Goal: Transaction & Acquisition: Purchase product/service

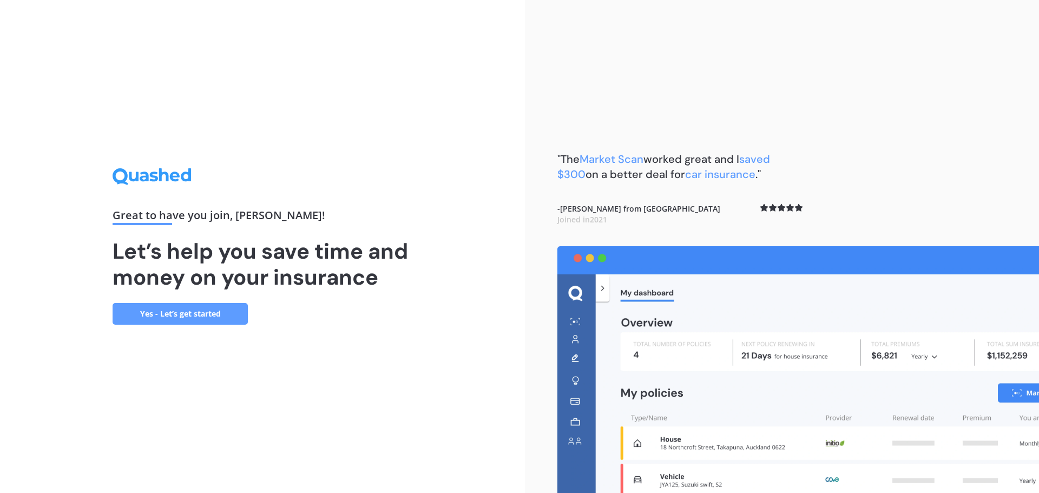
click at [172, 318] on link "Yes - Let’s get started" at bounding box center [180, 314] width 135 height 22
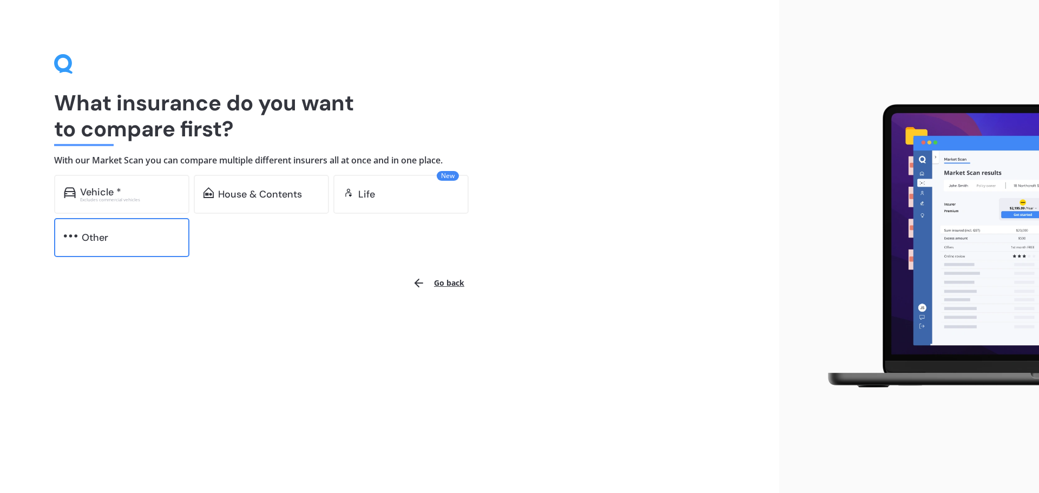
click at [113, 239] on div "Other" at bounding box center [131, 237] width 98 height 11
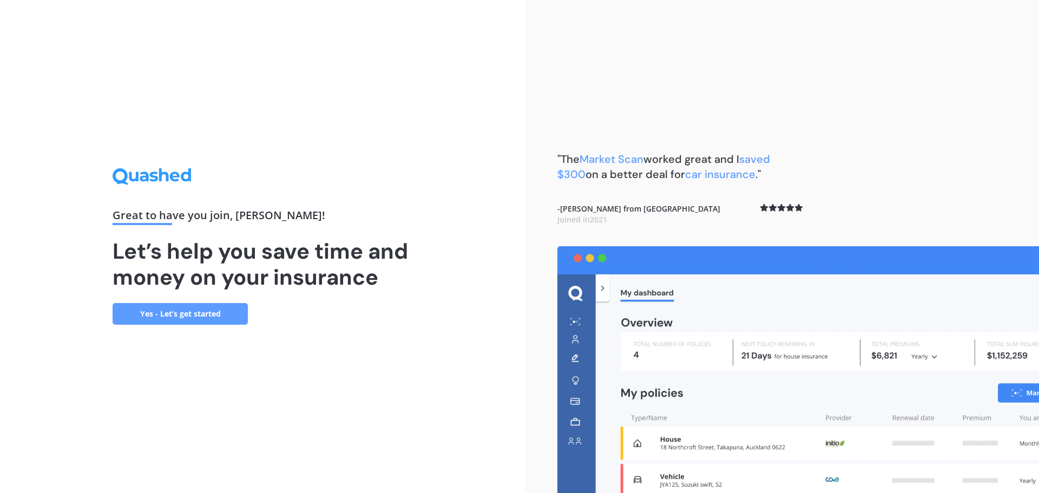
click at [207, 318] on link "Yes - Let’s get started" at bounding box center [180, 314] width 135 height 22
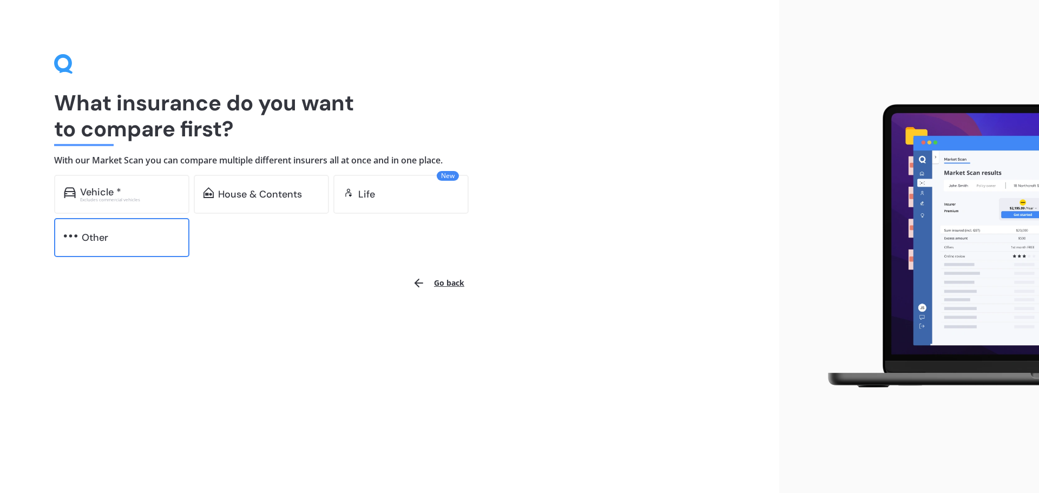
click at [124, 249] on div "Other" at bounding box center [121, 237] width 135 height 39
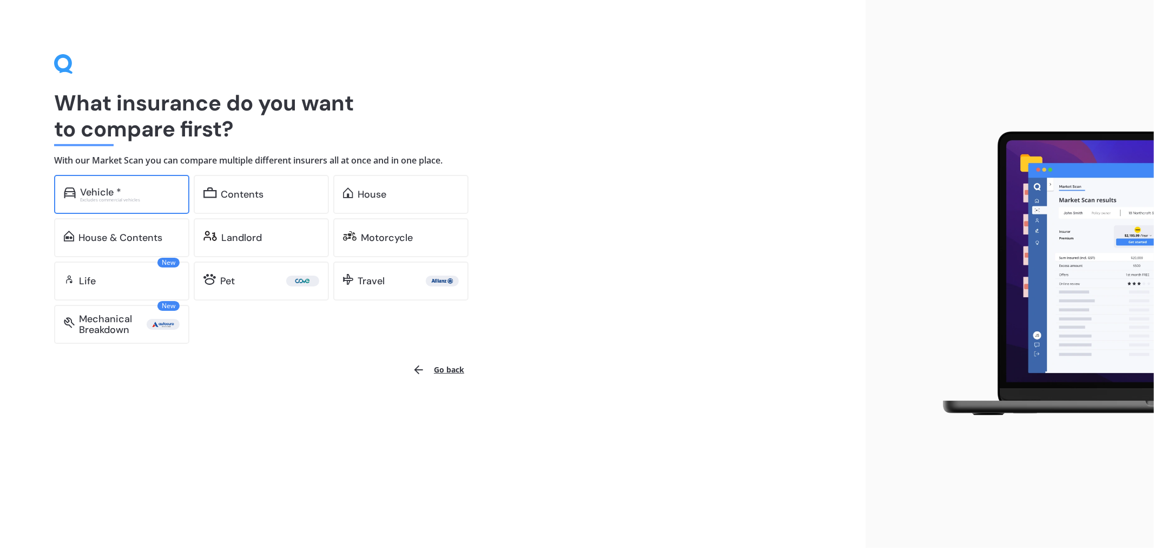
click at [103, 203] on div "Vehicle * Excludes commercial vehicles" at bounding box center [121, 194] width 135 height 39
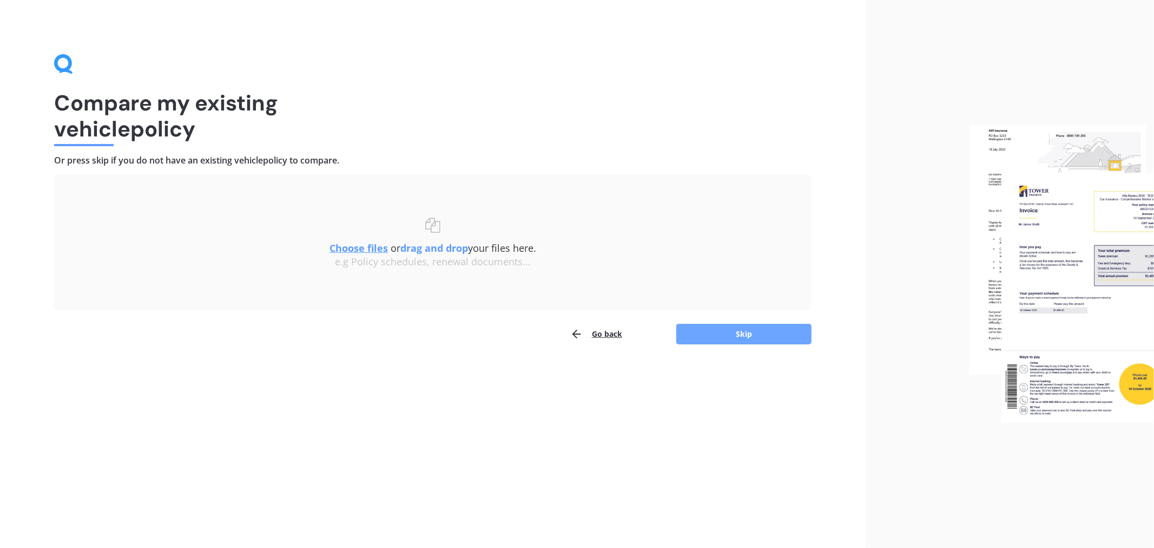
click at [767, 336] on button "Skip" at bounding box center [743, 334] width 135 height 21
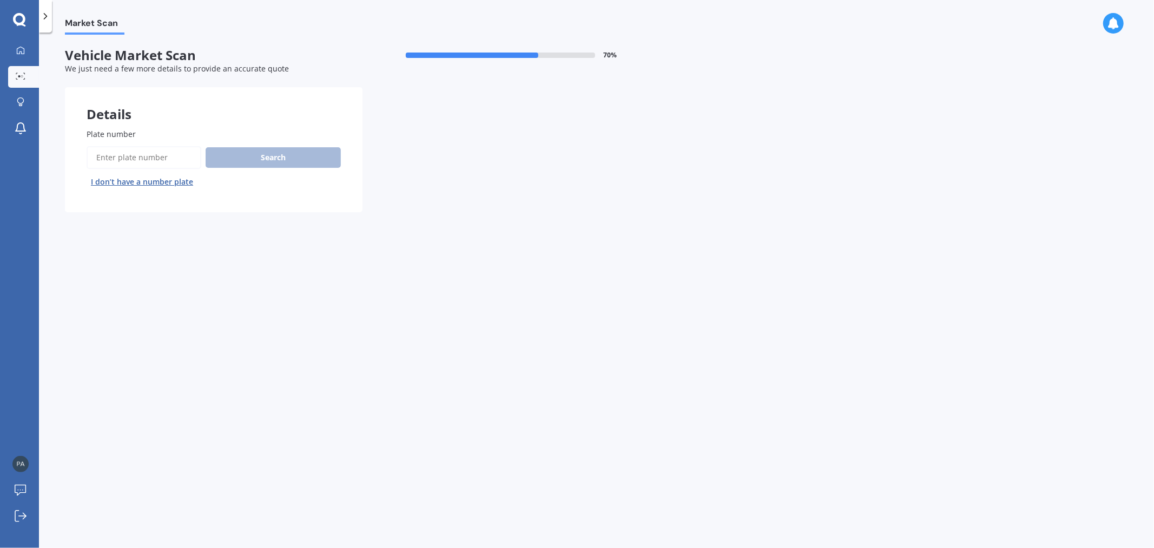
click at [165, 158] on input "Plate number" at bounding box center [144, 157] width 115 height 23
type input "NNU109"
click at [0, 0] on button "Next" at bounding box center [0, 0] width 0 height 0
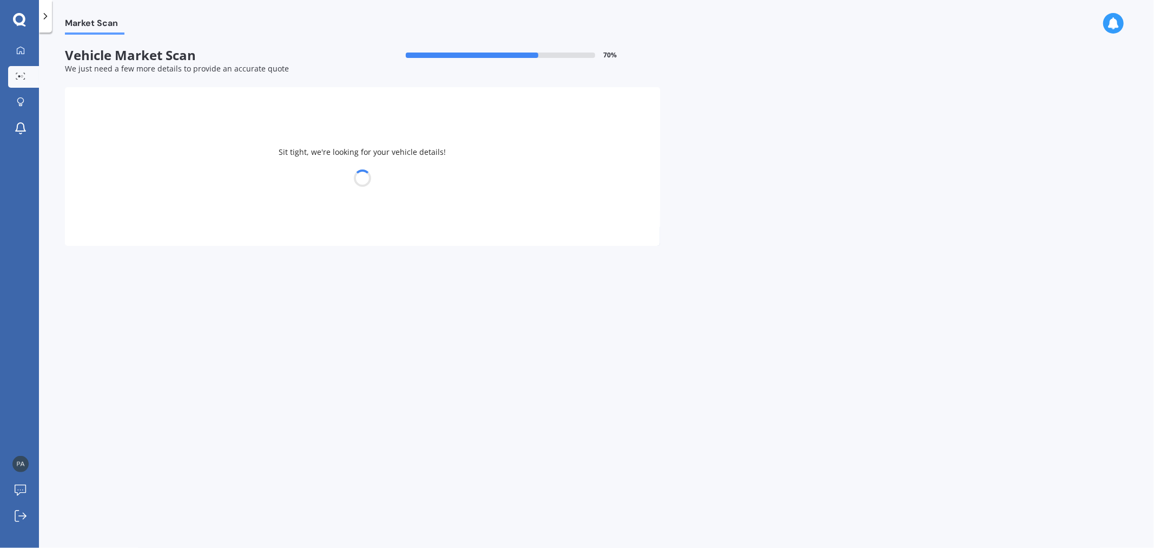
select select "TOYOTA"
select select "AQUA"
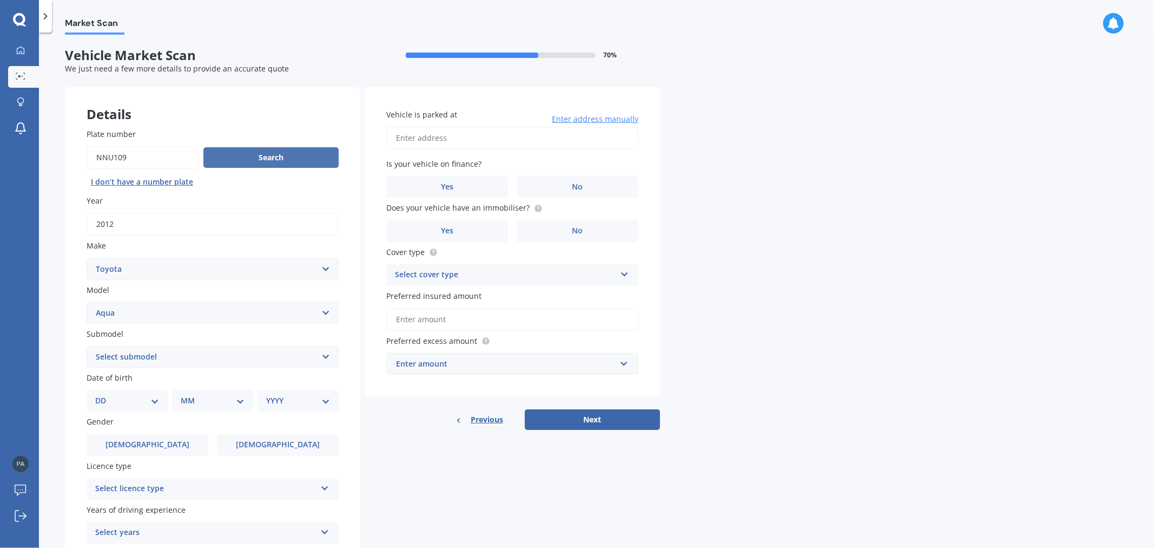
click at [282, 149] on button "Search" at bounding box center [270, 157] width 135 height 21
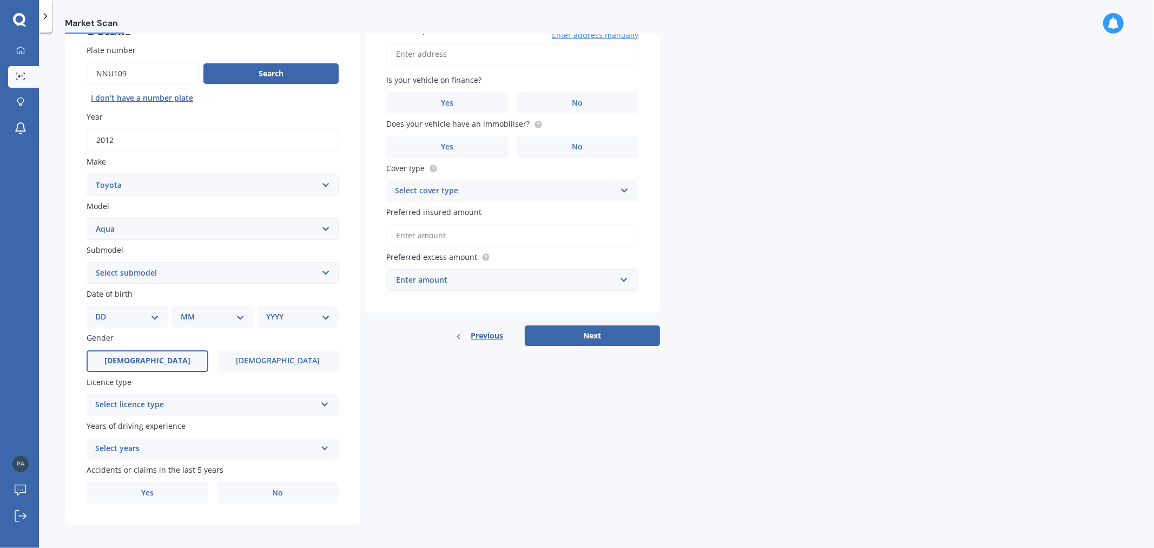
click at [192, 357] on label "Male" at bounding box center [148, 361] width 122 height 22
click at [0, 0] on input "Male" at bounding box center [0, 0] width 0 height 0
click at [604, 330] on button "Next" at bounding box center [592, 335] width 135 height 21
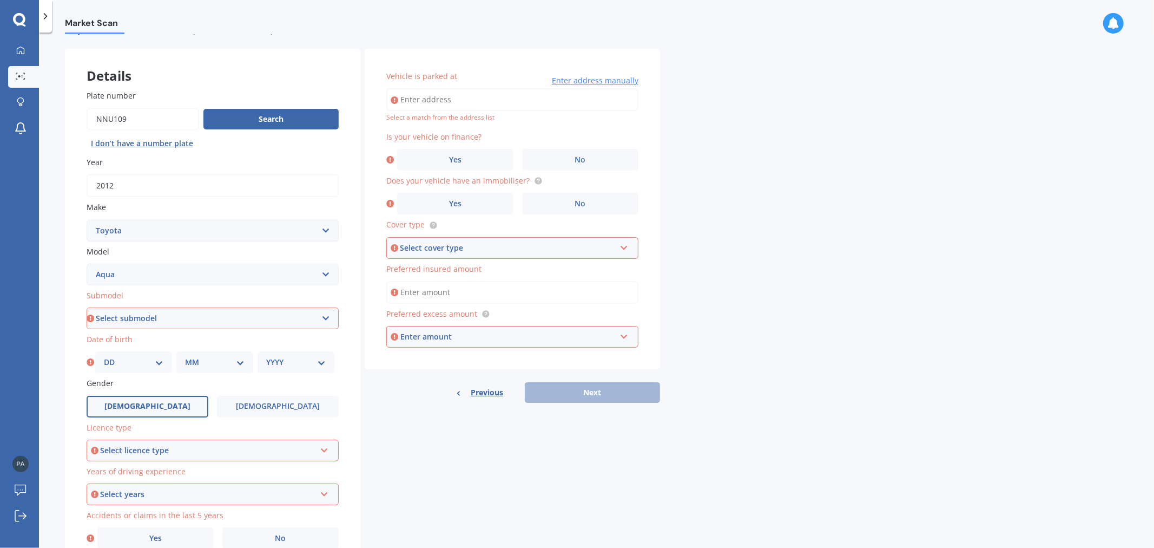
scroll to position [0, 0]
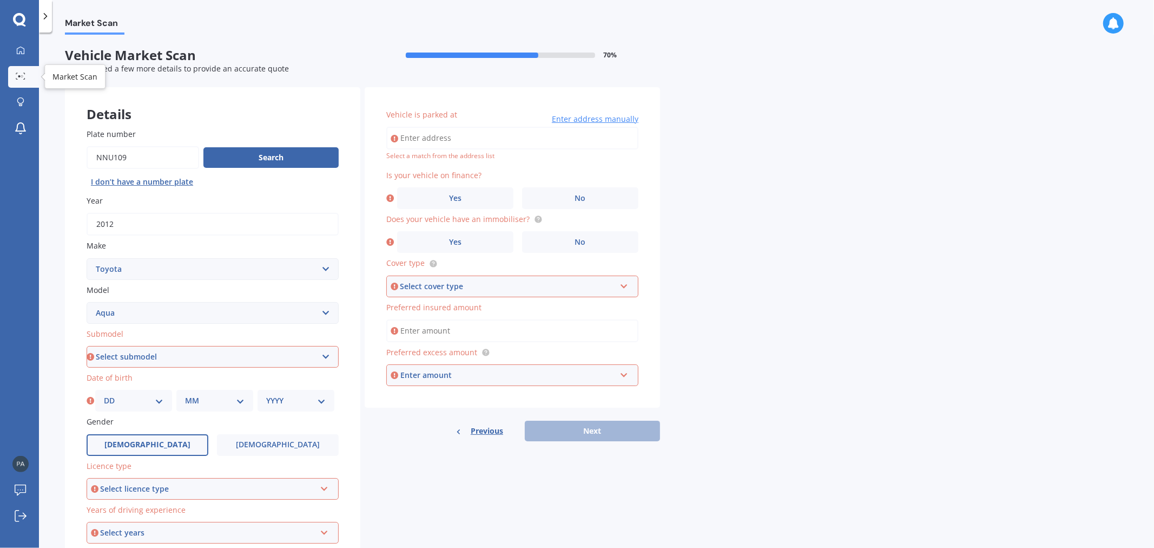
click at [29, 81] on link "Market Scan" at bounding box center [23, 77] width 31 height 22
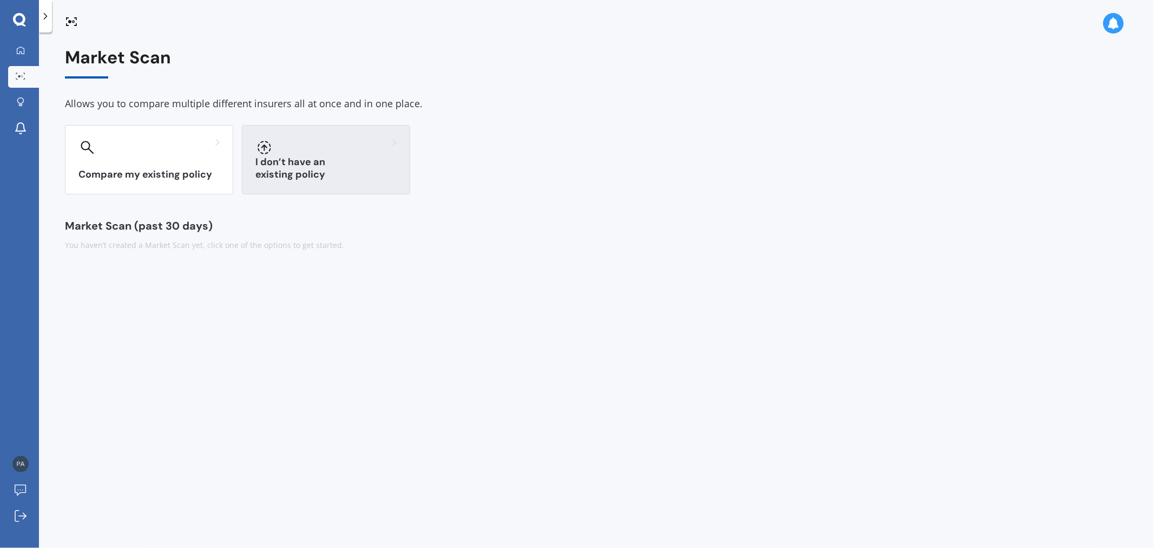
click at [338, 171] on h3 "I don’t have an existing policy" at bounding box center [325, 168] width 141 height 25
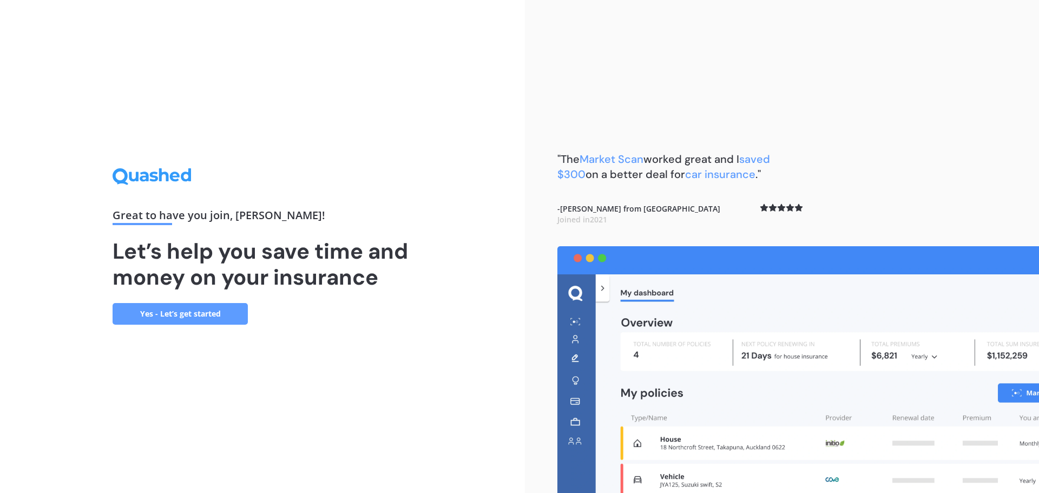
click at [188, 312] on link "Yes - Let’s get started" at bounding box center [180, 314] width 135 height 22
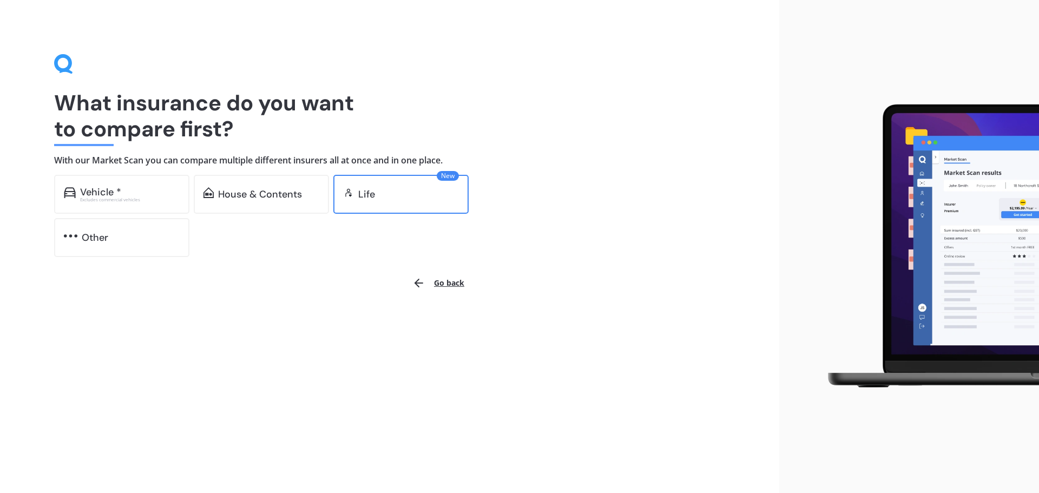
click at [380, 192] on div "Life" at bounding box center [408, 194] width 101 height 11
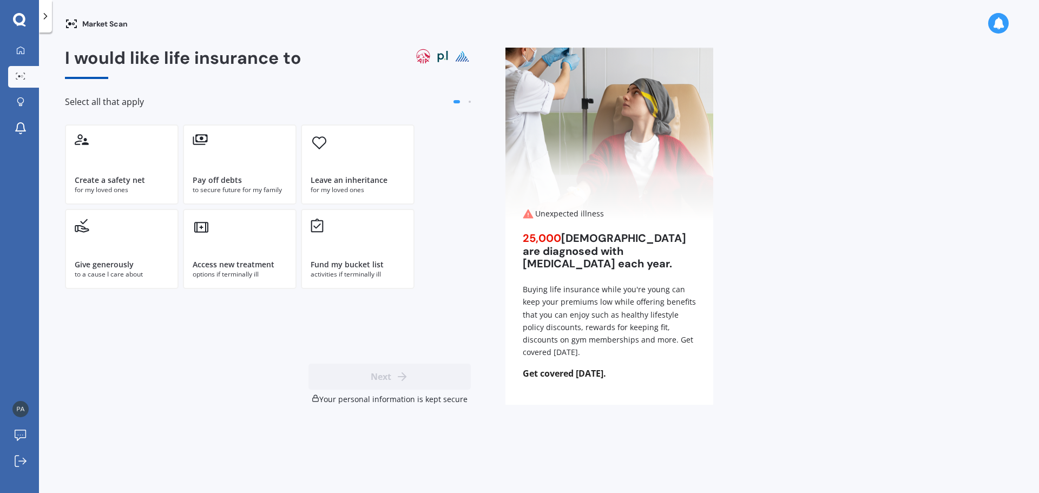
click at [92, 23] on div "Market Scan" at bounding box center [96, 23] width 63 height 13
click at [70, 24] on icon at bounding box center [69, 23] width 3 height 3
click at [27, 56] on link "My Dashboard" at bounding box center [23, 51] width 31 height 22
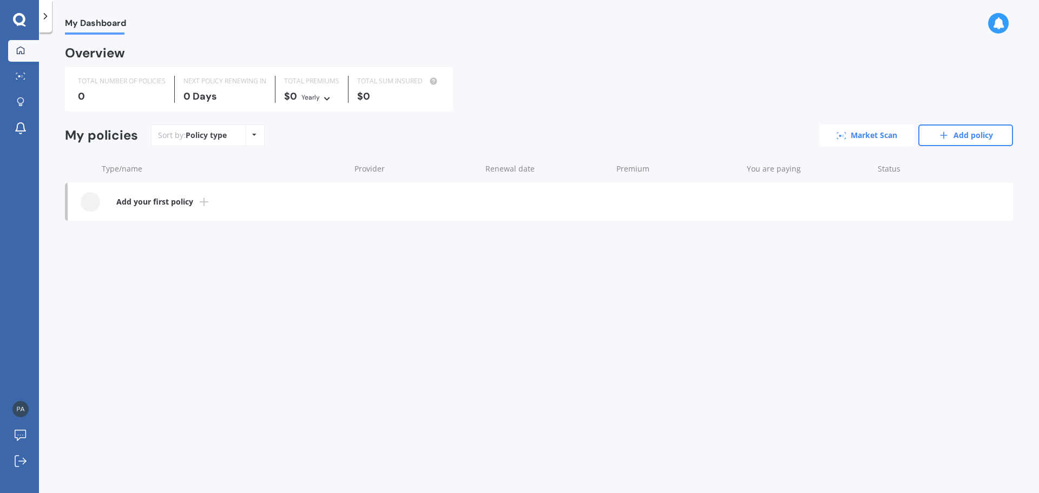
click at [874, 129] on link "Market Scan" at bounding box center [866, 135] width 95 height 22
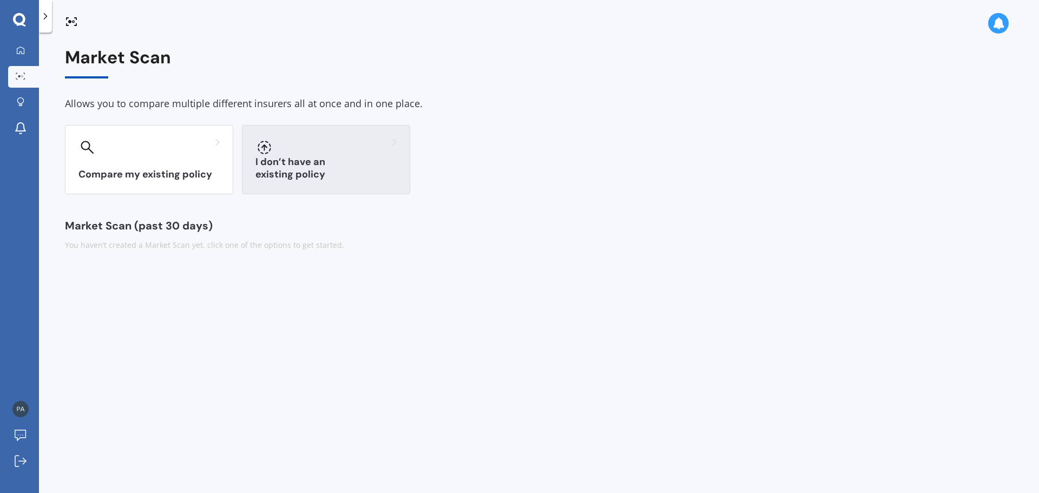
click at [284, 152] on div at bounding box center [325, 147] width 141 height 17
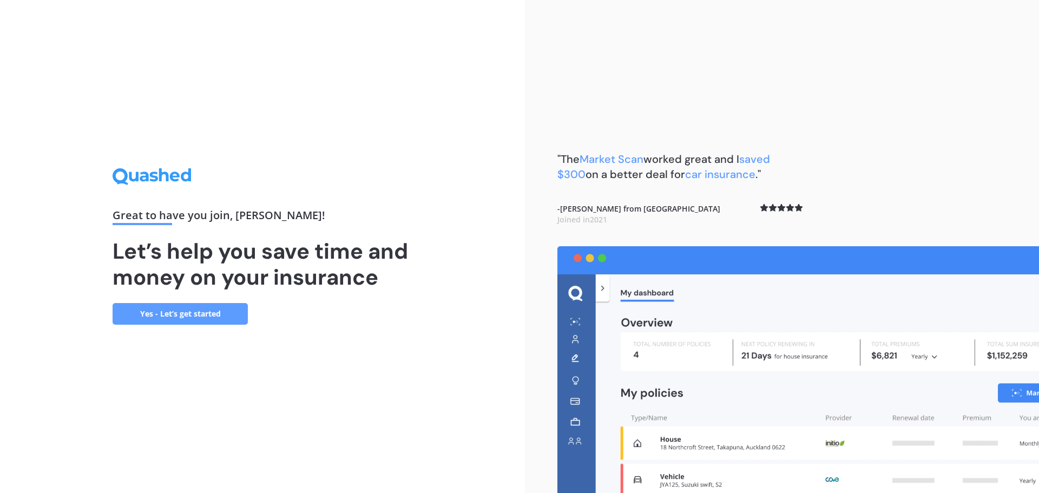
click at [173, 311] on link "Yes - Let’s get started" at bounding box center [180, 314] width 135 height 22
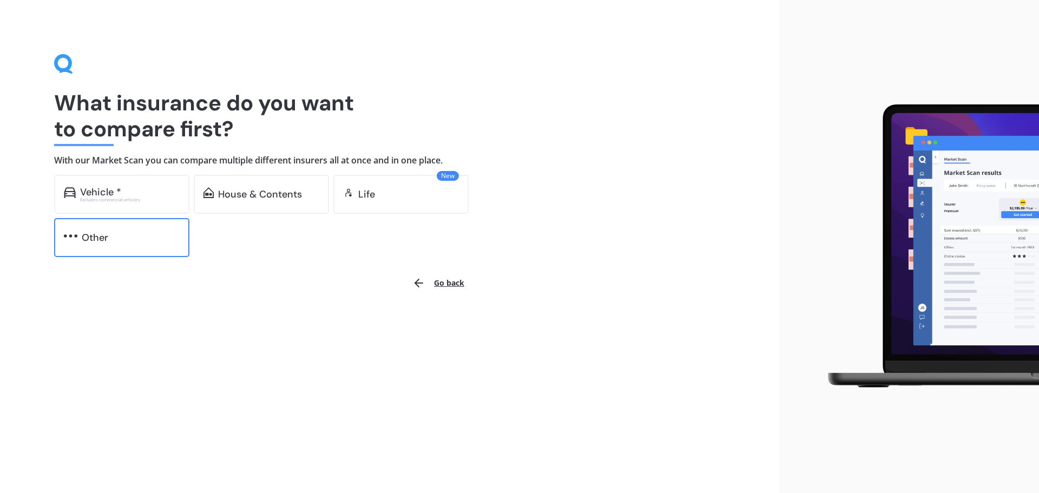
click at [147, 245] on div "Other" at bounding box center [121, 237] width 135 height 39
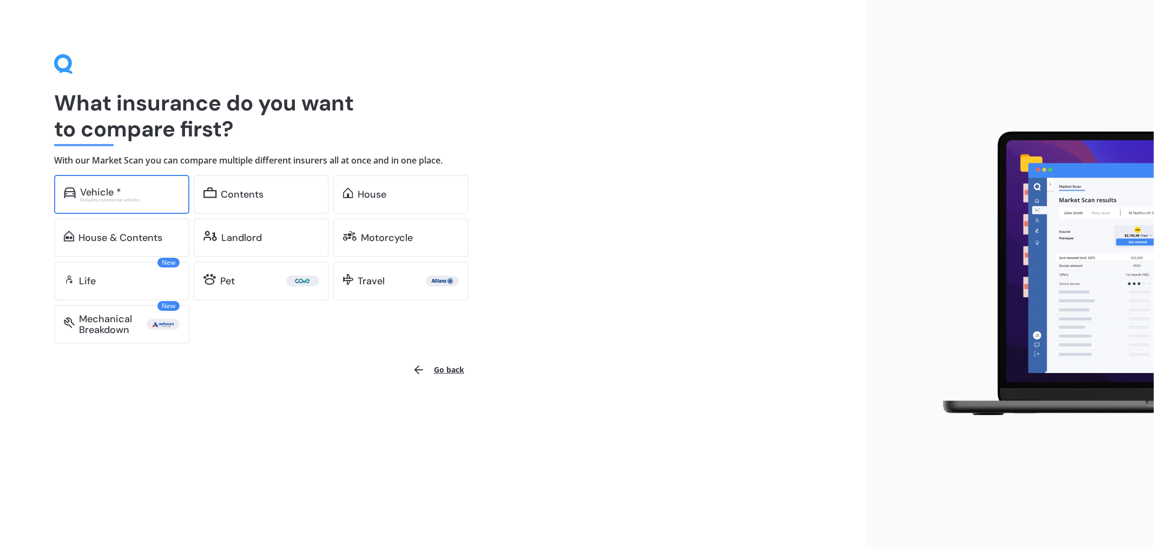
click at [114, 197] on div "Excludes commercial vehicles" at bounding box center [130, 199] width 100 height 4
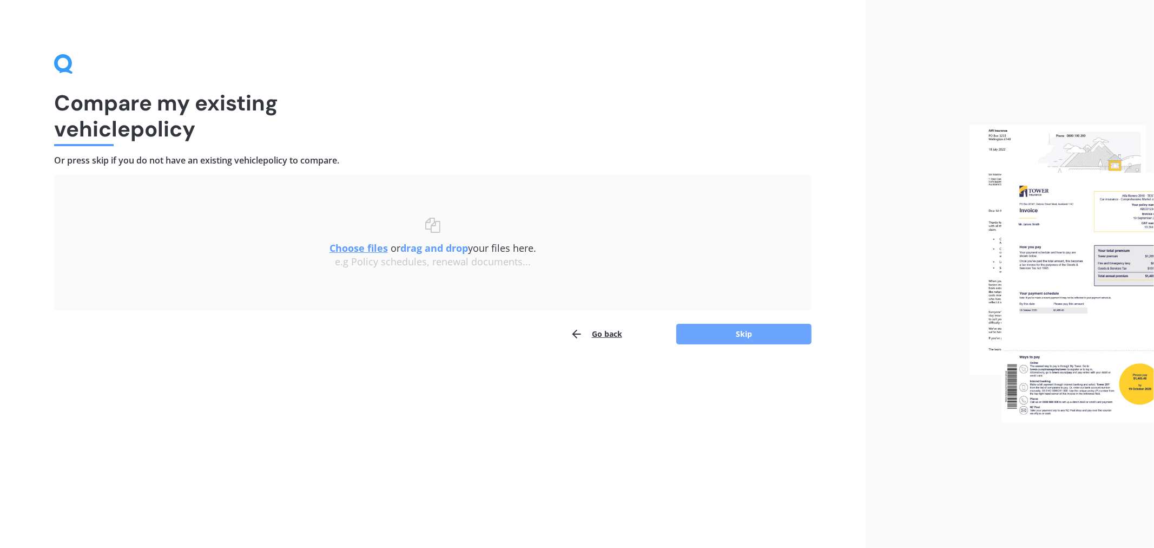
click at [778, 337] on button "Skip" at bounding box center [743, 334] width 135 height 21
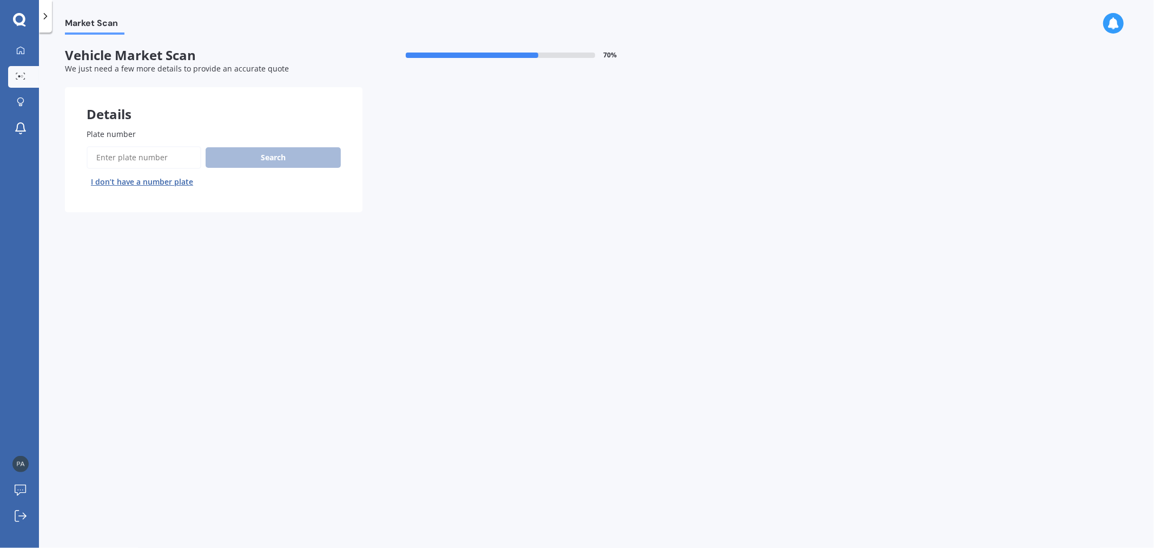
click at [137, 162] on input "Plate number" at bounding box center [144, 157] width 115 height 23
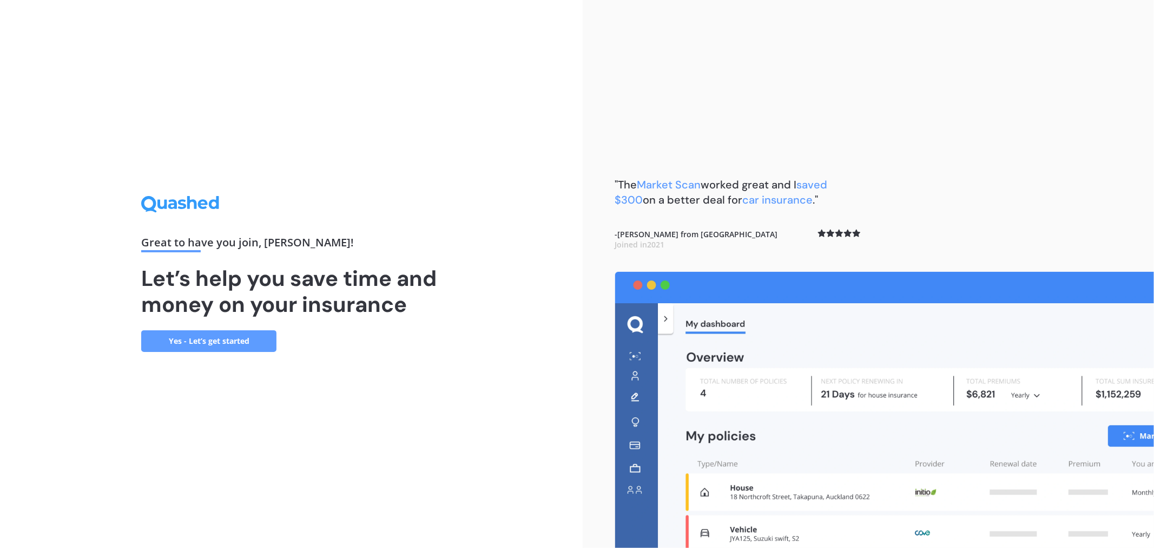
click at [213, 301] on h1 "Let’s help you save time and money on your insurance" at bounding box center [291, 291] width 300 height 52
click at [236, 345] on link "Yes - Let’s get started" at bounding box center [208, 341] width 135 height 22
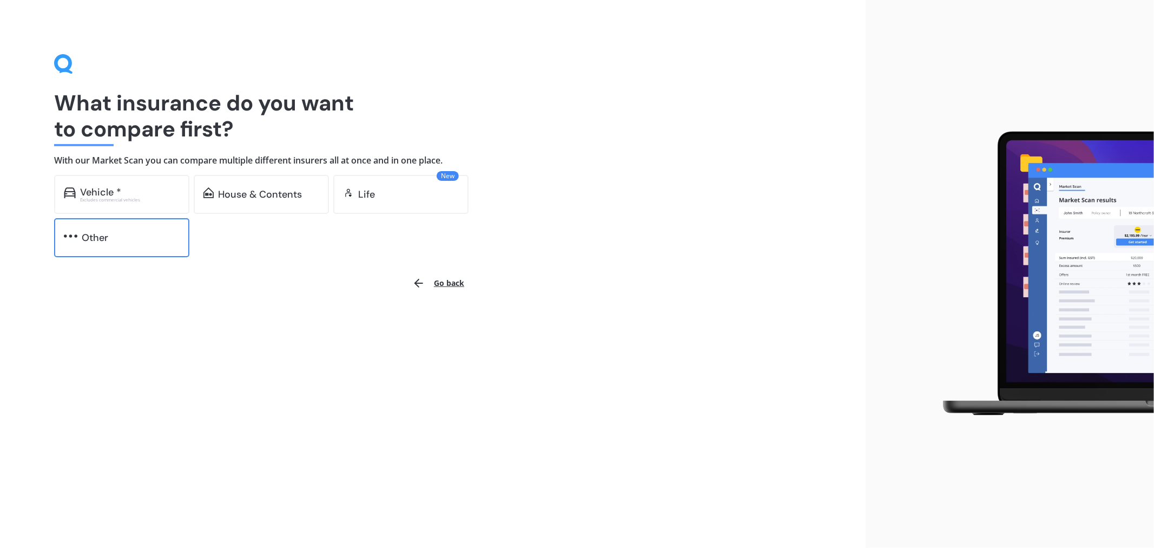
click at [85, 245] on div "Other" at bounding box center [121, 237] width 135 height 39
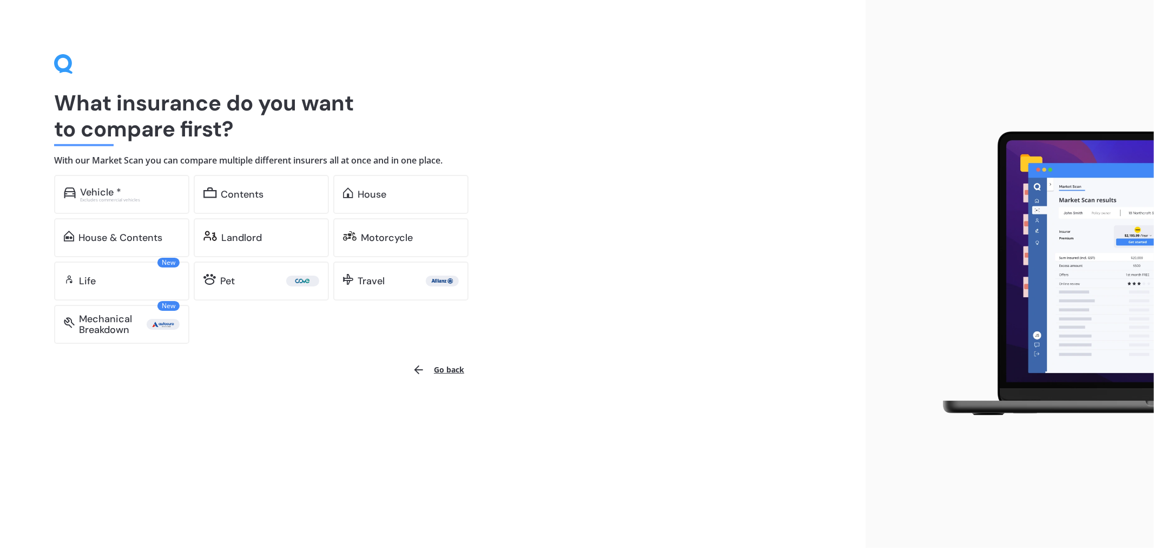
click at [62, 57] on icon at bounding box center [63, 63] width 18 height 18
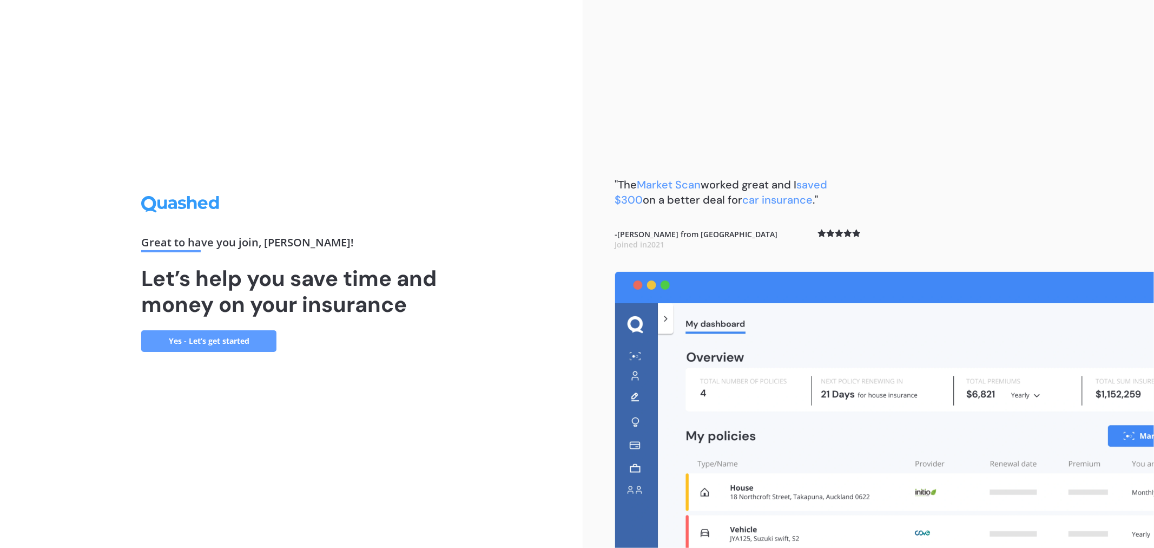
click at [229, 241] on div "Great to have you join , [PERSON_NAME] !" at bounding box center [291, 244] width 300 height 15
click at [204, 346] on link "Yes - Let’s get started" at bounding box center [208, 341] width 135 height 22
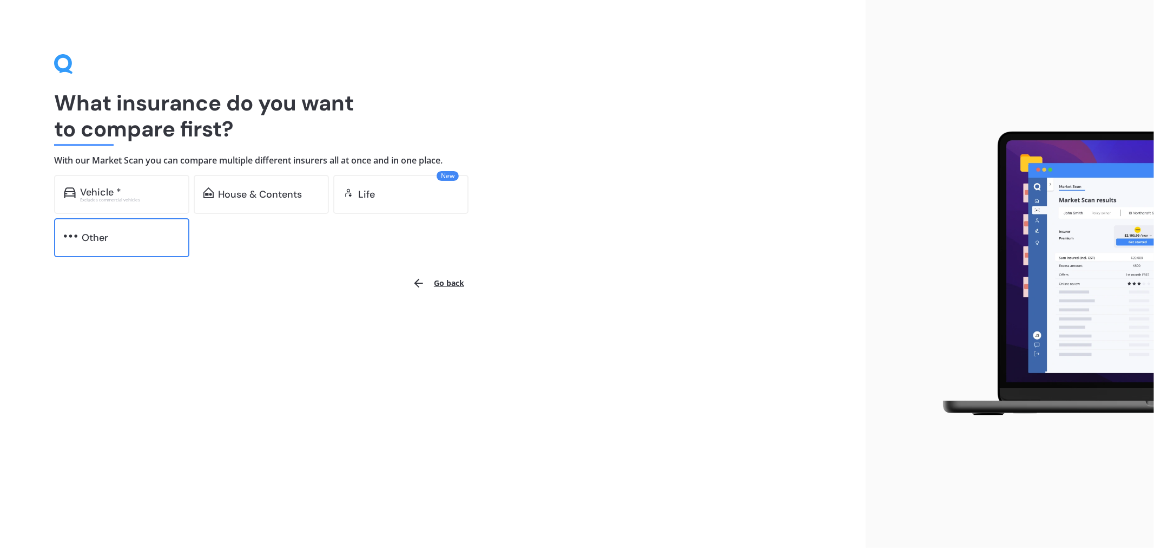
click at [130, 229] on div "Other" at bounding box center [121, 237] width 135 height 39
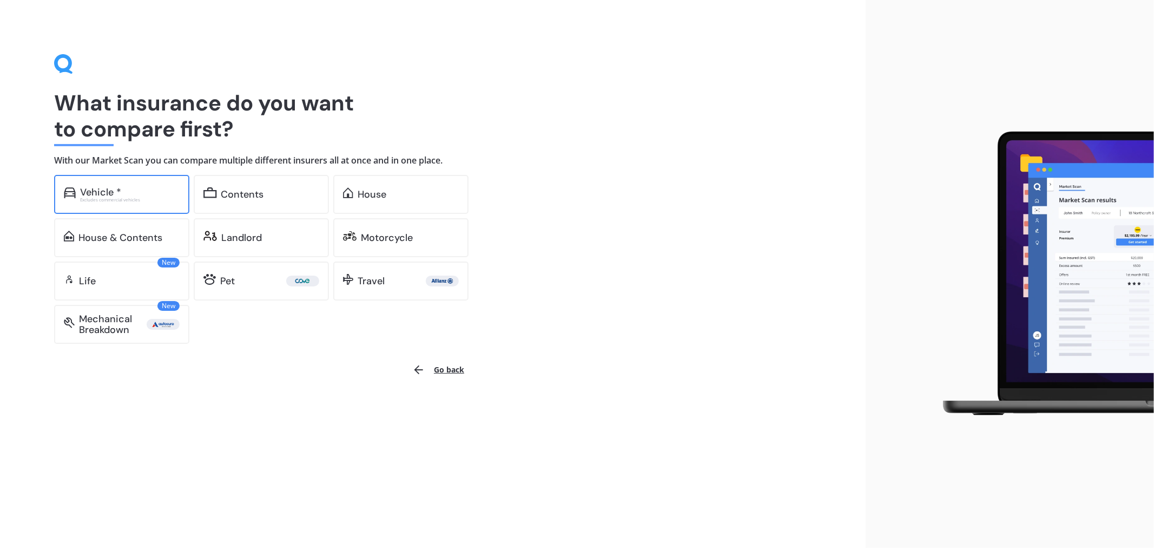
click at [123, 193] on div "Vehicle *" at bounding box center [130, 192] width 100 height 11
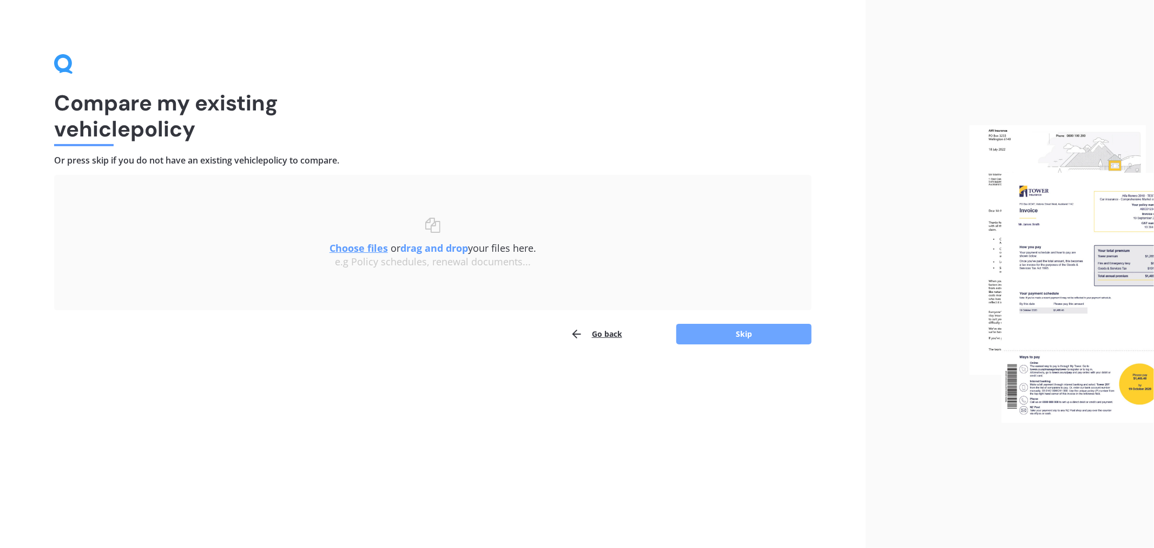
click at [763, 337] on button "Skip" at bounding box center [743, 334] width 135 height 21
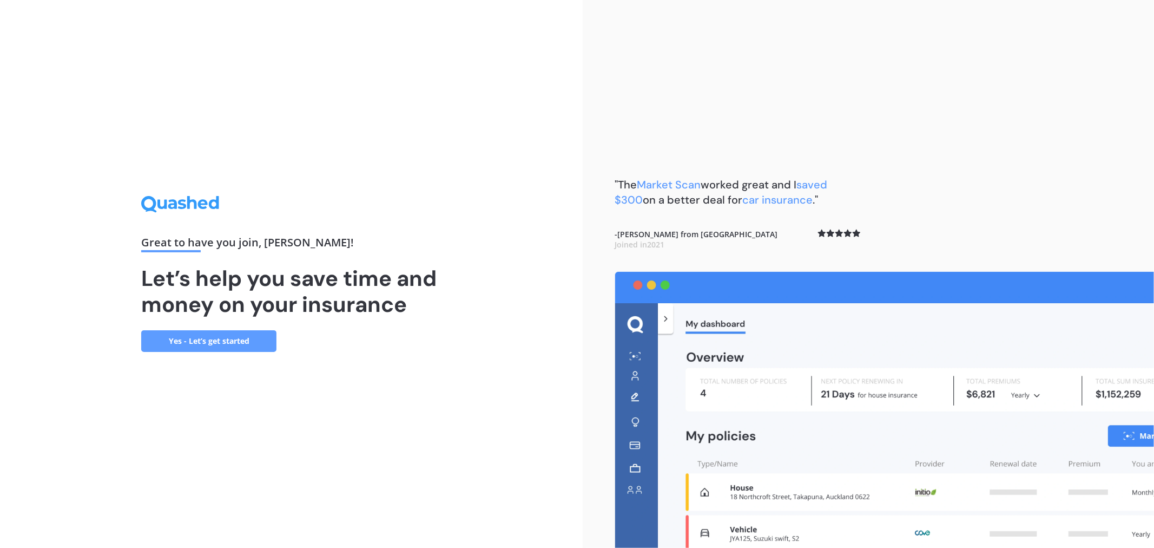
click at [192, 337] on link "Yes - Let’s get started" at bounding box center [208, 341] width 135 height 22
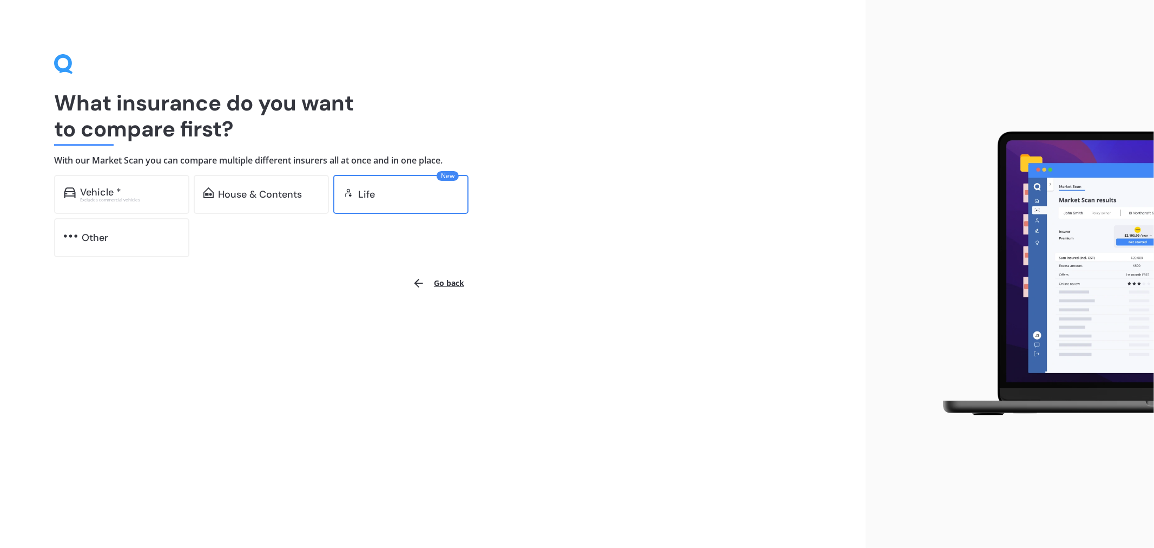
click at [417, 200] on div "New Life" at bounding box center [400, 194] width 135 height 39
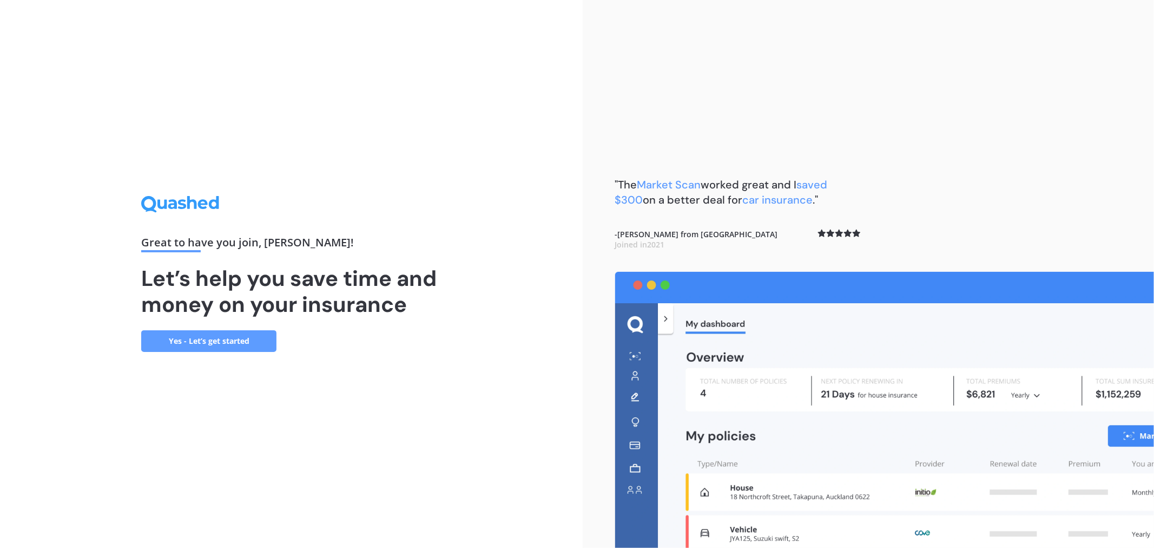
click at [738, 368] on img at bounding box center [884, 410] width 539 height 276
click at [735, 406] on img at bounding box center [884, 410] width 539 height 276
click at [202, 341] on link "Yes - Let’s get started" at bounding box center [208, 341] width 135 height 22
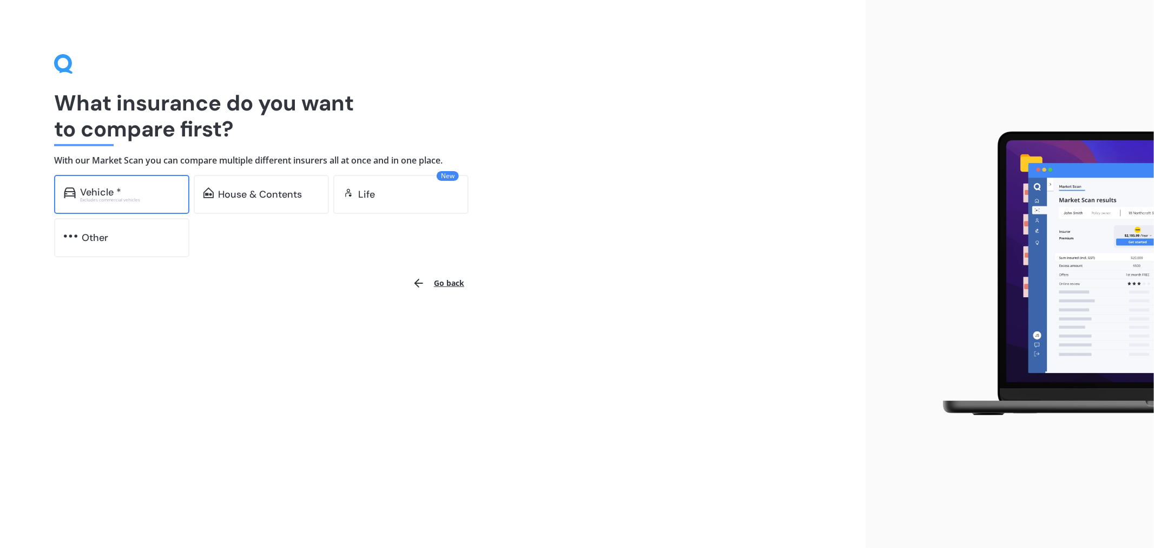
click at [142, 196] on div "Vehicle *" at bounding box center [130, 192] width 100 height 11
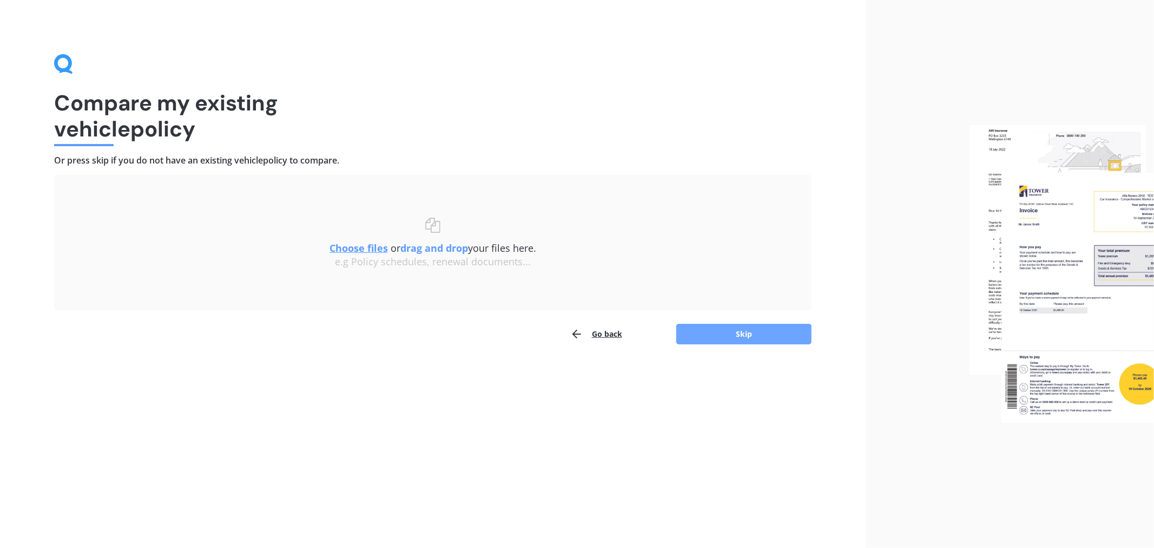
click at [743, 339] on button "Skip" at bounding box center [743, 334] width 135 height 21
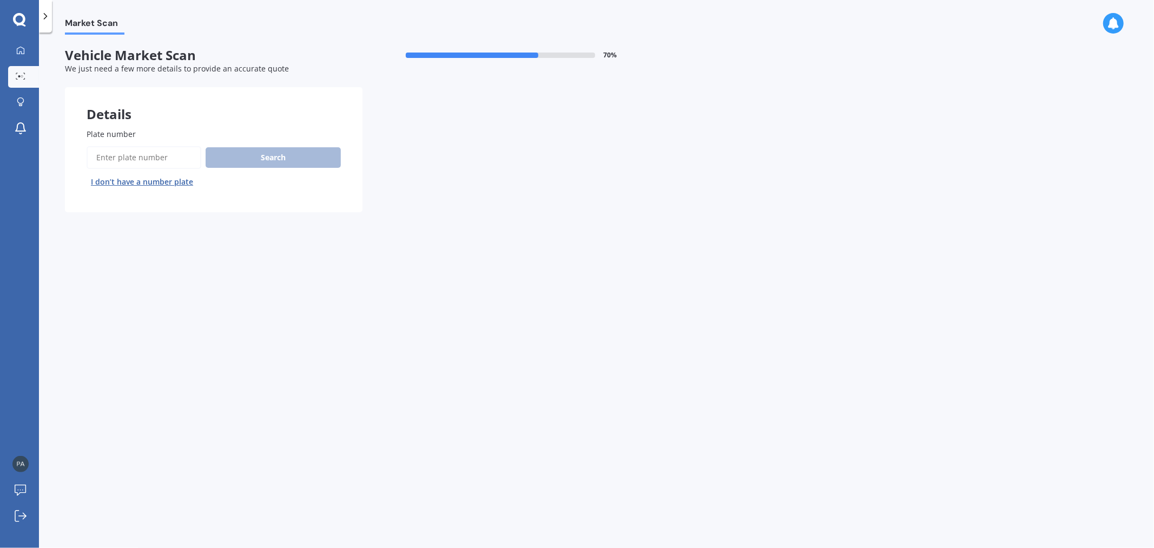
click at [19, 21] on icon at bounding box center [19, 20] width 13 height 14
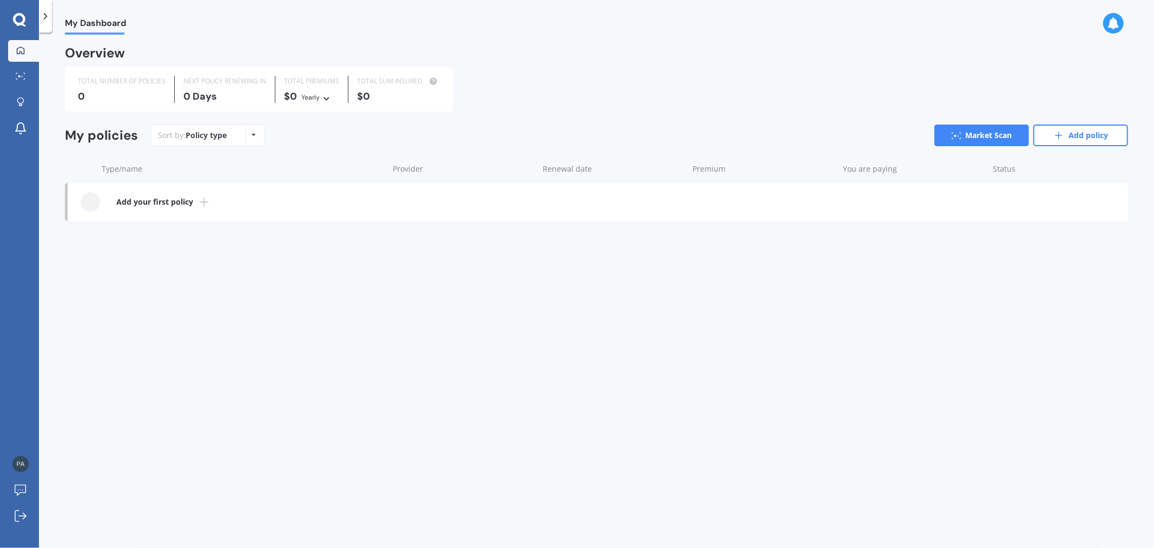
click at [172, 199] on b "Add your first policy" at bounding box center [154, 201] width 77 height 11
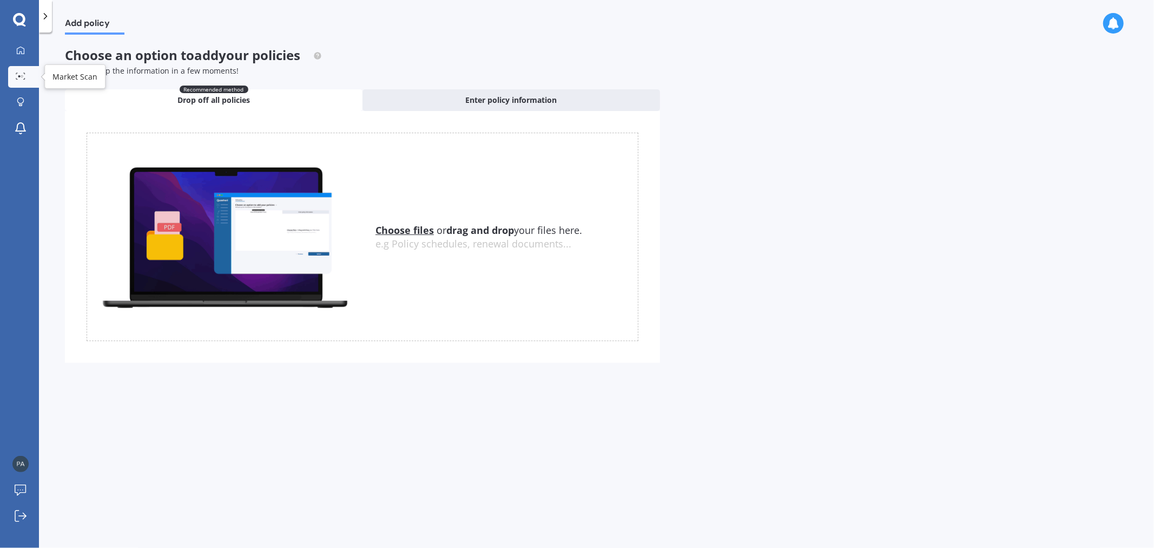
click at [22, 74] on icon at bounding box center [21, 76] width 10 height 7
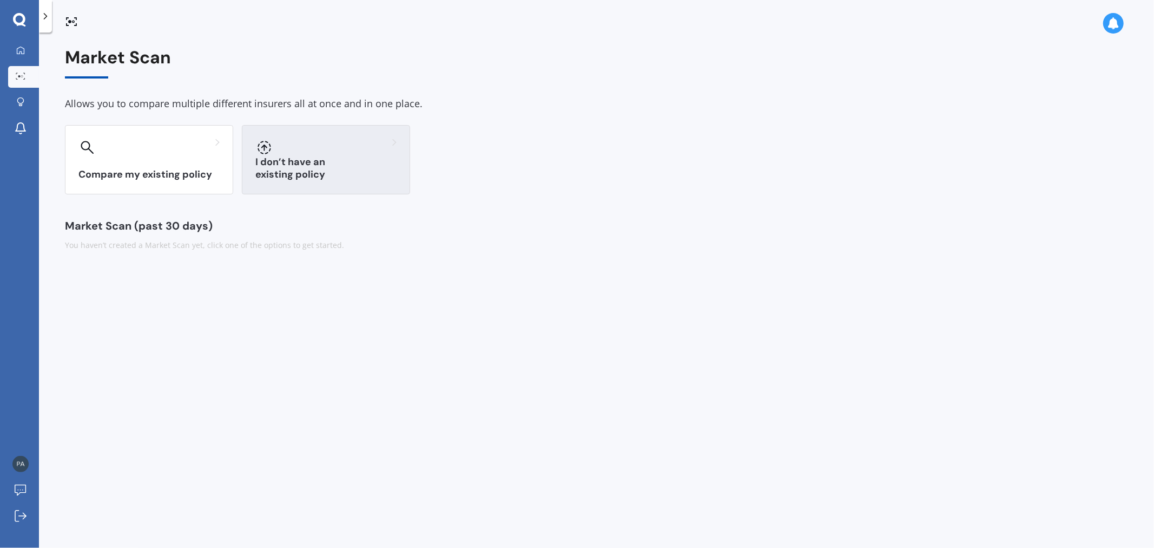
click at [293, 167] on div "I don’t have an existing policy" at bounding box center [326, 159] width 168 height 69
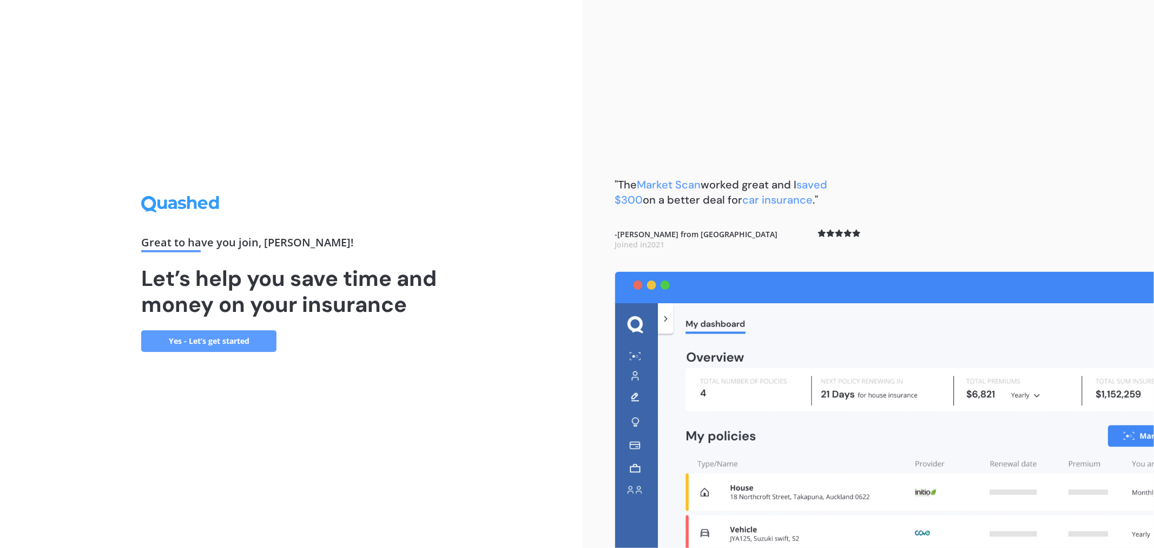
click at [246, 352] on div "Great to have you join , Paolo ! Let’s help you save time and money on your ins…" at bounding box center [291, 274] width 583 height 548
click at [247, 347] on link "Yes - Let’s get started" at bounding box center [208, 341] width 135 height 22
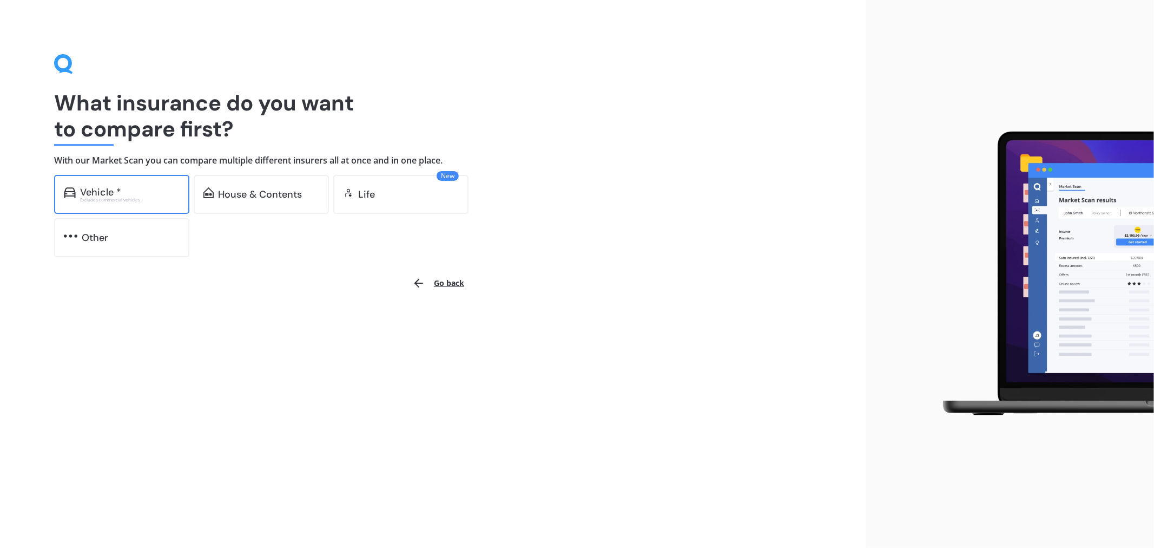
click at [144, 187] on div "Vehicle *" at bounding box center [130, 192] width 100 height 11
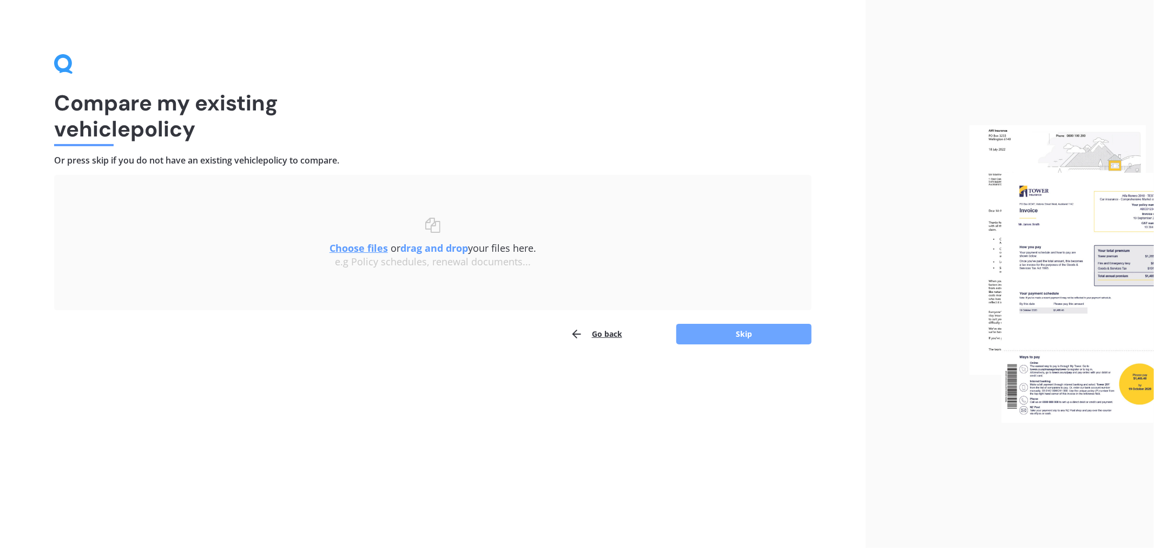
click at [759, 338] on button "Skip" at bounding box center [743, 334] width 135 height 21
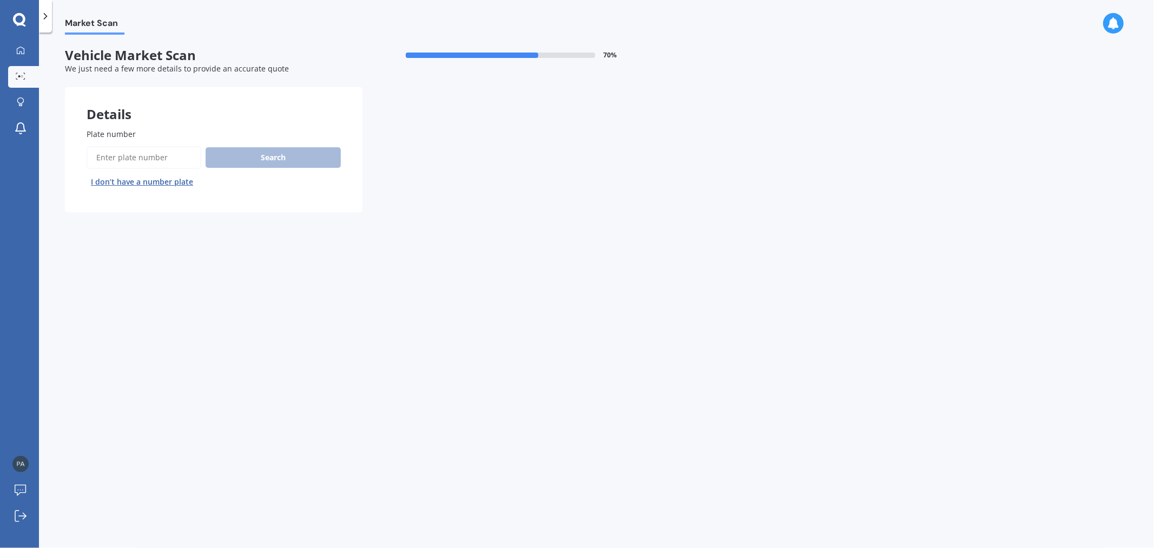
click at [102, 162] on input "Plate number" at bounding box center [144, 157] width 115 height 23
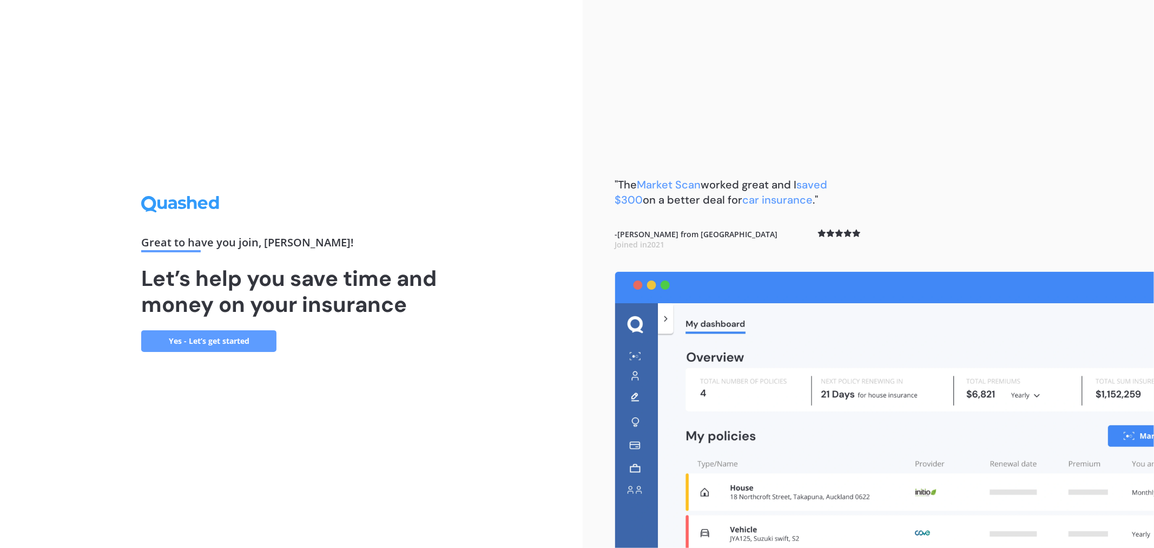
click at [229, 343] on link "Yes - Let’s get started" at bounding box center [208, 341] width 135 height 22
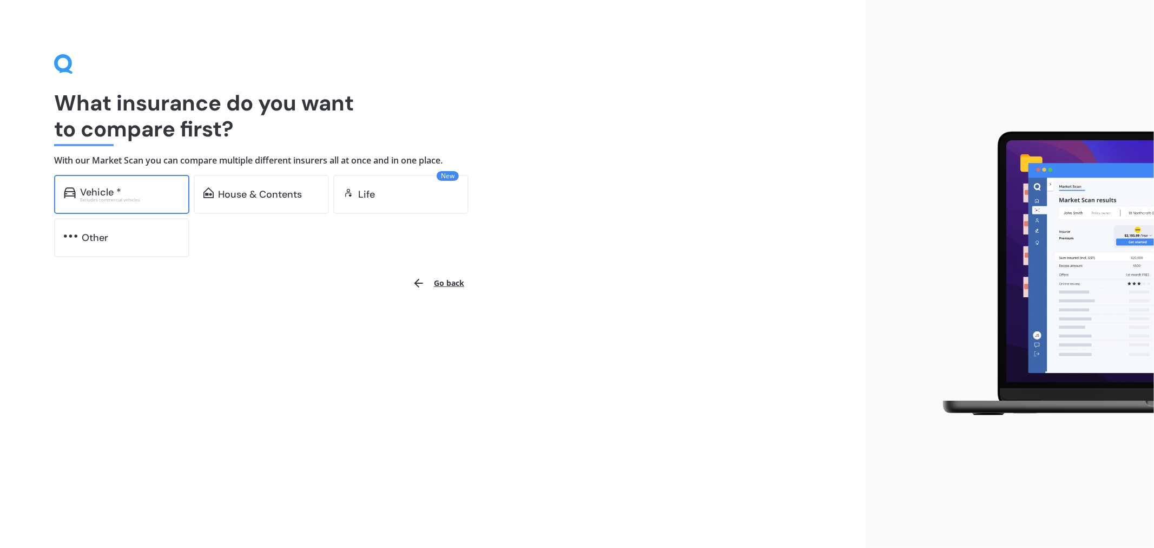
click at [111, 199] on div "Excludes commercial vehicles" at bounding box center [130, 199] width 100 height 4
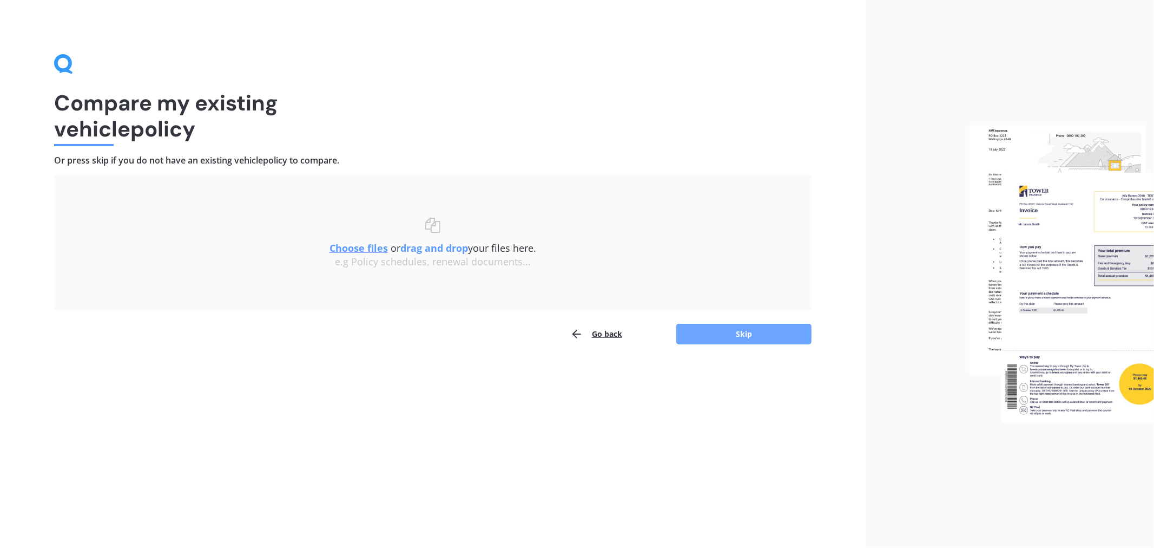
click at [730, 331] on button "Skip" at bounding box center [743, 334] width 135 height 21
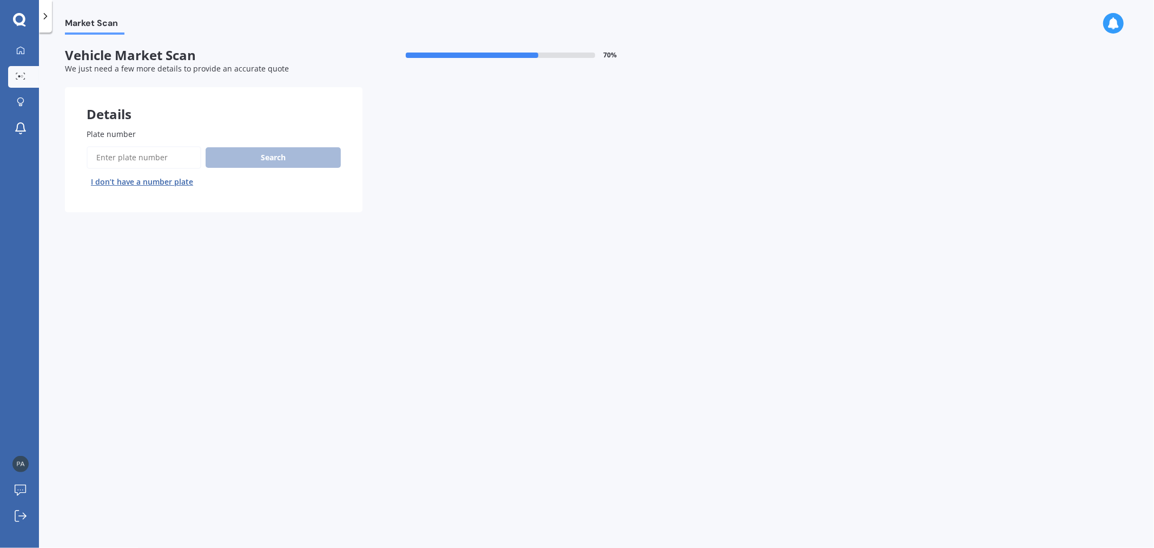
click at [123, 160] on input "Plate number" at bounding box center [144, 157] width 115 height 23
type input "REW477"
click at [0, 0] on button "Next" at bounding box center [0, 0] width 0 height 0
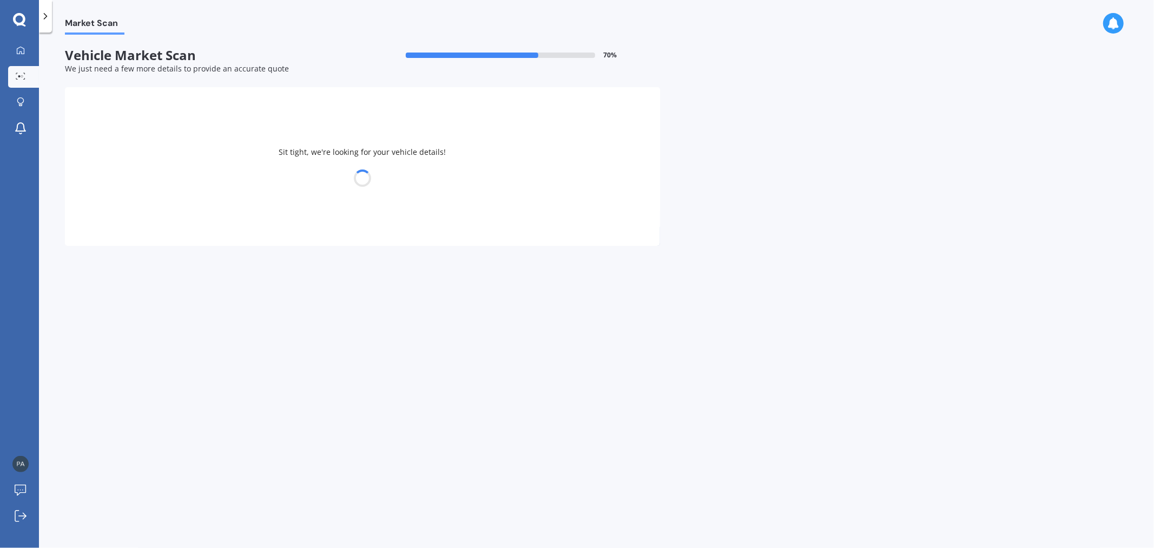
select select "HONDA"
select select "VEZEL"
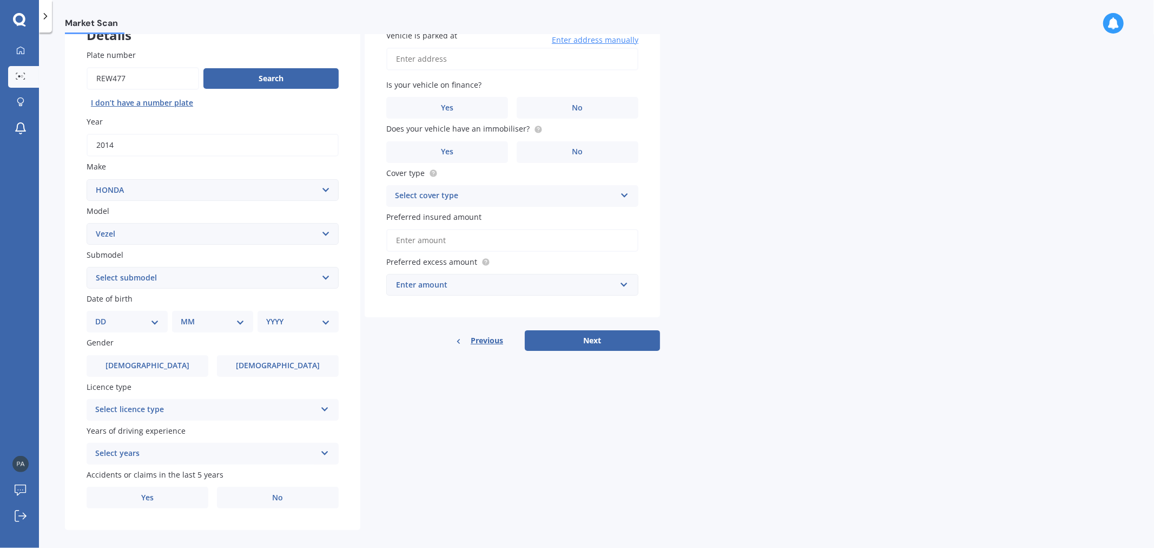
scroll to position [84, 0]
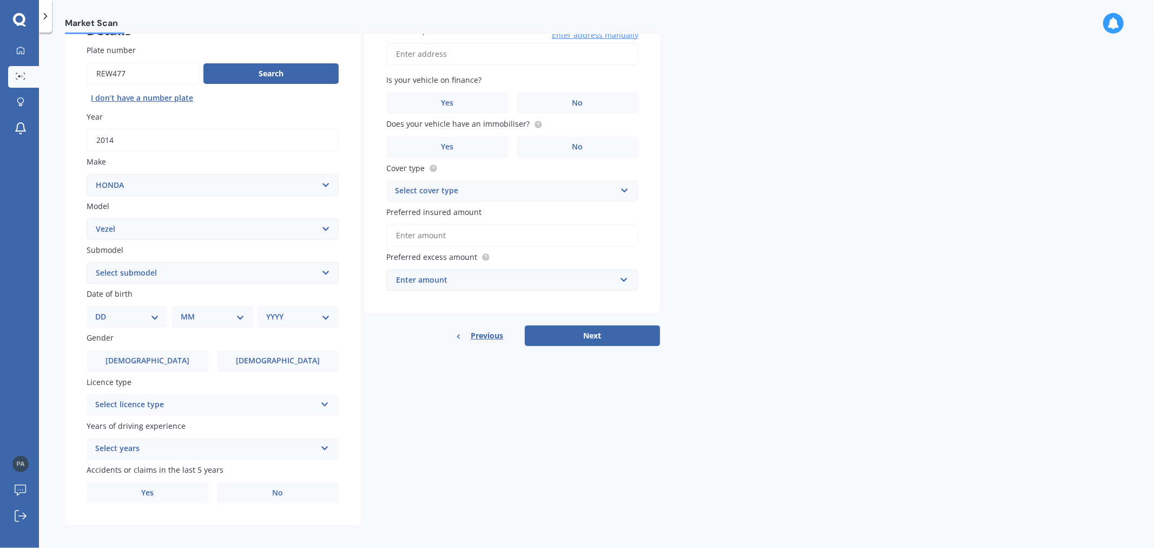
click at [133, 316] on select "DD 01 02 03 04 05 06 07 08 09 10 11 12 13 14 15 16 17 18 19 20 21 22 23 24 25 2…" at bounding box center [127, 317] width 64 height 12
click at [103, 311] on select "DD 01 02 03 04 05 06 07 08 09 10 11 12 13 14 15 16 17 18 19 20 21 22 23 24 25 2…" at bounding box center [127, 317] width 64 height 12
click at [130, 311] on select "DD 01 02 03 04 05 06 07 08 09 10 11 12 13 14 15 16 17 18 19 20 21 22 23 24 25 2…" at bounding box center [134, 317] width 60 height 12
select select "03"
click at [104, 311] on select "DD 01 02 03 04 05 06 07 08 09 10 11 12 13 14 15 16 17 18 19 20 21 22 23 24 25 2…" at bounding box center [134, 317] width 60 height 12
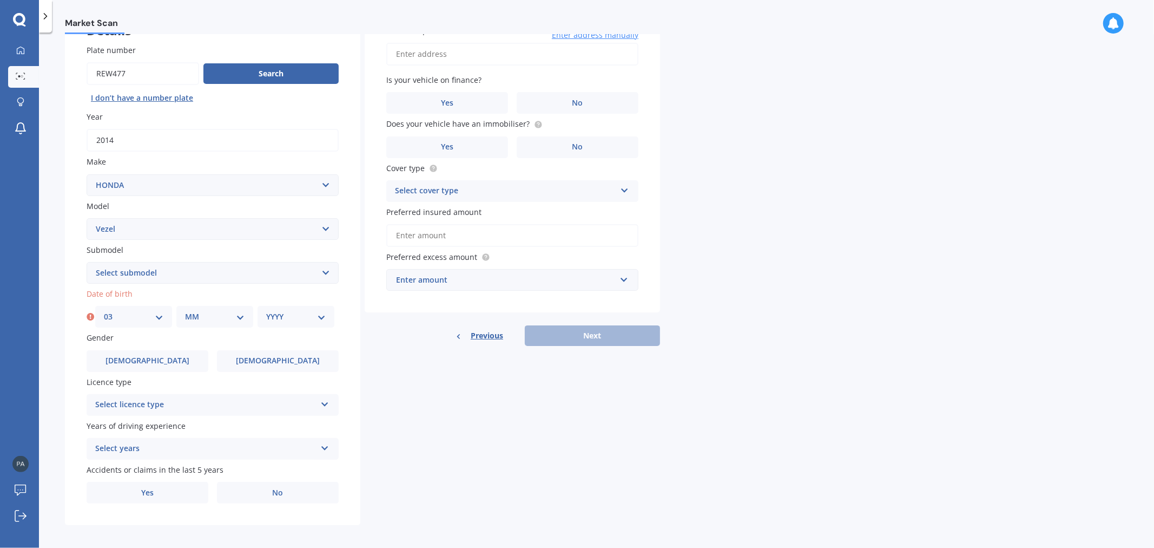
click at [182, 315] on div "MM 01 02 03 04 05 06 07 08 09 10 11 12" at bounding box center [214, 317] width 77 height 22
click at [192, 315] on select "MM 01 02 03 04 05 06 07 08 09 10 11 12" at bounding box center [215, 317] width 60 height 12
select select "09"
click at [185, 311] on select "MM 01 02 03 04 05 06 07 08 09 10 11 12" at bounding box center [215, 317] width 60 height 12
click at [284, 311] on select "YYYY 2025 2024 2023 2022 2021 2020 2019 2018 2017 2016 2015 2014 2013 2012 2011…" at bounding box center [296, 317] width 60 height 12
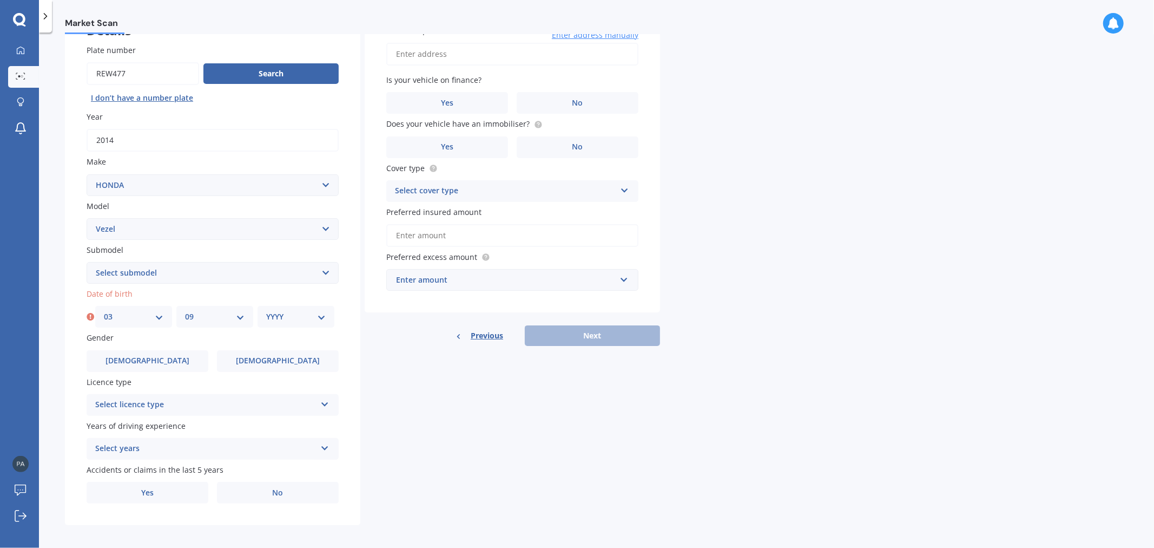
select select "1986"
click at [266, 311] on select "YYYY 2025 2024 2023 2022 2021 2020 2019 2018 2017 2016 2015 2014 2013 2012 2011…" at bounding box center [296, 317] width 60 height 12
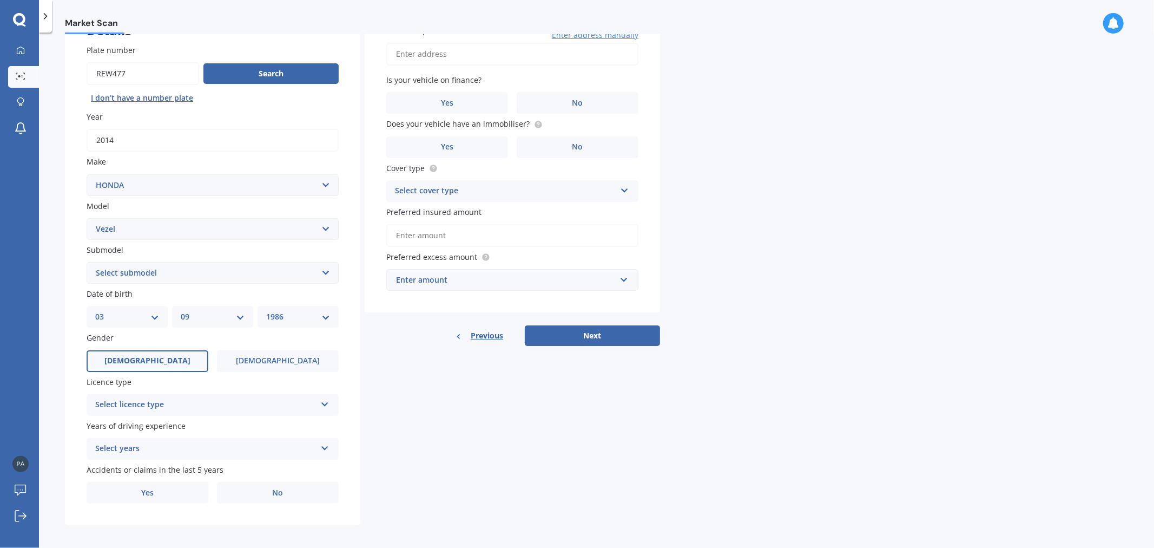
click at [177, 351] on label "Male" at bounding box center [148, 361] width 122 height 22
click at [0, 0] on input "Male" at bounding box center [0, 0] width 0 height 0
click at [190, 398] on div "Select licence type" at bounding box center [205, 404] width 221 height 13
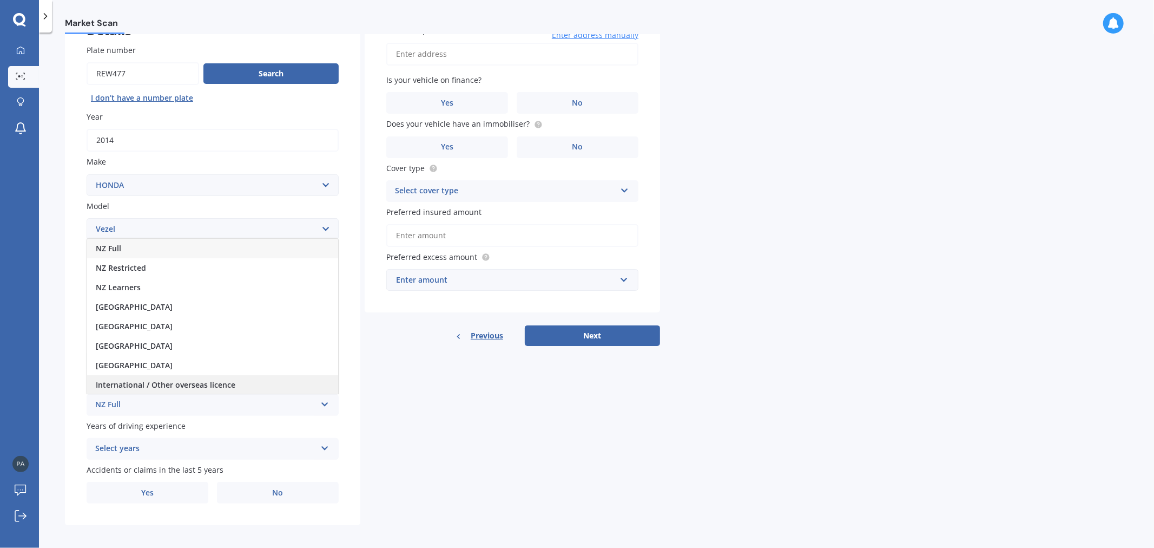
click at [188, 381] on span "International / Other overseas licence" at bounding box center [166, 384] width 140 height 10
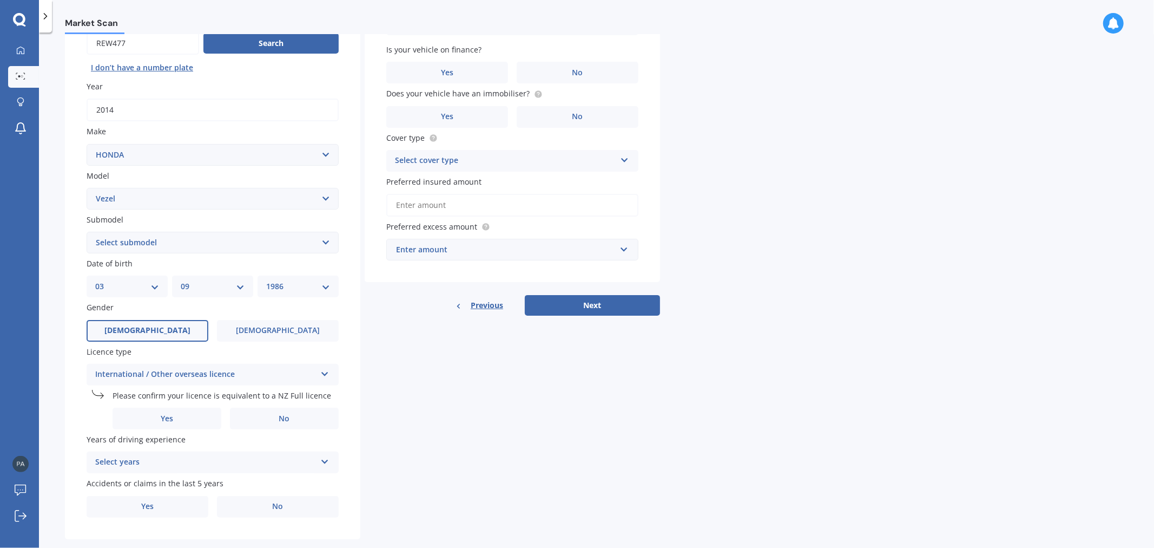
scroll to position [127, 0]
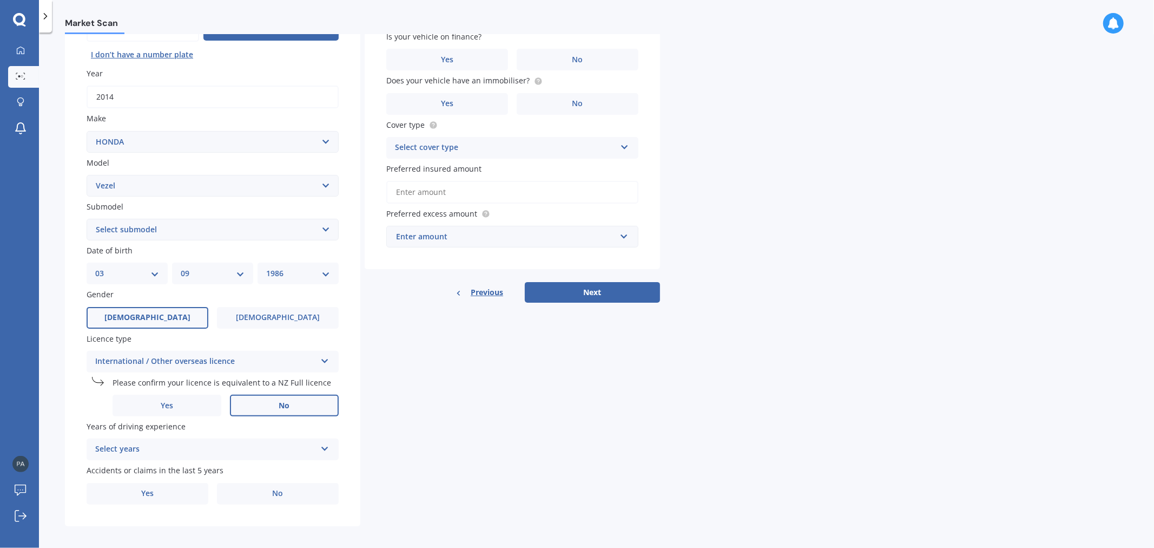
click at [285, 404] on span "No" at bounding box center [284, 405] width 11 height 9
click at [0, 0] on input "No" at bounding box center [0, 0] width 0 height 0
click at [182, 445] on div "Select years" at bounding box center [205, 449] width 221 height 13
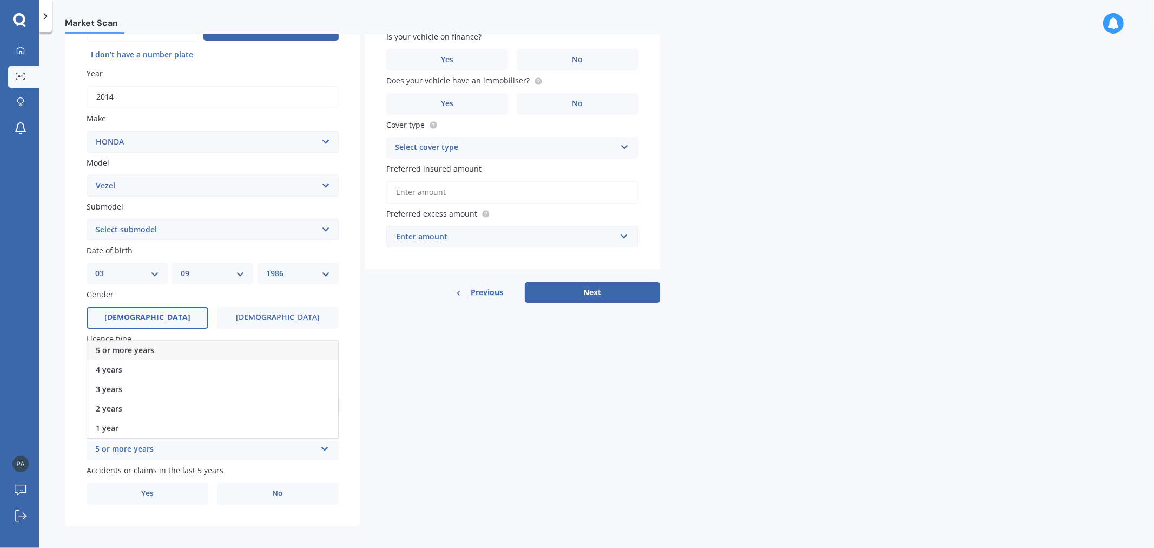
click at [160, 344] on div "5 or more years" at bounding box center [212, 349] width 251 height 19
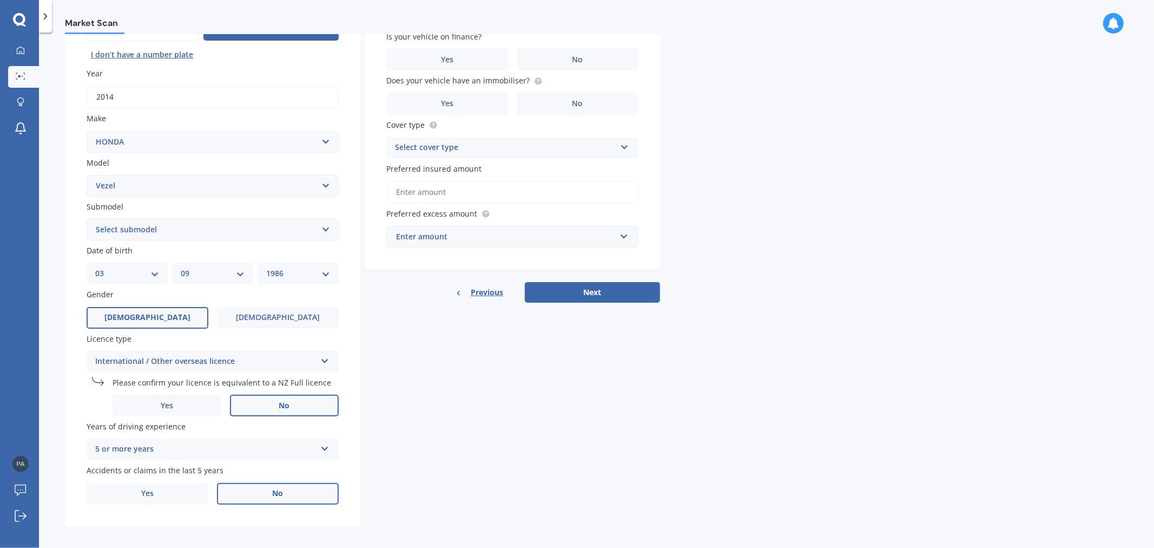
drag, startPoint x: 251, startPoint y: 482, endPoint x: 287, endPoint y: 479, distance: 36.9
click at [253, 483] on label "No" at bounding box center [278, 494] width 122 height 22
click at [0, 0] on input "No" at bounding box center [0, 0] width 0 height 0
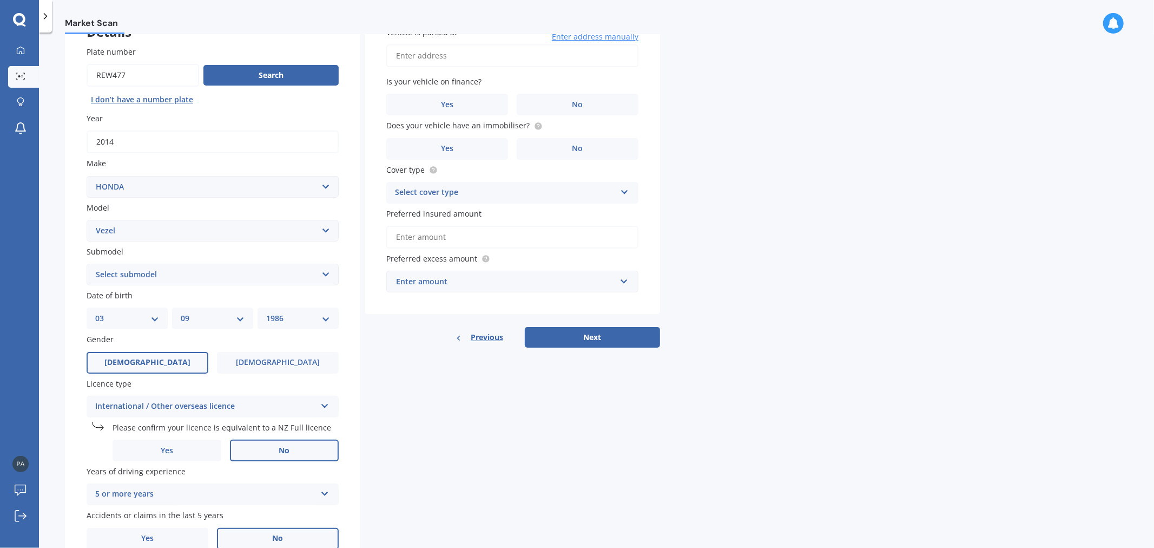
scroll to position [7, 0]
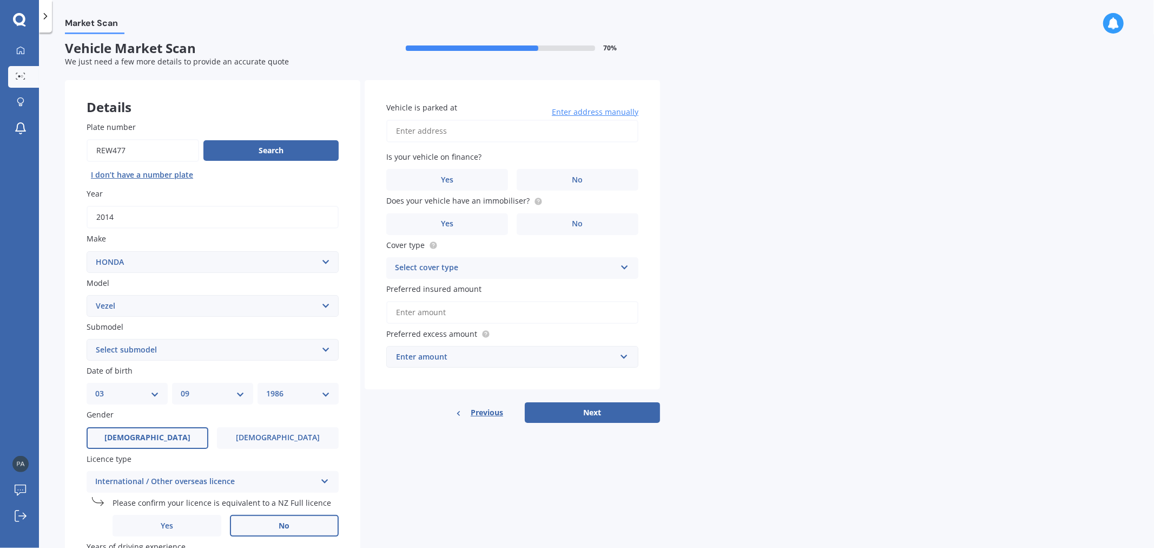
click at [479, 133] on input "Vehicle is parked at" at bounding box center [512, 131] width 252 height 23
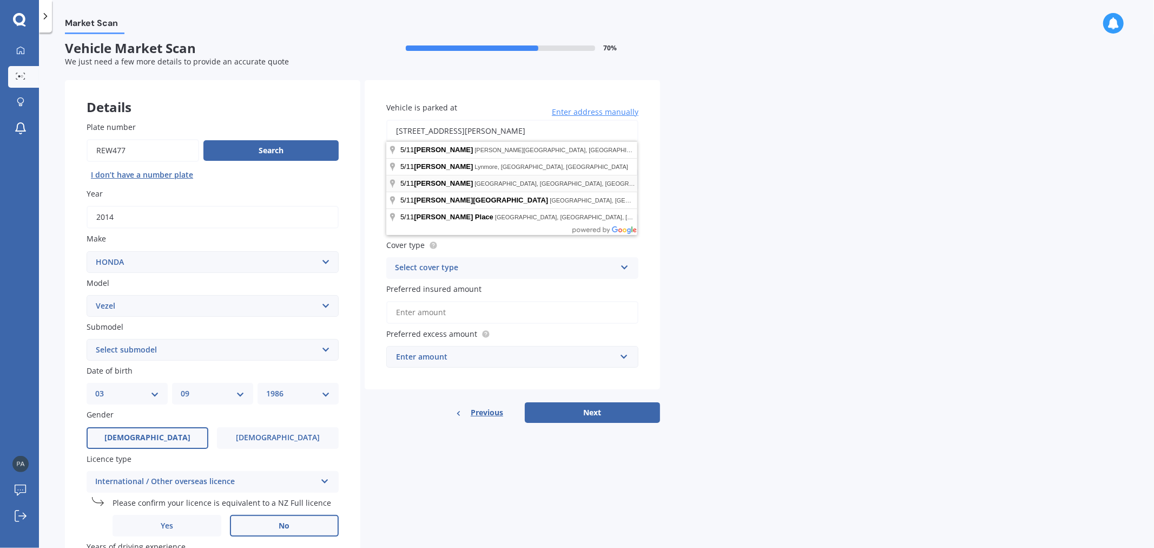
type input "5/11 Lewis Road, Pakuranga, Auckland 2010"
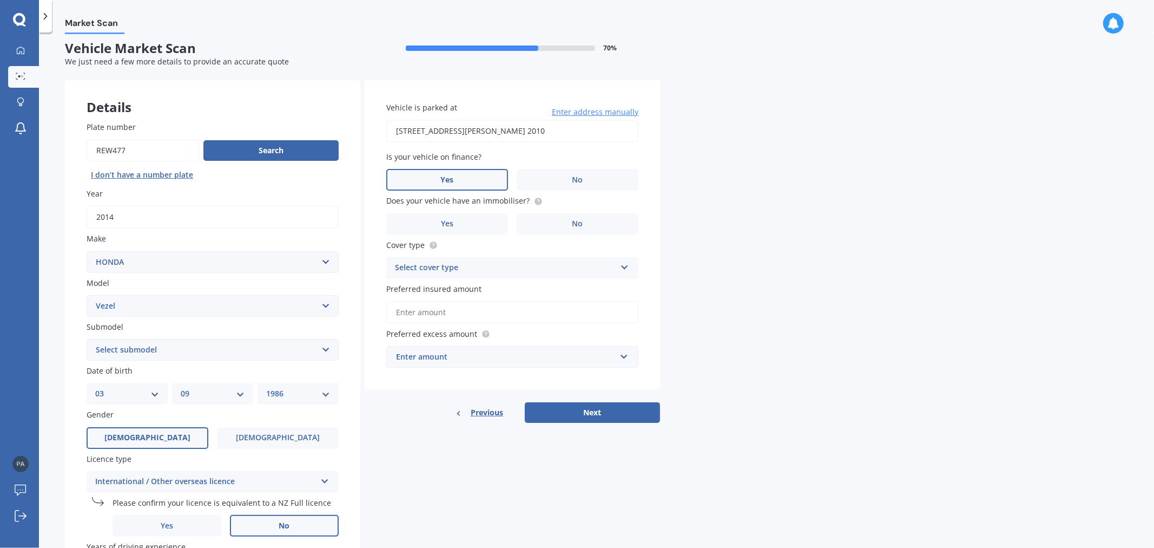
click at [471, 176] on label "Yes" at bounding box center [447, 180] width 122 height 22
click at [0, 0] on input "Yes" at bounding box center [0, 0] width 0 height 0
click at [574, 223] on span "No" at bounding box center [577, 223] width 11 height 9
click at [0, 0] on input "No" at bounding box center [0, 0] width 0 height 0
click at [447, 228] on label "Yes" at bounding box center [447, 224] width 122 height 22
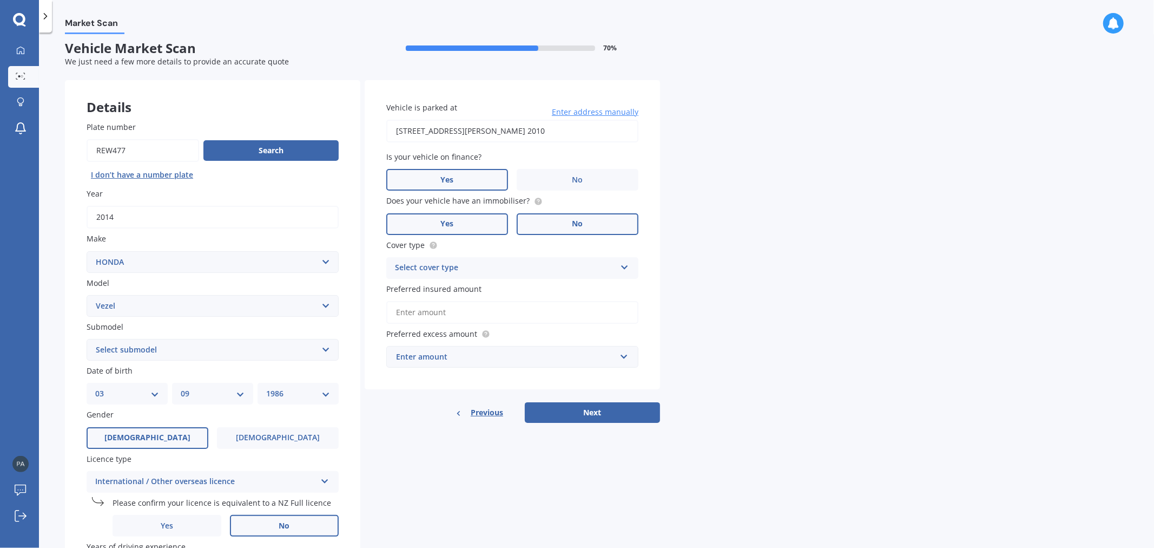
click at [0, 0] on input "Yes" at bounding box center [0, 0] width 0 height 0
click at [523, 269] on div "Select cover type" at bounding box center [505, 267] width 221 height 13
click at [515, 283] on div "Comprehensive" at bounding box center [512, 288] width 251 height 19
click at [471, 311] on input "Preferred insured amount" at bounding box center [512, 312] width 252 height 23
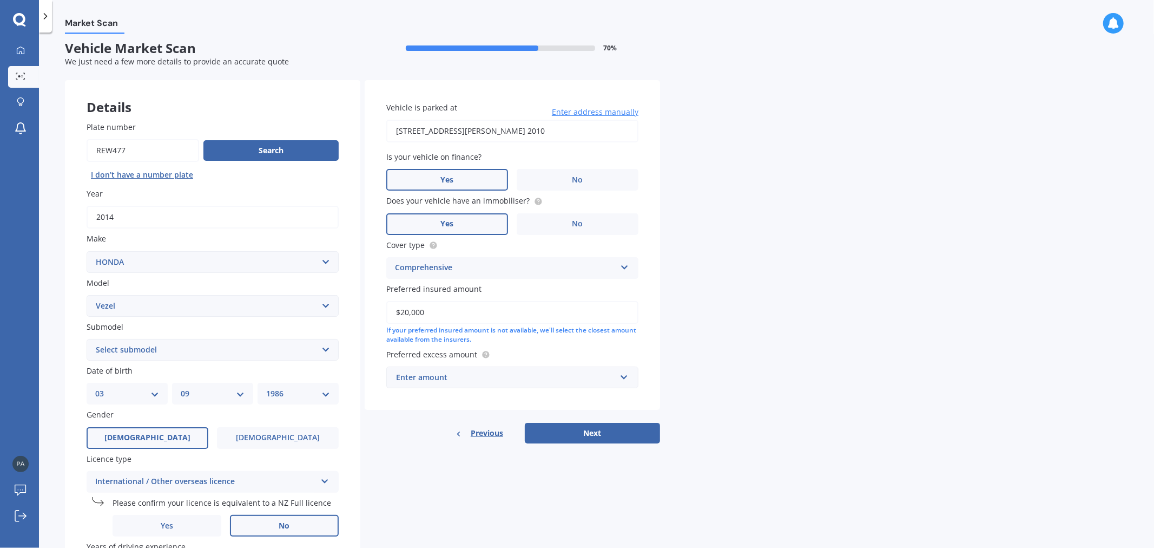
type input "$20,000"
click at [482, 373] on div "Enter amount" at bounding box center [506, 377] width 220 height 12
click at [423, 434] on div "$500" at bounding box center [512, 437] width 251 height 20
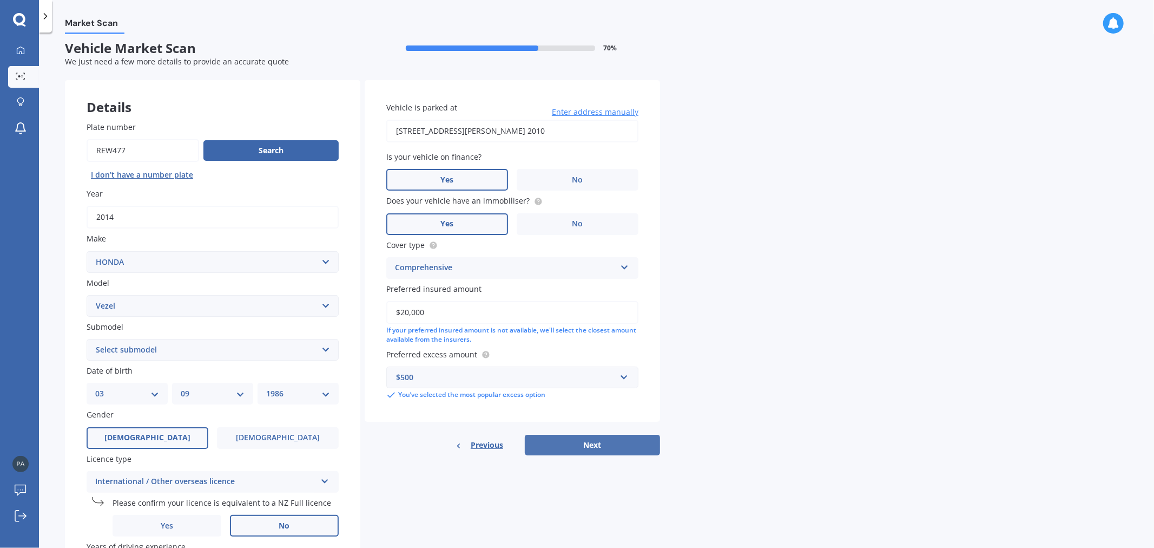
click at [625, 441] on button "Next" at bounding box center [592, 444] width 135 height 21
click at [175, 345] on select "Select submodel Hatchback Petrol Hybrid Hybrid 4WD" at bounding box center [213, 350] width 252 height 22
select select "HYBRID"
click at [87, 339] on select "Select submodel Hatchback Petrol Hybrid Hybrid 4WD" at bounding box center [213, 350] width 252 height 22
click at [590, 435] on button "Next" at bounding box center [592, 444] width 135 height 21
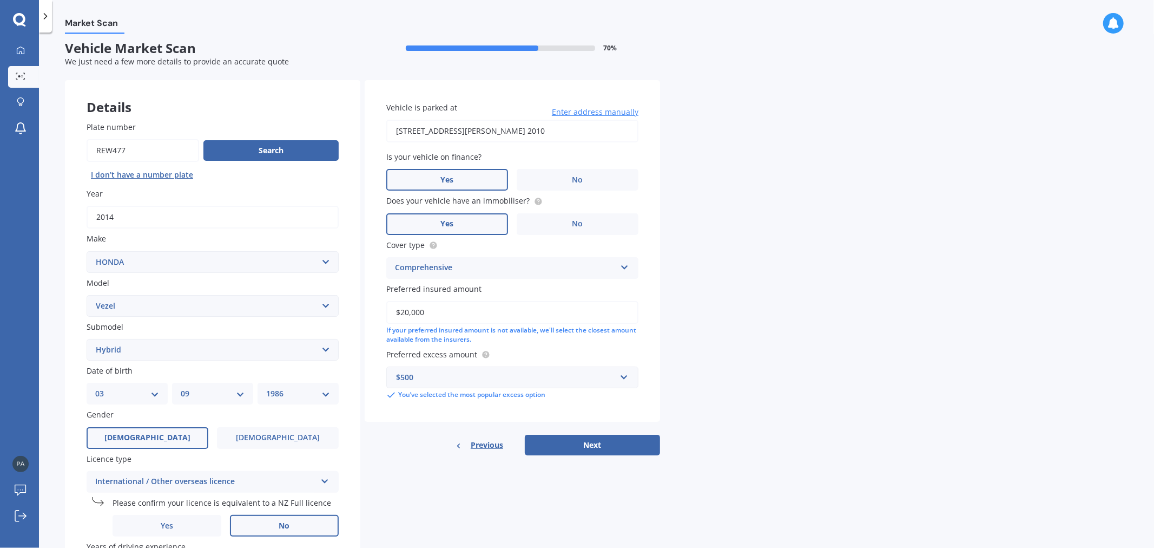
scroll to position [0, 0]
select select "03"
select select "09"
select select "1986"
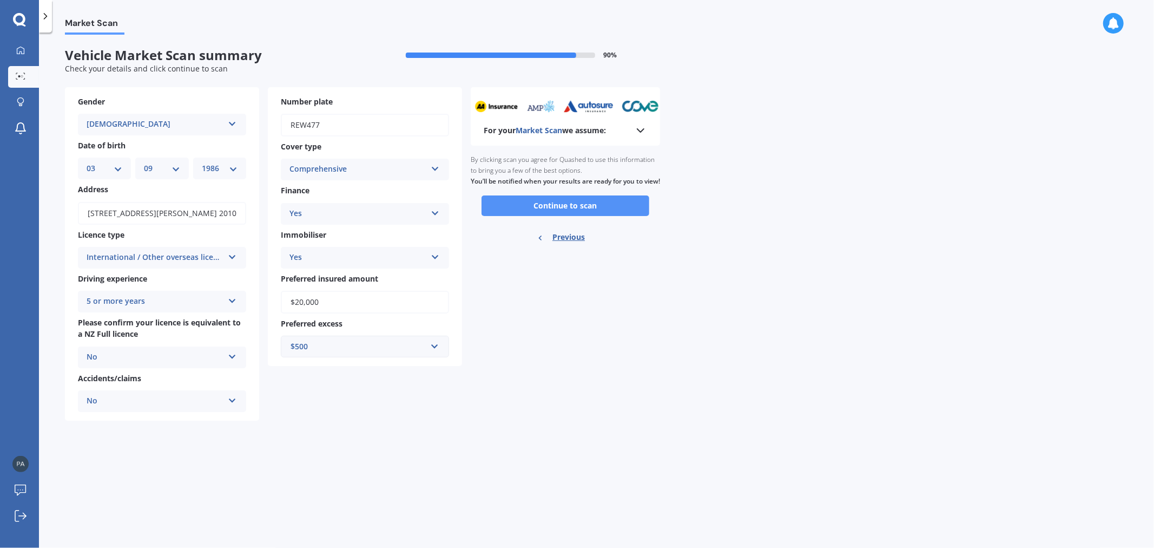
click at [552, 216] on button "Continue to scan" at bounding box center [566, 205] width 168 height 21
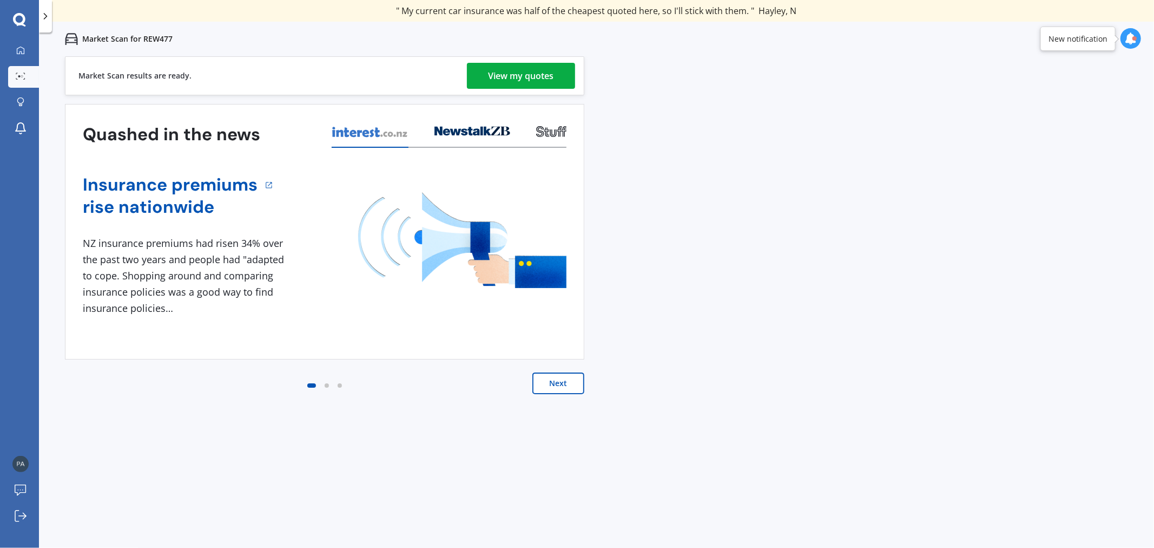
click at [505, 76] on div "View my quotes" at bounding box center [521, 76] width 65 height 26
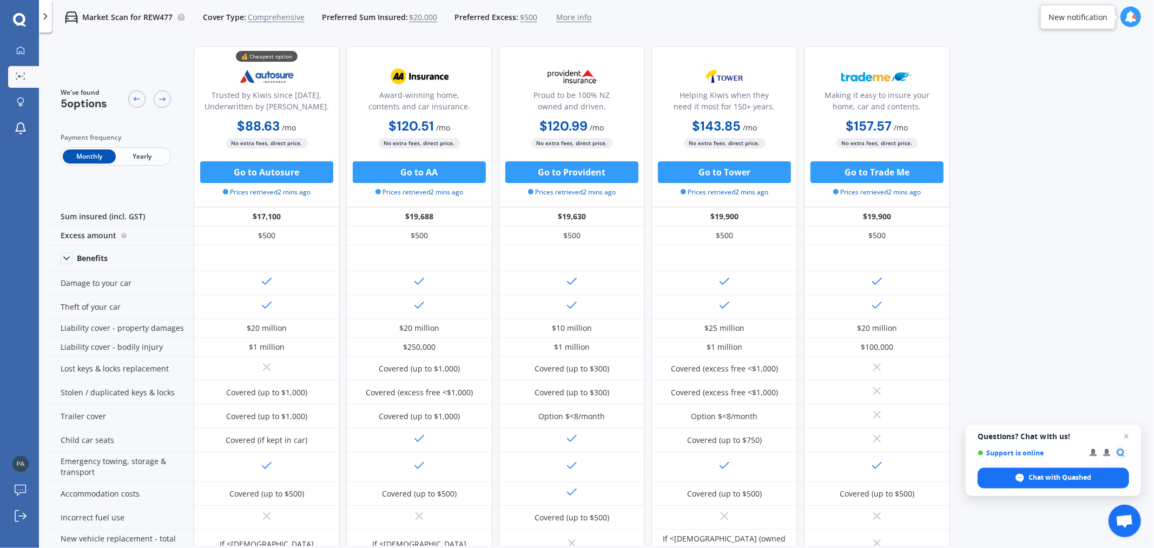
click at [157, 154] on span "Yearly" at bounding box center [142, 156] width 53 height 14
click at [99, 155] on span "Monthly" at bounding box center [89, 156] width 53 height 14
click at [24, 54] on icon at bounding box center [20, 50] width 9 height 9
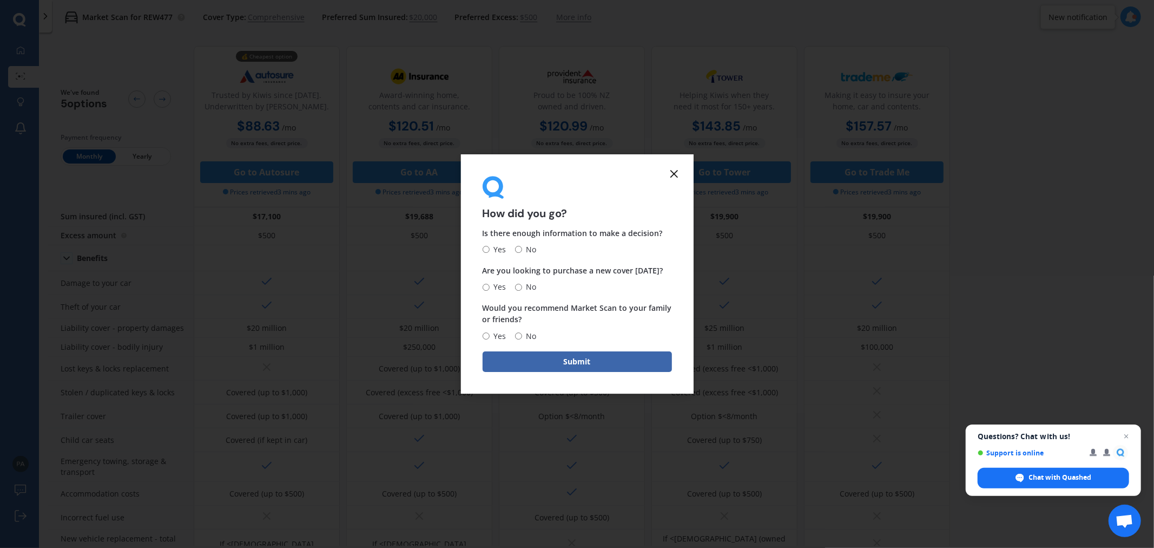
click at [492, 251] on span "Yes" at bounding box center [498, 249] width 17 height 13
click at [490, 251] on input "Yes" at bounding box center [486, 249] width 7 height 7
radio input "true"
click at [490, 284] on span "Yes" at bounding box center [498, 286] width 17 height 13
click at [489, 284] on input "Yes" at bounding box center [486, 287] width 7 height 7
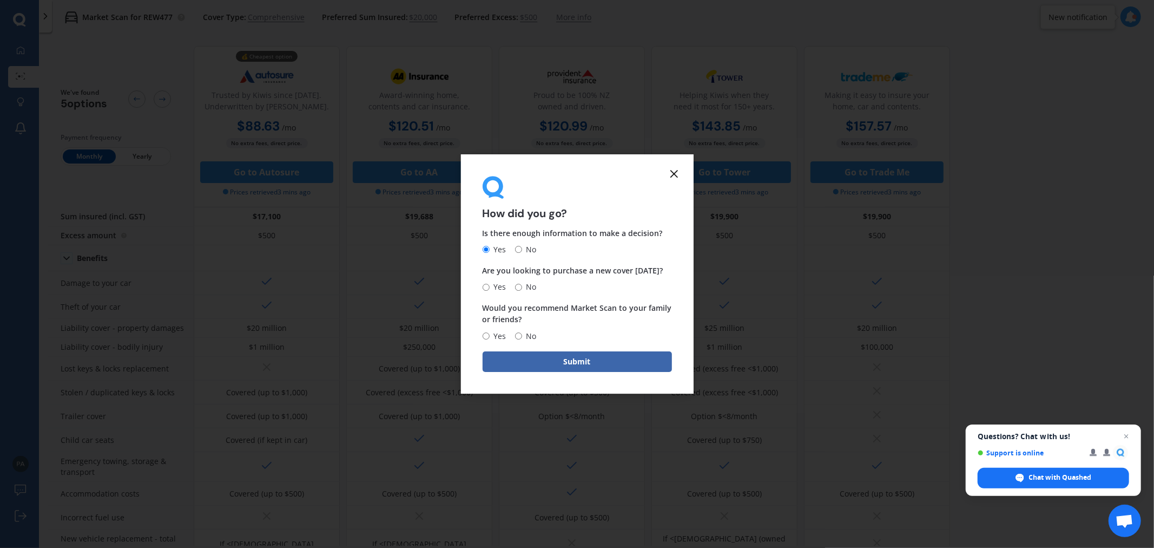
radio input "true"
click at [490, 337] on span "Yes" at bounding box center [498, 336] width 17 height 13
click at [490, 337] on input "Yes" at bounding box center [486, 335] width 7 height 7
radio input "true"
click at [528, 365] on button "Submit" at bounding box center [577, 361] width 189 height 21
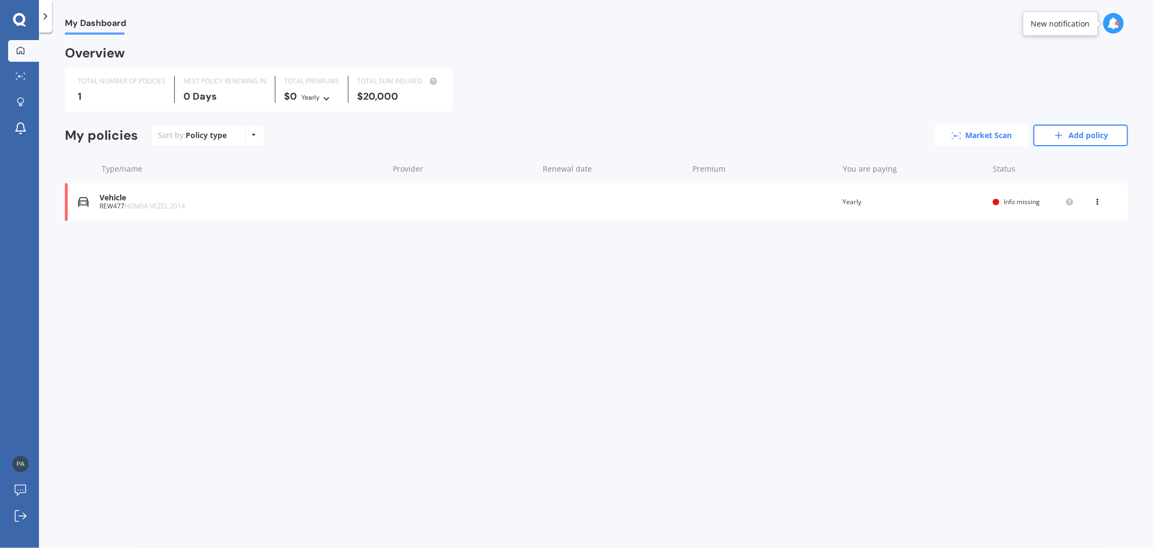
click at [964, 133] on link "Market Scan" at bounding box center [981, 135] width 95 height 22
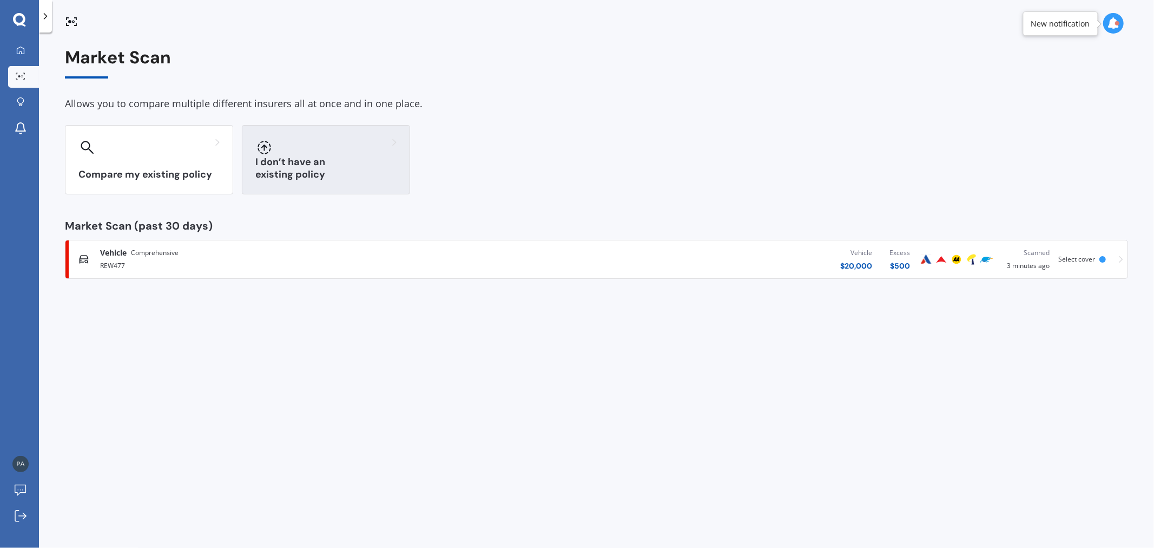
click at [277, 140] on div at bounding box center [325, 147] width 141 height 17
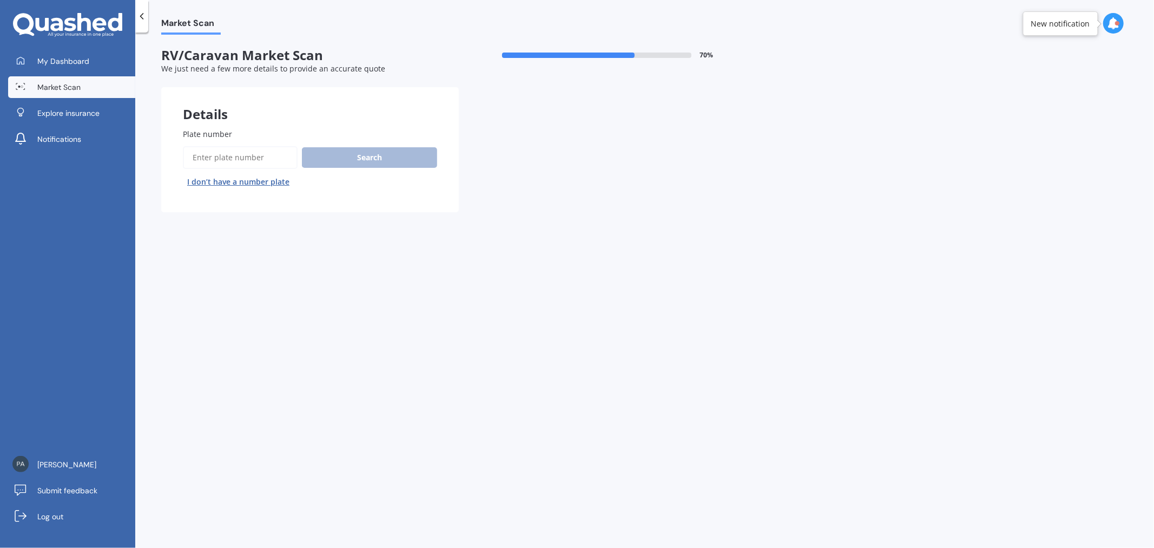
click at [230, 155] on input "Plate number" at bounding box center [240, 157] width 115 height 23
paste input "PDH300"
type input "PDH300"
click at [327, 155] on button "Search" at bounding box center [369, 157] width 135 height 21
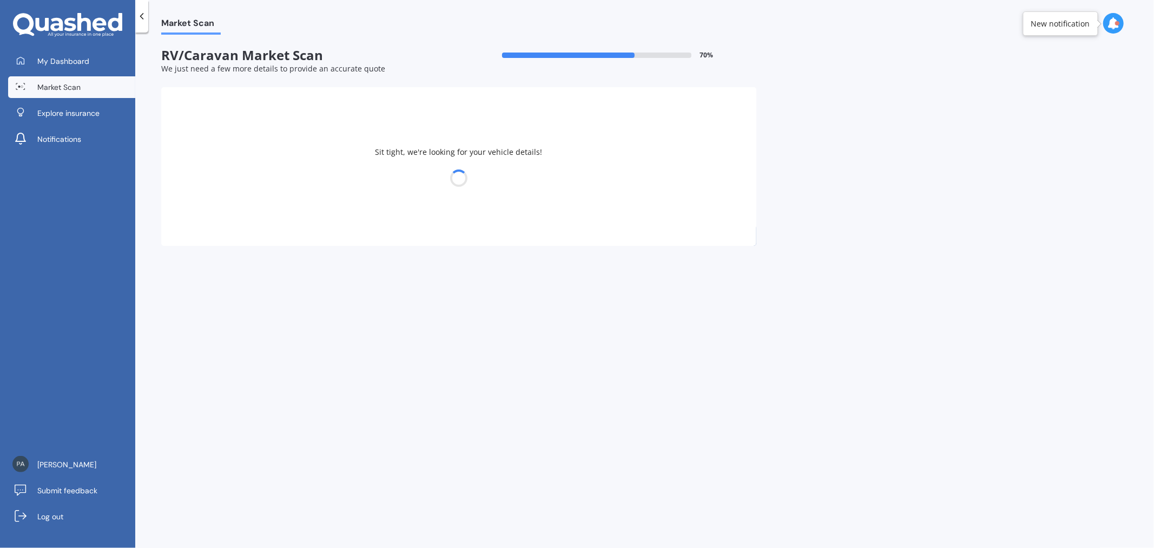
select select "FORD"
select select "TRANSIT"
select select "03"
select select "09"
select select "1986"
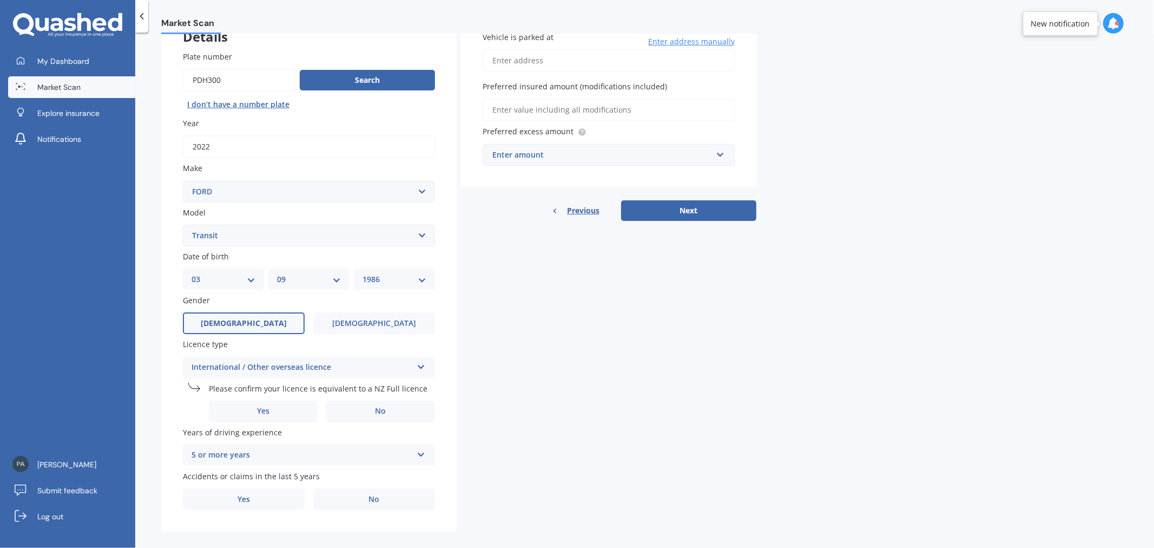
scroll to position [84, 0]
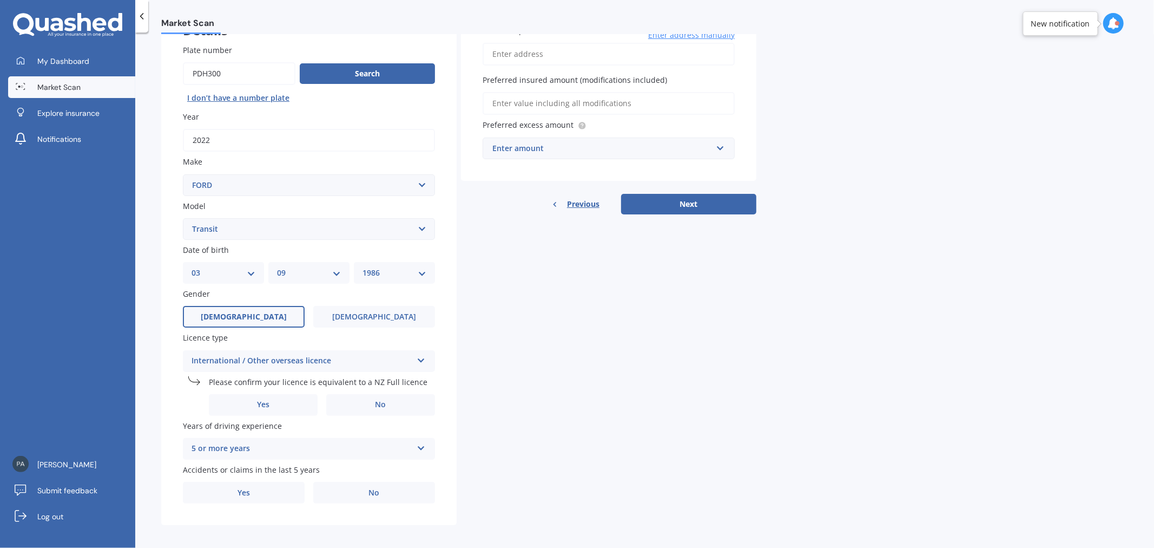
click at [397, 361] on div "International / Other overseas licence" at bounding box center [302, 360] width 221 height 13
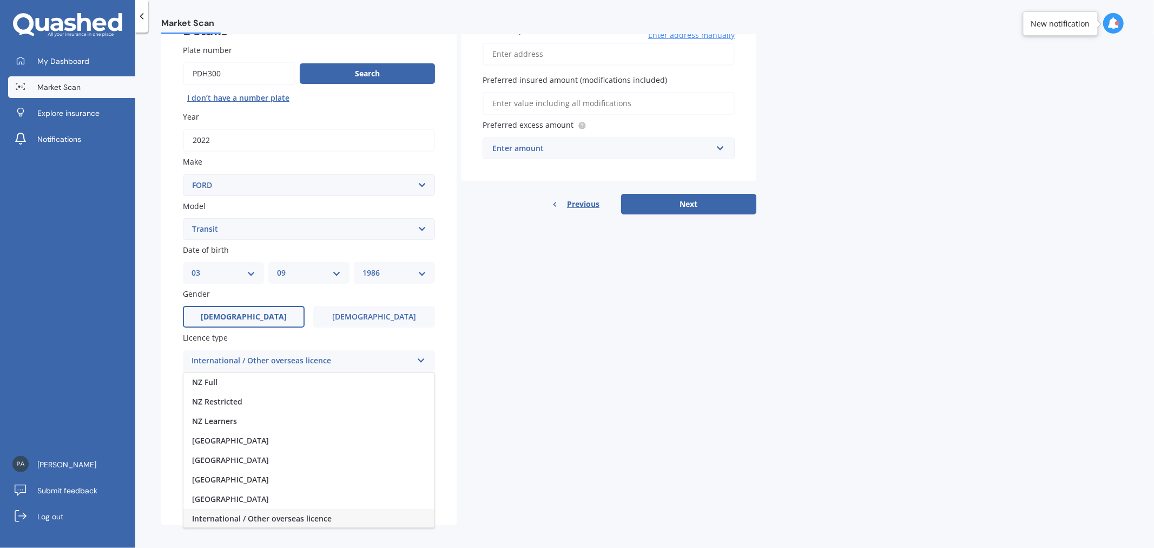
scroll to position [1, 0]
click at [393, 373] on div "NZ Full" at bounding box center [308, 380] width 251 height 19
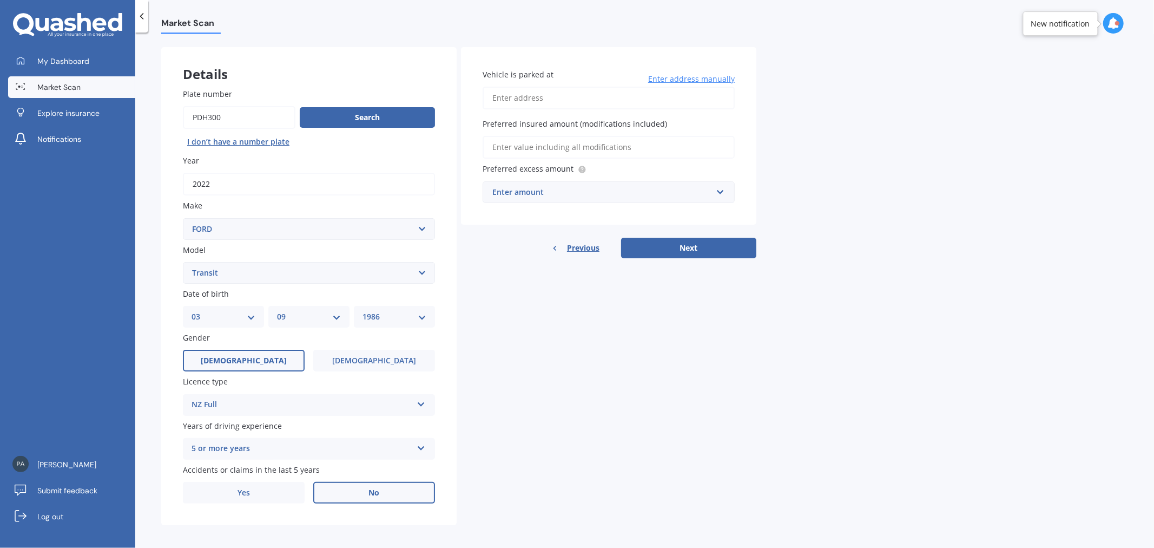
click at [391, 482] on label "No" at bounding box center [374, 493] width 122 height 22
click at [0, 0] on input "No" at bounding box center [0, 0] width 0 height 0
click at [547, 93] on input "Vehicle is parked at" at bounding box center [609, 98] width 252 height 23
type input "[STREET_ADDRESS] 2013"
click at [655, 147] on input "Preferred insured amount (modifications included)" at bounding box center [609, 147] width 252 height 23
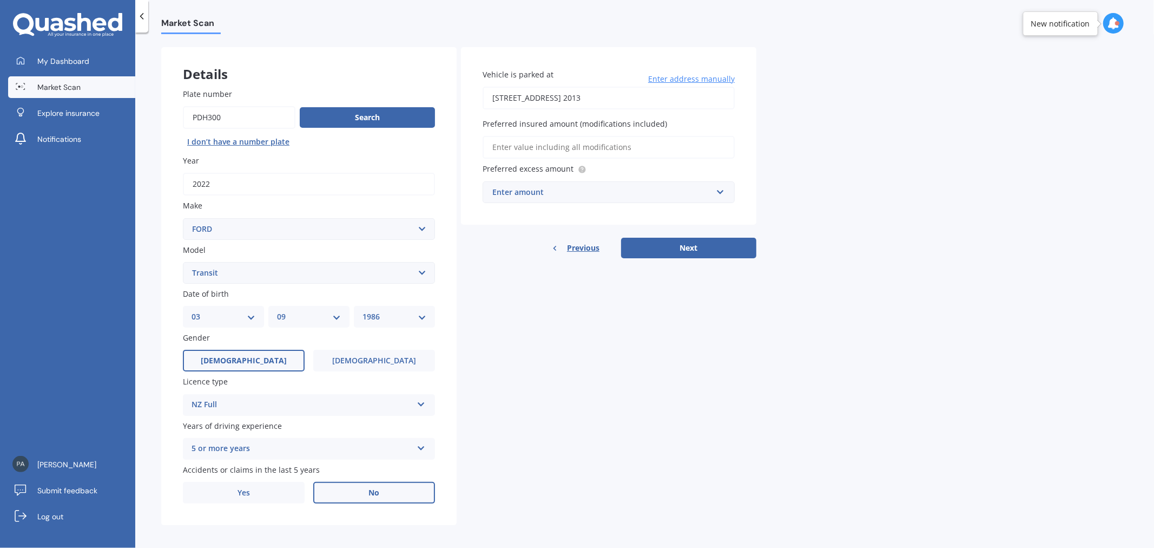
click at [545, 141] on input "Preferred insured amount (modifications included)" at bounding box center [609, 147] width 252 height 23
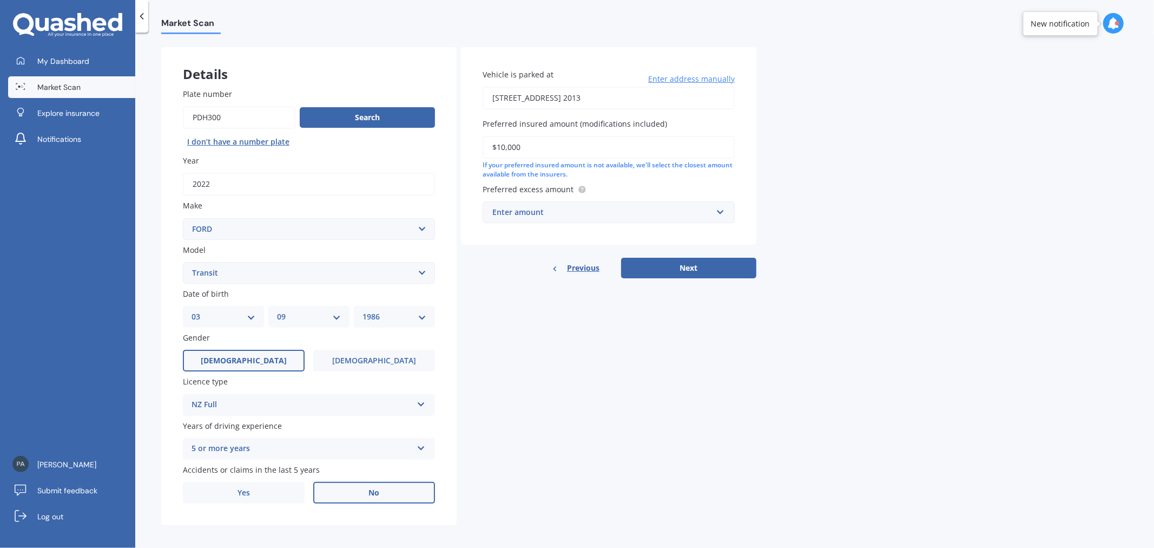
type input "$10,000"
click at [561, 201] on div "Enter amount $500 $1,000" at bounding box center [609, 212] width 252 height 22
click at [536, 230] on div "$500" at bounding box center [608, 232] width 251 height 20
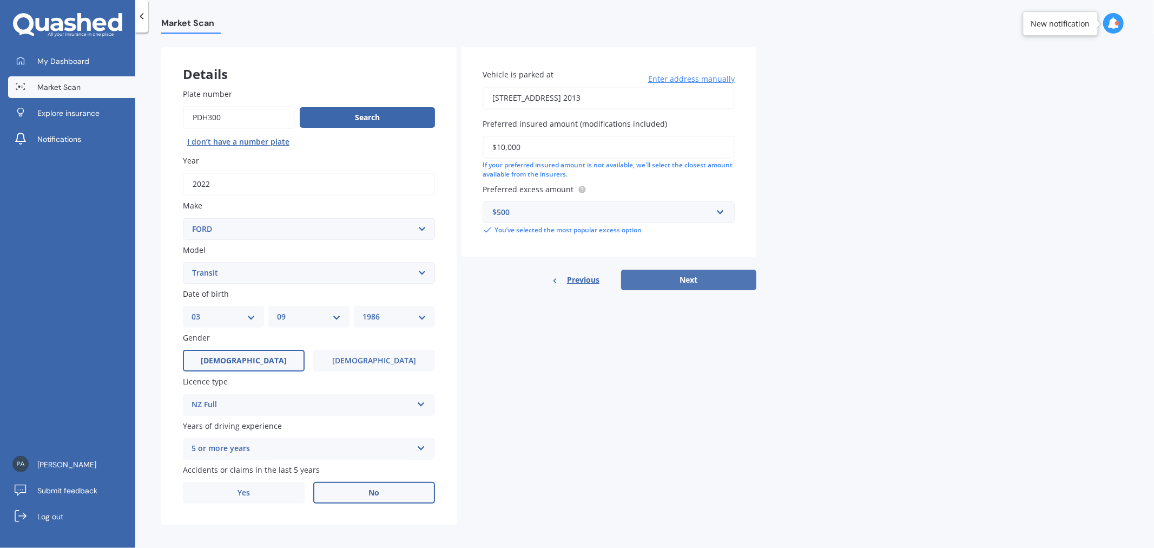
click at [688, 276] on button "Next" at bounding box center [688, 279] width 135 height 21
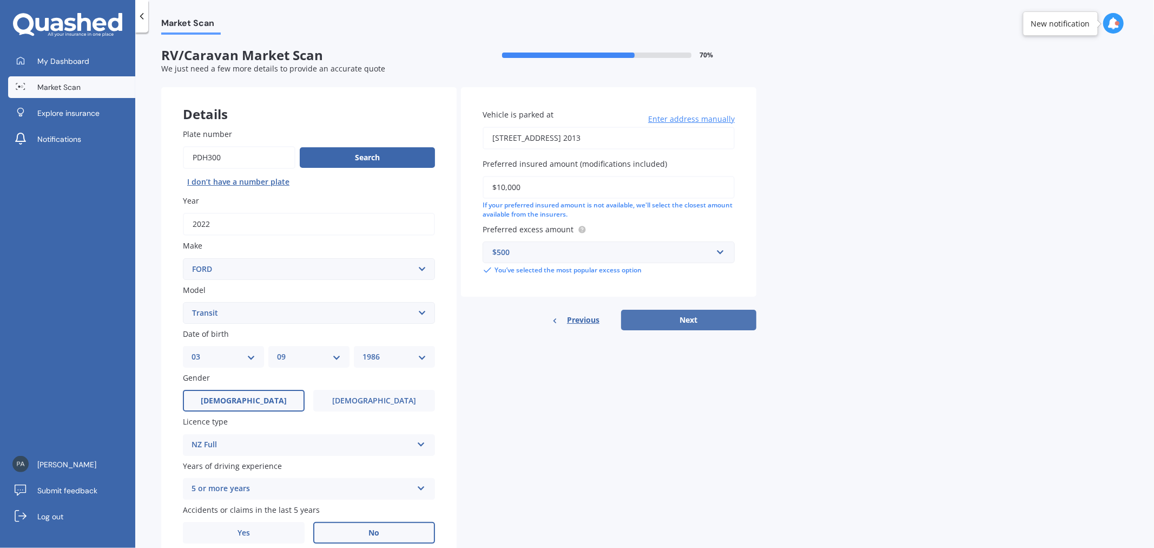
select select "03"
select select "09"
select select "1986"
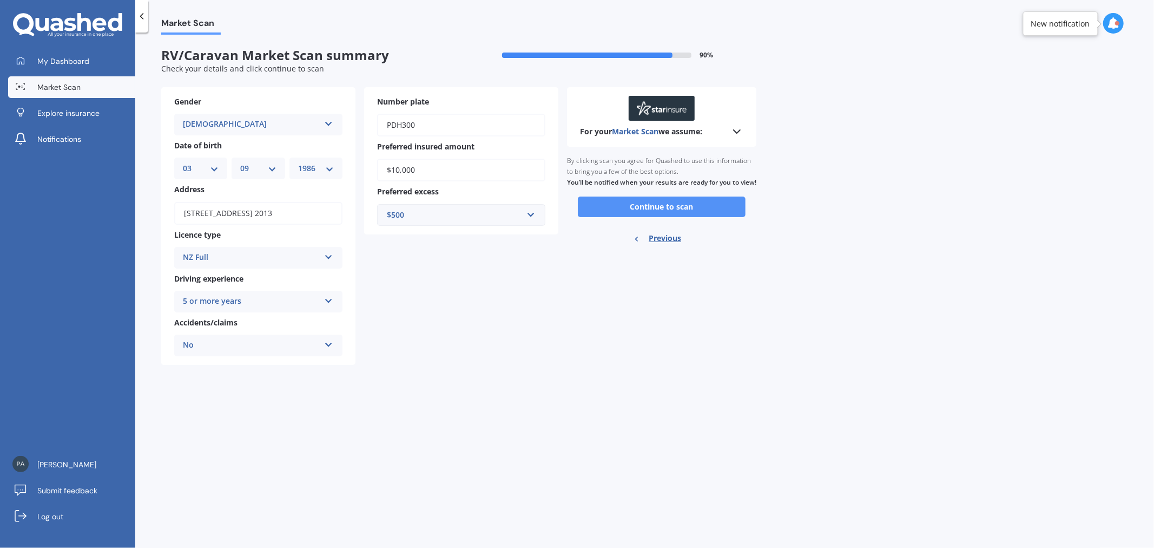
click at [688, 217] on button "Continue to scan" at bounding box center [662, 206] width 168 height 21
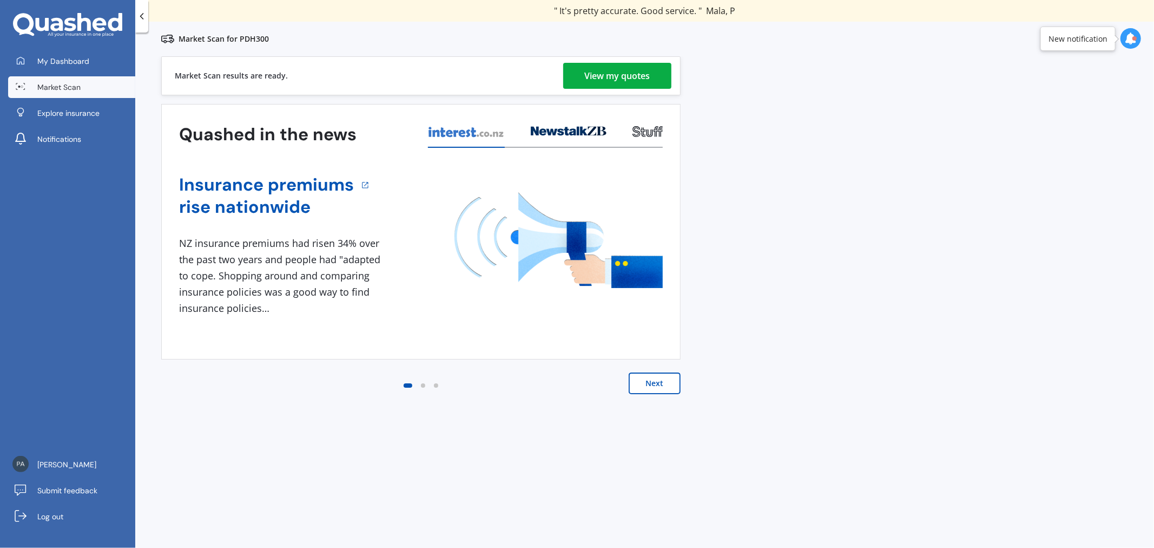
click at [634, 80] on div "View my quotes" at bounding box center [617, 76] width 65 height 26
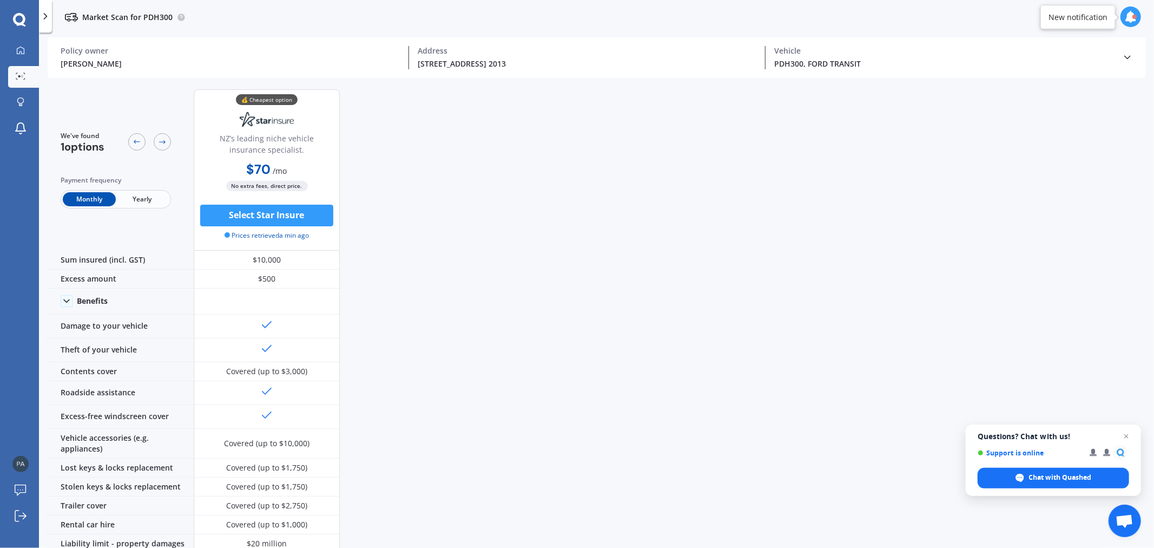
scroll to position [268, 0]
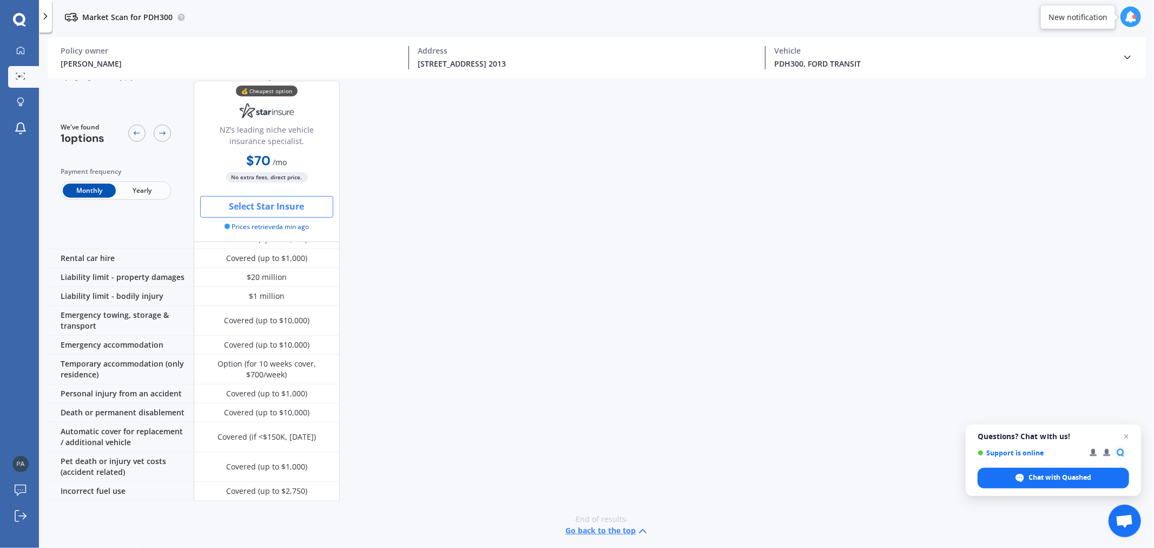
click at [289, 208] on button "Select Star Insure" at bounding box center [266, 207] width 133 height 22
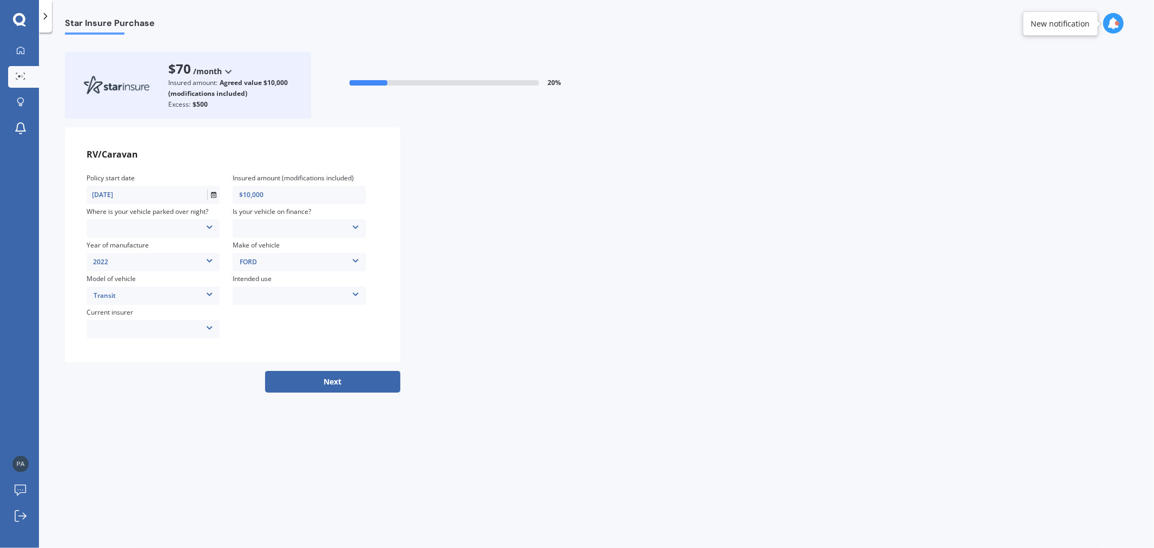
click at [150, 226] on div "Locked Garage Storage unit Carport Locked shed ‘behind’ house Driveway Streetsi…" at bounding box center [153, 228] width 133 height 12
click at [147, 247] on div "Locked Garage" at bounding box center [154, 245] width 134 height 18
click at [265, 223] on div "No Yes" at bounding box center [299, 228] width 133 height 12
click at [268, 242] on div "No" at bounding box center [299, 245] width 132 height 18
click at [280, 300] on div "Weekend Use Holiday/Sporadic use Full time / live in travel Storage/Restoration…" at bounding box center [299, 295] width 133 height 12
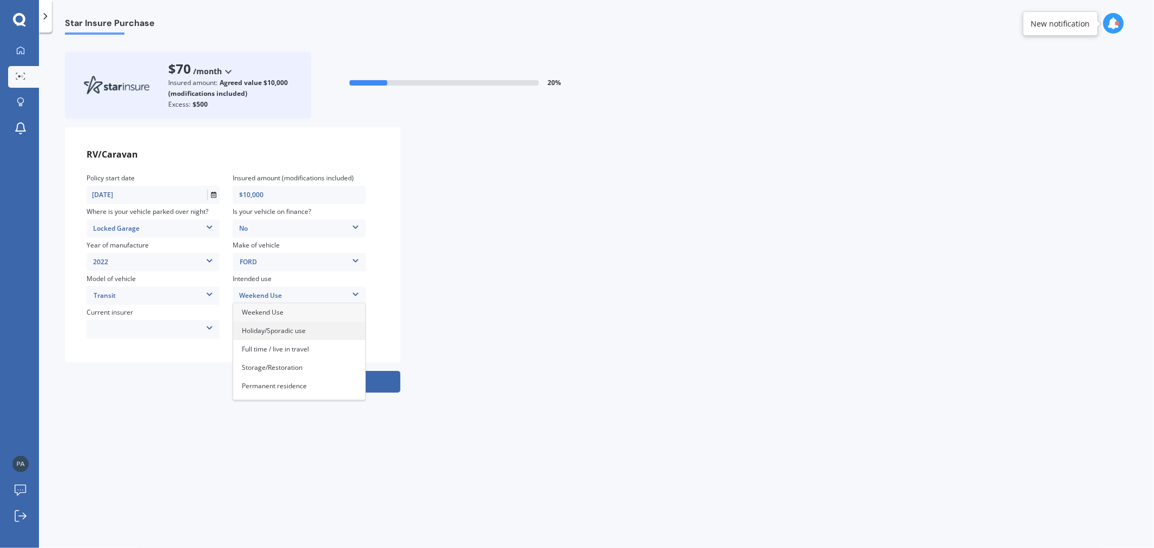
click at [280, 326] on span "Holiday/Sporadic use" at bounding box center [274, 330] width 64 height 9
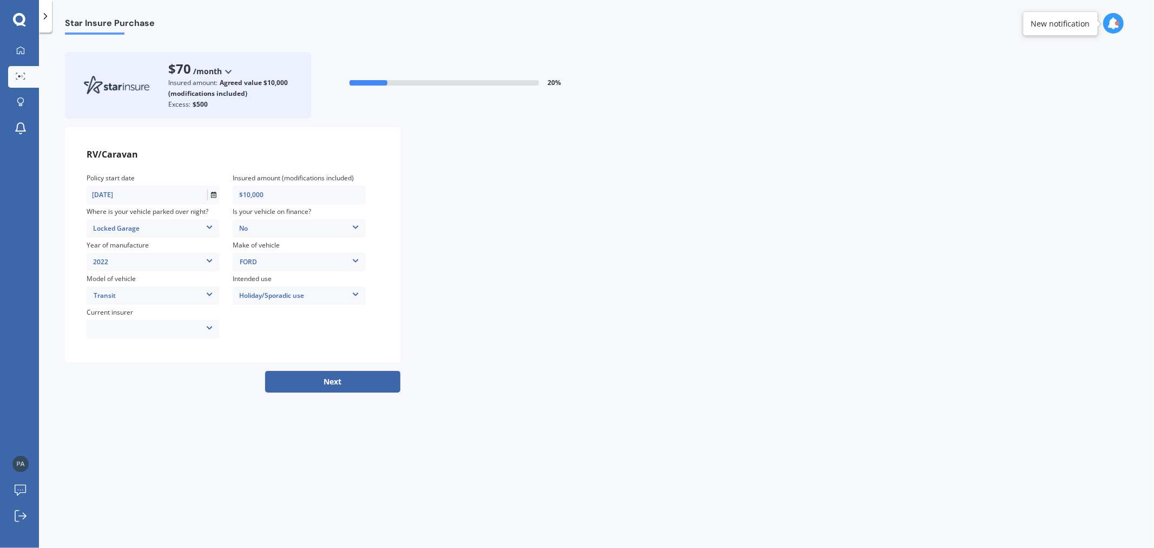
click at [153, 323] on div "AAI AMI IAG - NZI/State Lumley Vero Unknown Other insurer Ando Star Insure Towe…" at bounding box center [153, 329] width 133 height 12
click at [134, 422] on div "None" at bounding box center [153, 424] width 132 height 18
click at [347, 383] on button "Next" at bounding box center [332, 382] width 135 height 22
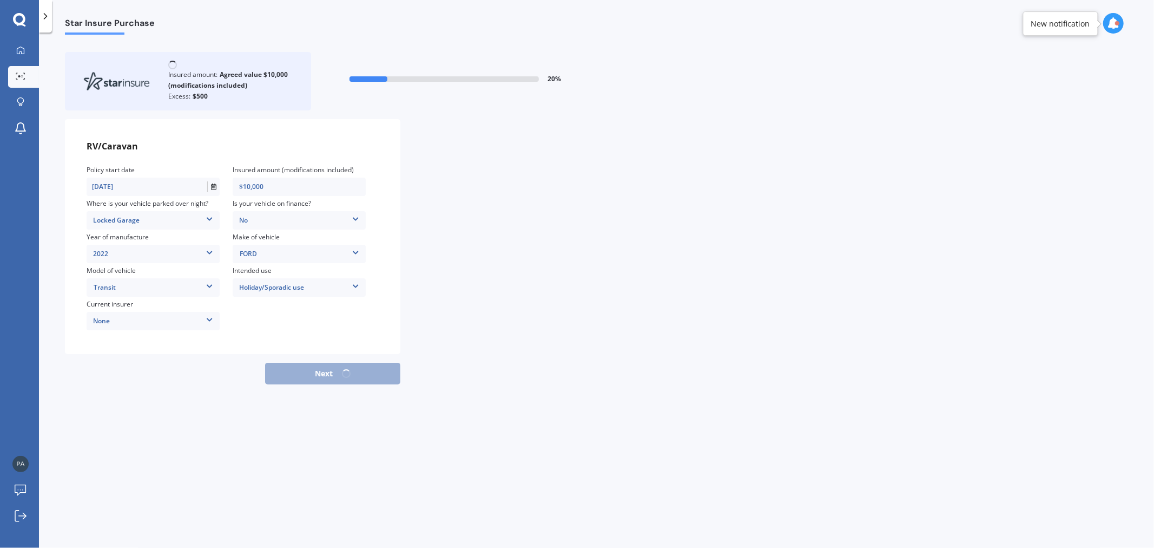
select select "03"
select select "09"
select select "1986"
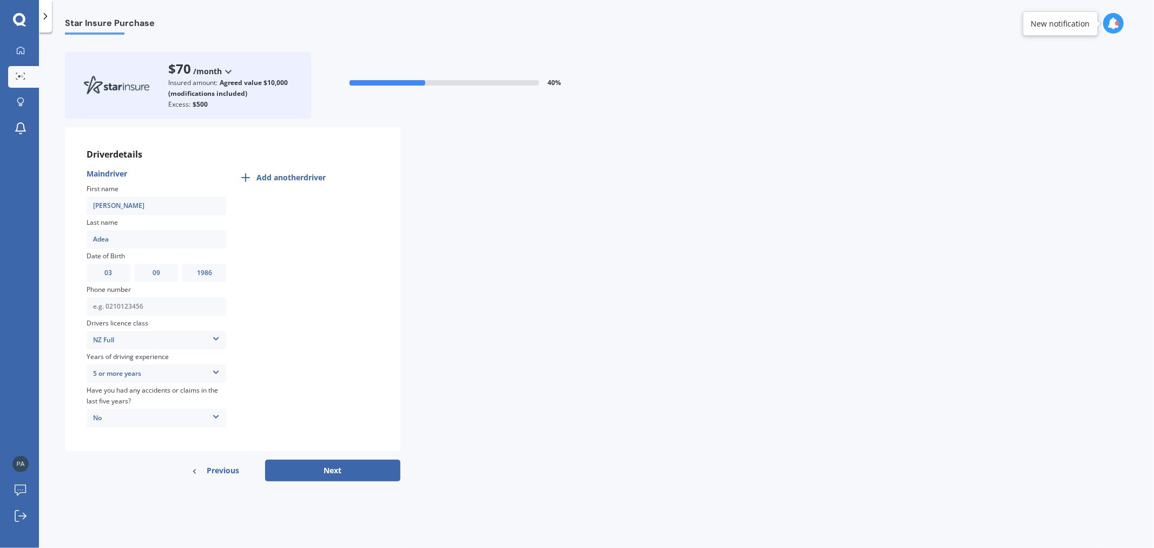
click at [138, 307] on input "text" at bounding box center [157, 306] width 140 height 8
type input "0272393661"
click at [493, 421] on div "Driver details Main driver First name Paolo Last name Adea Date of Birth DD 01 …" at bounding box center [596, 289] width 1063 height 324
click at [335, 471] on button "Next" at bounding box center [332, 470] width 135 height 22
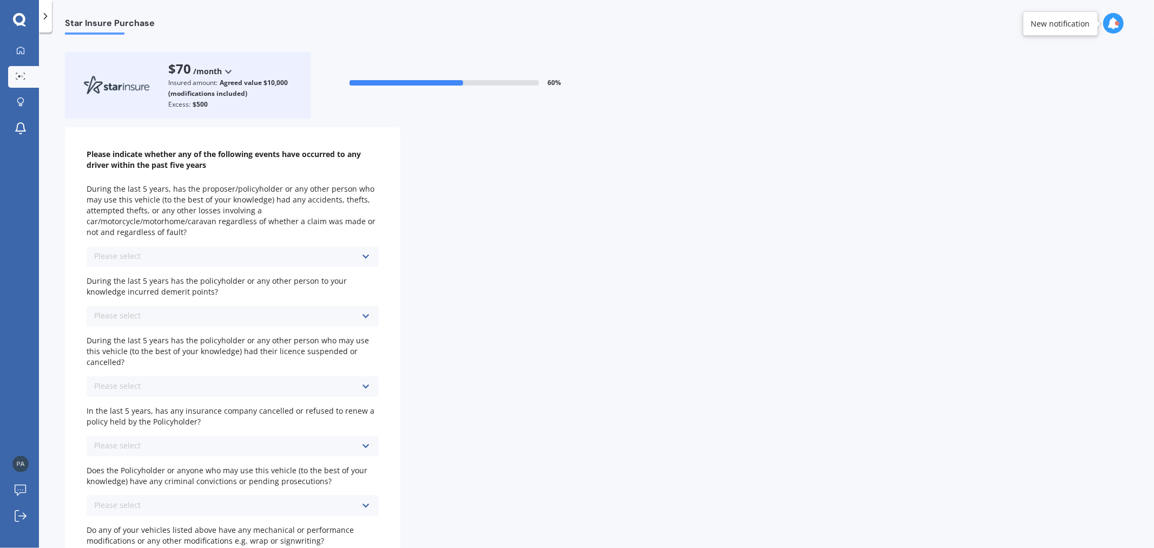
click at [313, 249] on div "Please select No Yes" at bounding box center [233, 256] width 292 height 21
click at [94, 271] on div "No" at bounding box center [233, 277] width 292 height 20
click at [134, 312] on div "Please select" at bounding box center [117, 316] width 47 height 8
click at [136, 331] on div "No" at bounding box center [233, 336] width 292 height 20
click at [134, 382] on div "Please select" at bounding box center [117, 386] width 47 height 8
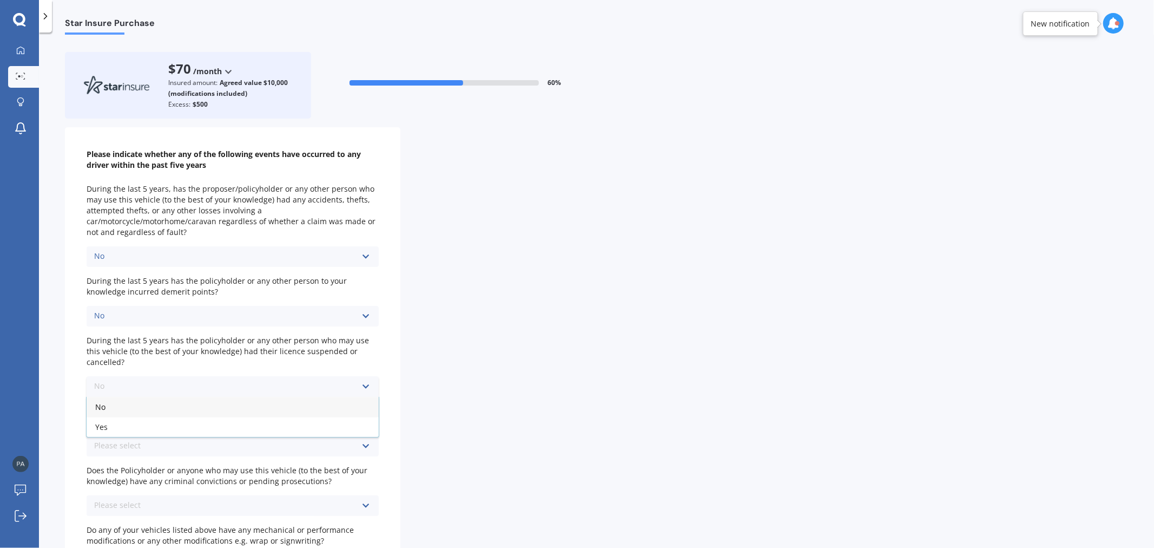
click at [136, 397] on div "No" at bounding box center [233, 407] width 292 height 20
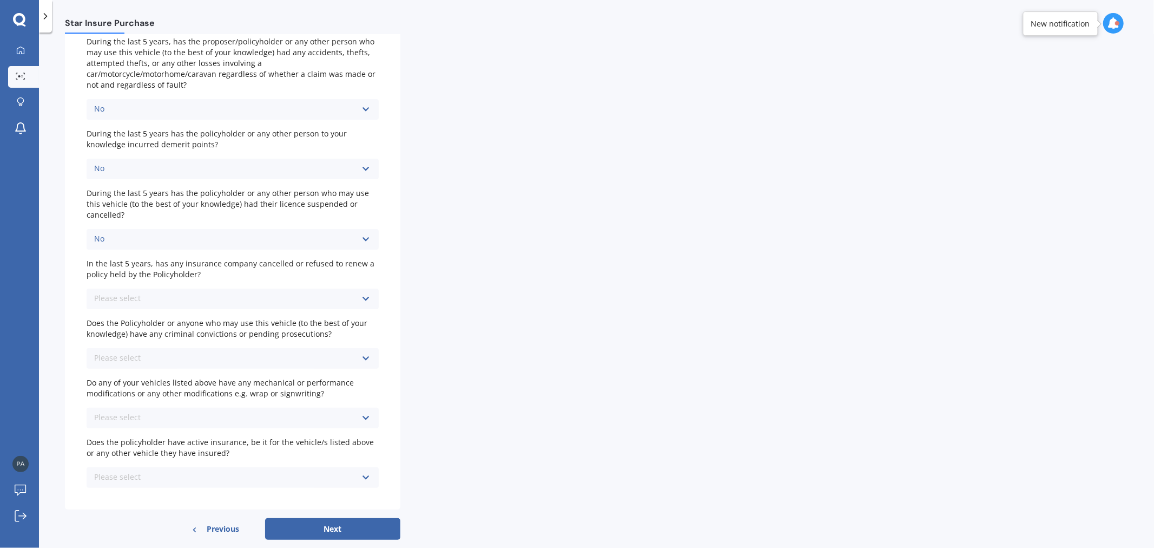
click at [120, 294] on div "Please select" at bounding box center [117, 298] width 47 height 8
click at [121, 312] on div "No" at bounding box center [233, 319] width 292 height 20
click at [144, 351] on div "Please select No Yes" at bounding box center [233, 358] width 292 height 21
click at [142, 371] on div "No" at bounding box center [233, 378] width 292 height 20
click at [147, 407] on div "Please select No Yes" at bounding box center [233, 417] width 292 height 21
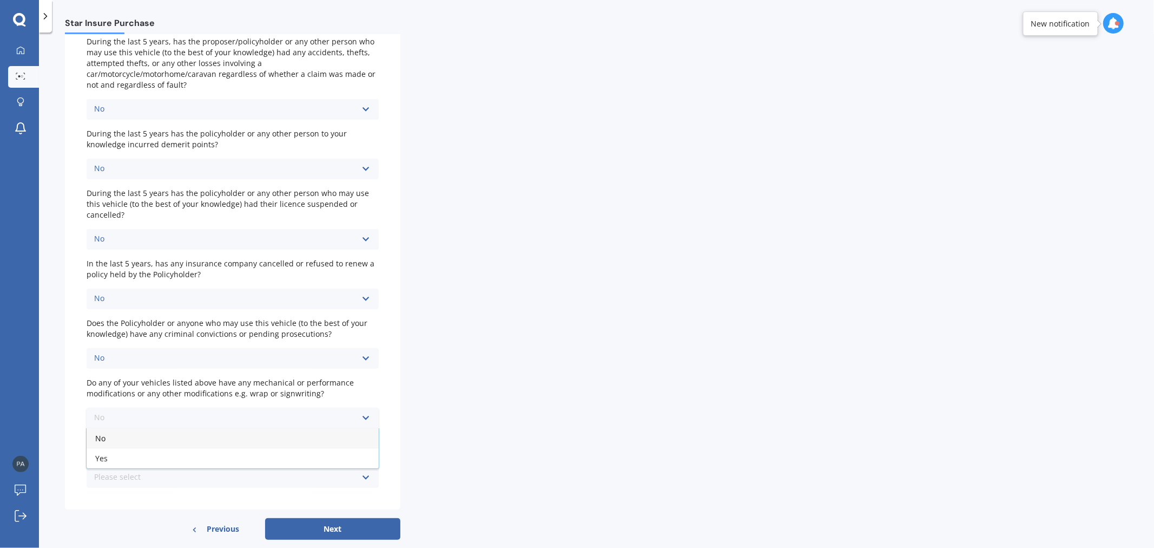
click at [146, 428] on div "No" at bounding box center [233, 438] width 292 height 20
click at [149, 467] on div "Please select No Yes" at bounding box center [233, 477] width 292 height 21
click at [148, 488] on div "No" at bounding box center [233, 498] width 292 height 20
click at [337, 518] on button "Next" at bounding box center [332, 529] width 135 height 22
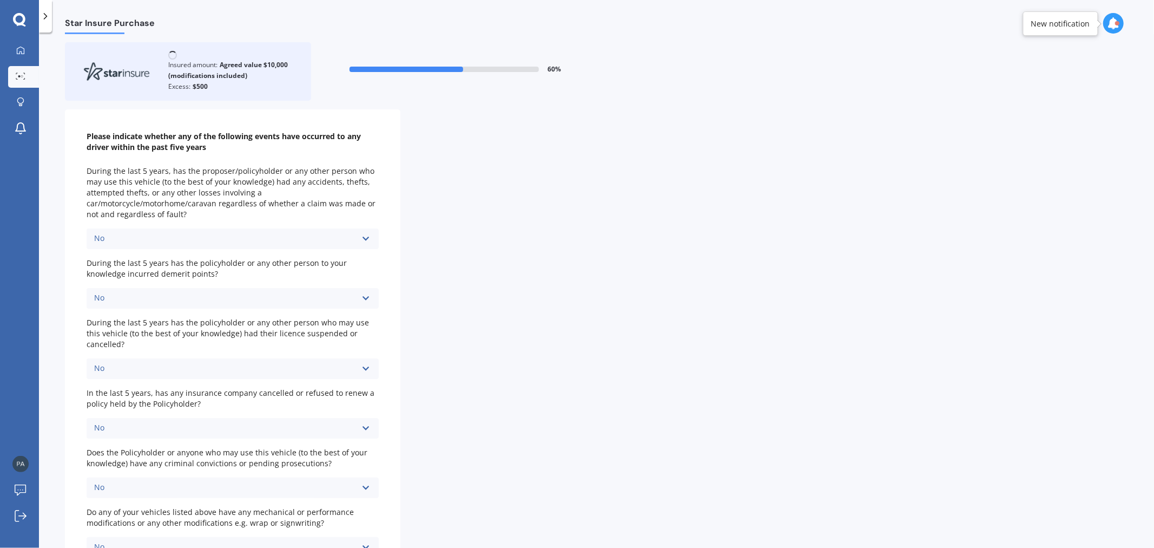
scroll to position [0, 0]
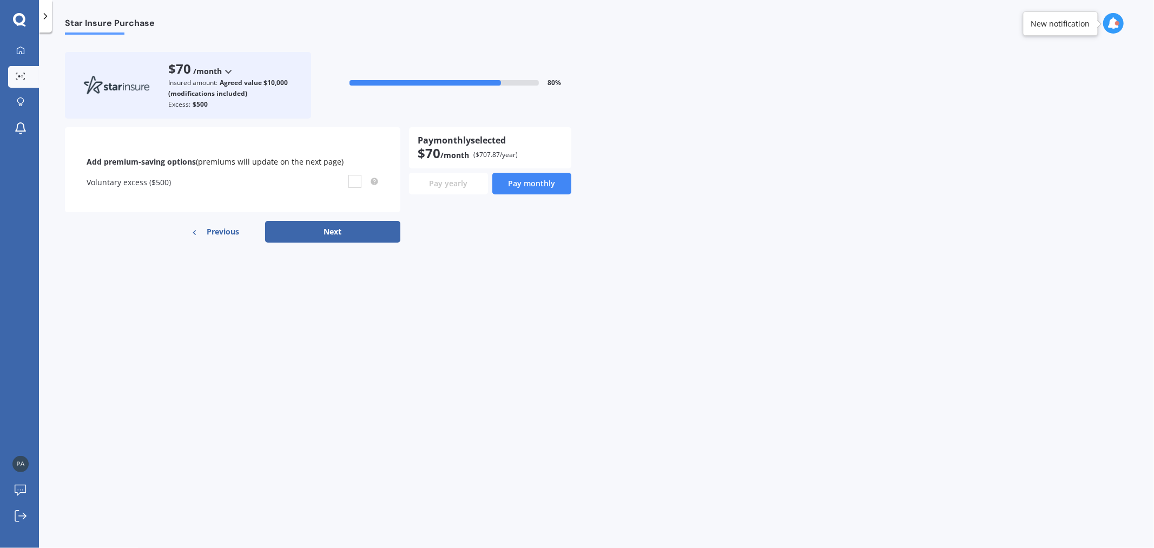
click at [340, 237] on button "Next" at bounding box center [332, 232] width 135 height 22
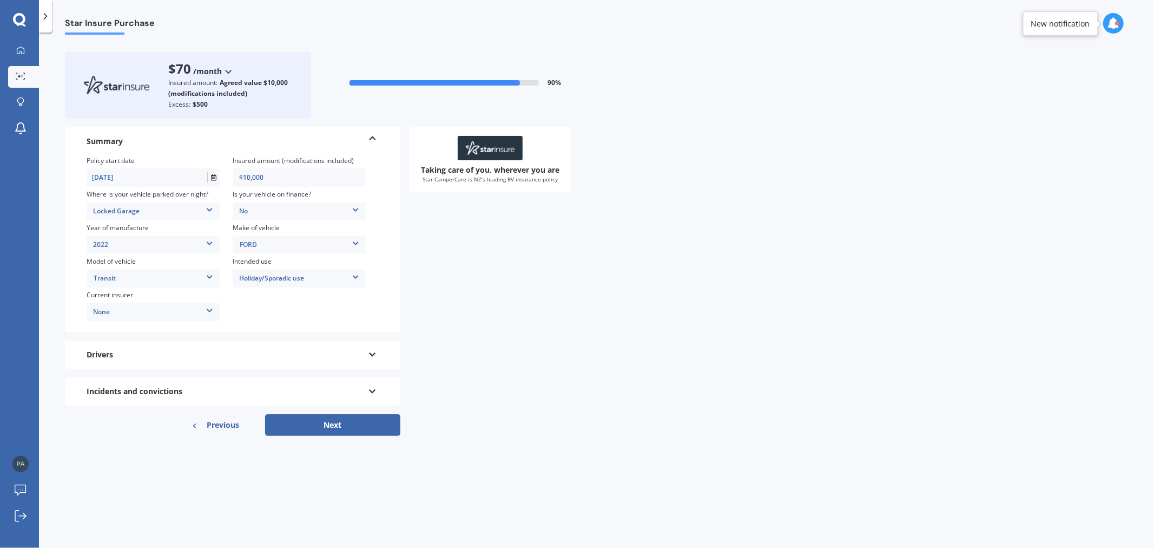
click at [348, 418] on button "Next" at bounding box center [332, 425] width 135 height 22
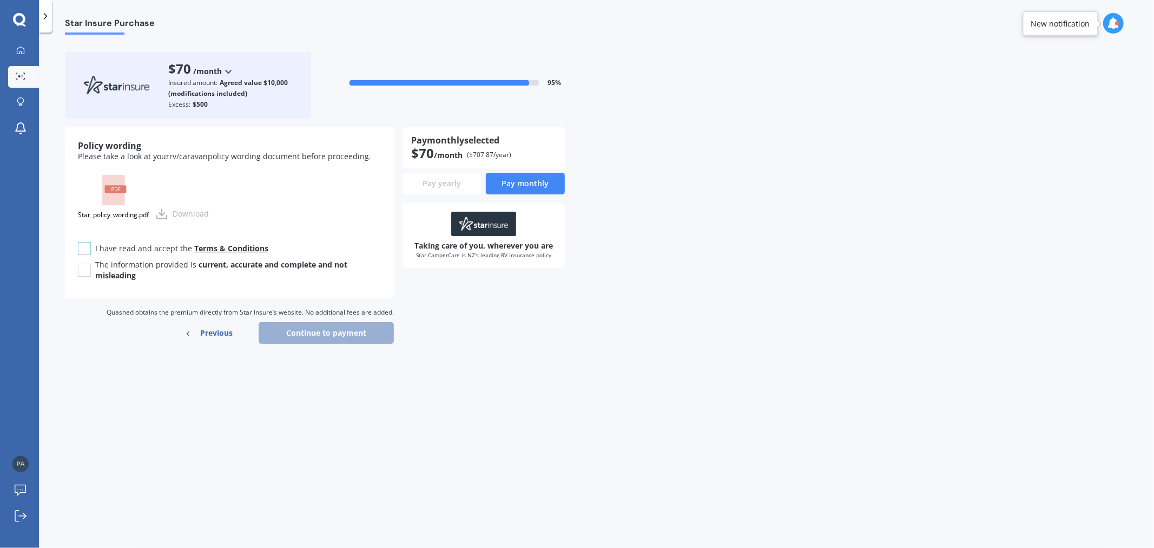
click at [83, 242] on label at bounding box center [84, 242] width 13 height 0
click at [83, 245] on input "I have read and accept the Terms & Conditions" at bounding box center [84, 248] width 13 height 13
checkbox input "true"
click at [84, 264] on label at bounding box center [84, 264] width 13 height 0
click at [84, 269] on input "The information provided is current, accurate and complete and not misleading" at bounding box center [84, 270] width 13 height 13
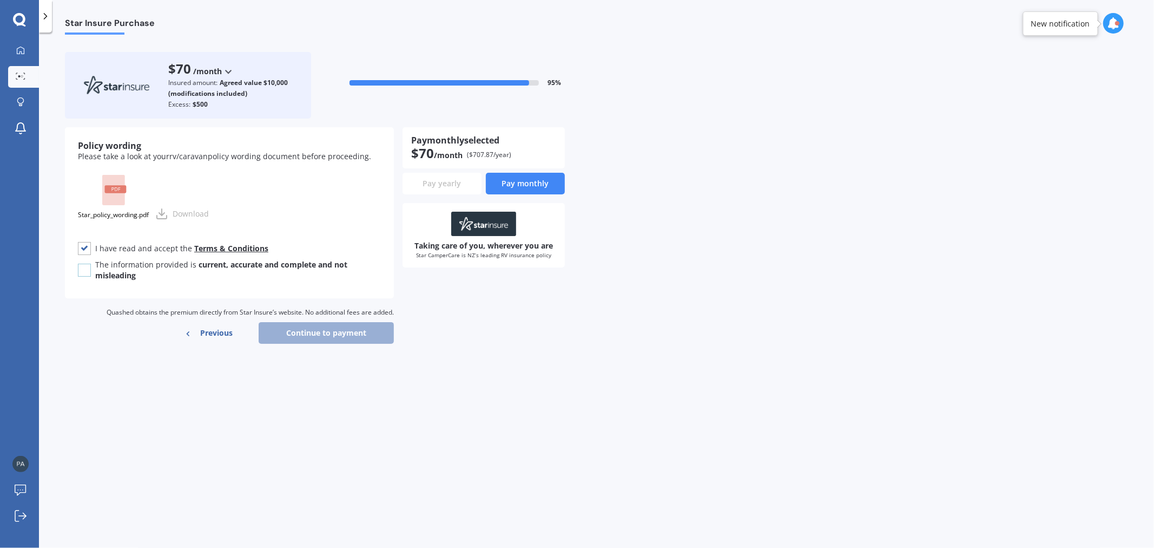
checkbox input "true"
click at [309, 327] on button "Continue to payment" at bounding box center [326, 333] width 135 height 22
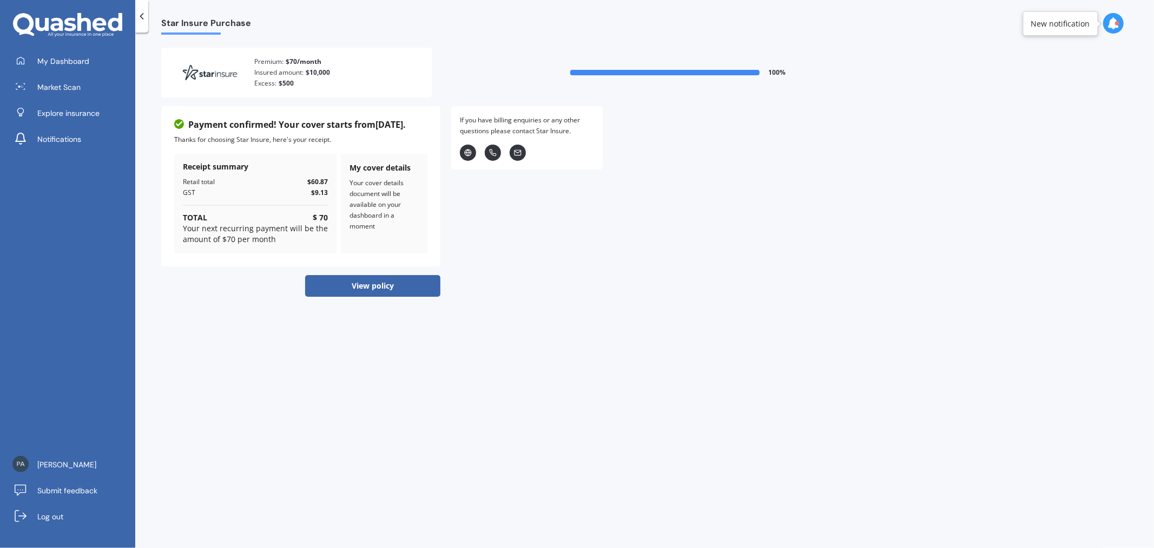
click at [365, 289] on button "View policy" at bounding box center [372, 286] width 135 height 22
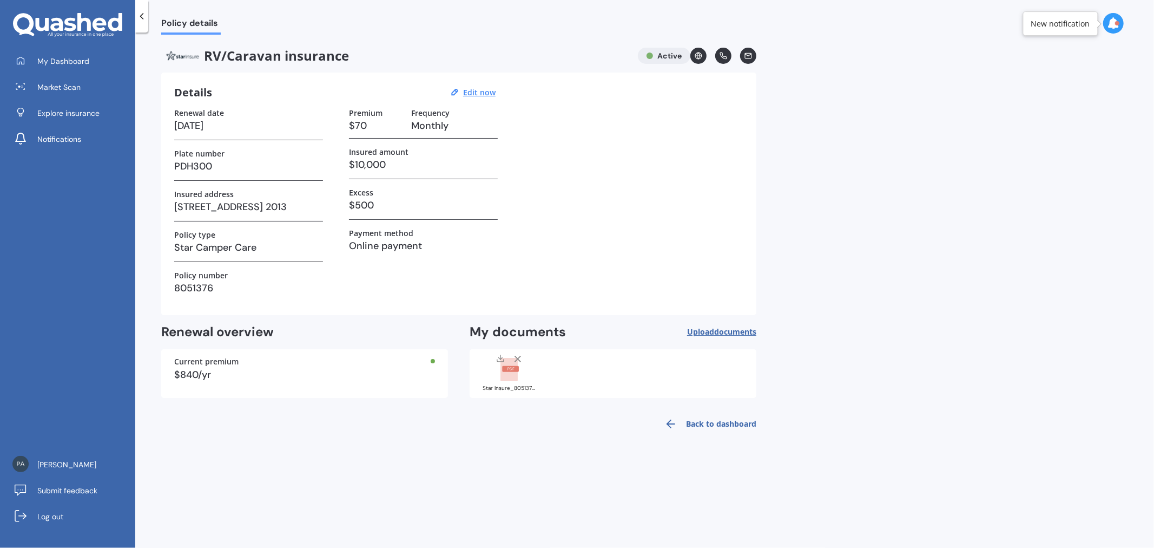
click at [512, 374] on rect at bounding box center [508, 370] width 17 height 24
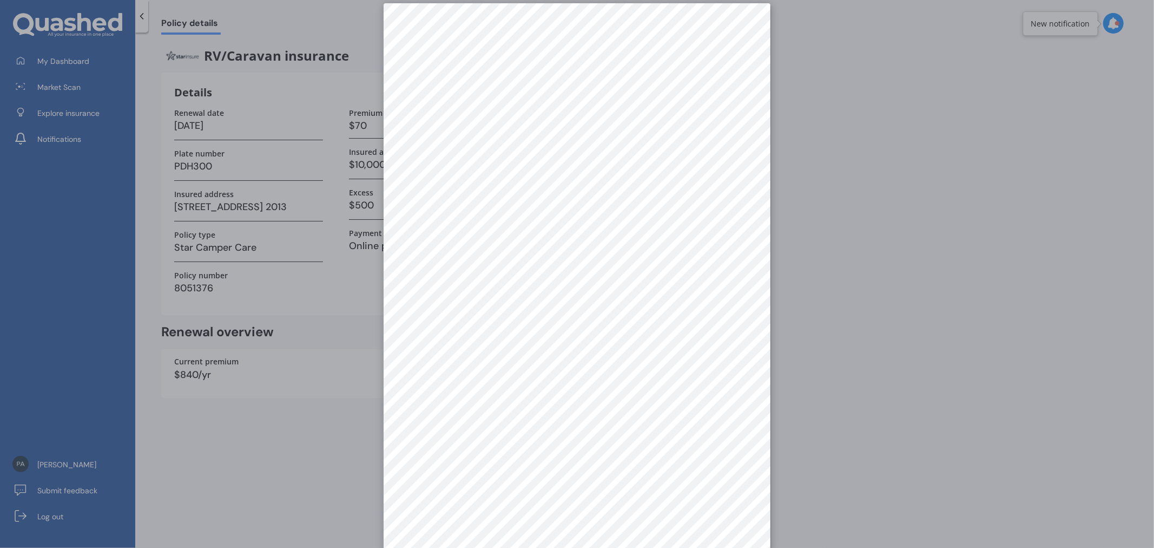
scroll to position [15, 0]
click at [901, 274] on div at bounding box center [577, 274] width 1154 height 548
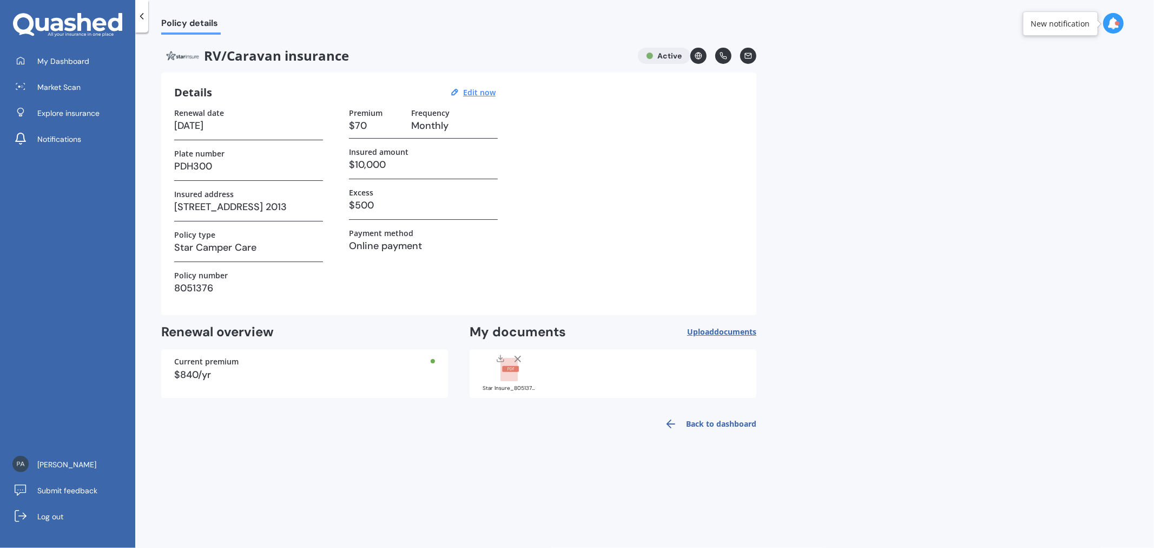
click at [500, 356] on line at bounding box center [500, 357] width 0 height 4
click at [911, 182] on div "Policy details RV/Caravan insurance Active Details Edit now Renewal date [DATE]…" at bounding box center [644, 292] width 1019 height 515
drag, startPoint x: 215, startPoint y: 287, endPoint x: 168, endPoint y: 273, distance: 49.1
click at [168, 273] on div "Details Edit now Renewal date [DATE] Plate number PDH300 Insured address [STREE…" at bounding box center [458, 194] width 595 height 242
copy div "Policy number 8051376"
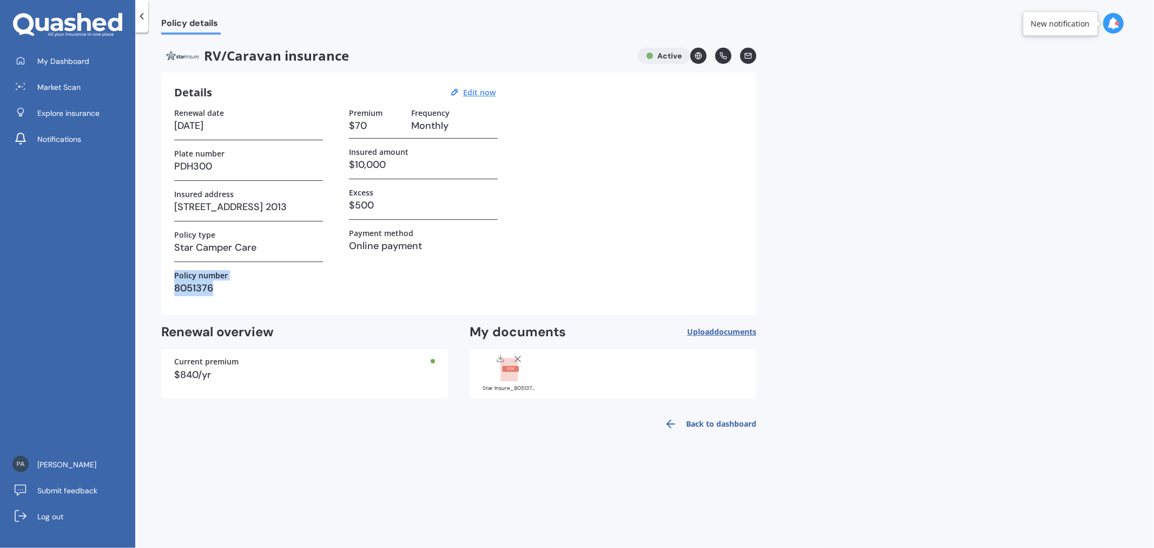
click at [502, 374] on rect at bounding box center [508, 370] width 17 height 24
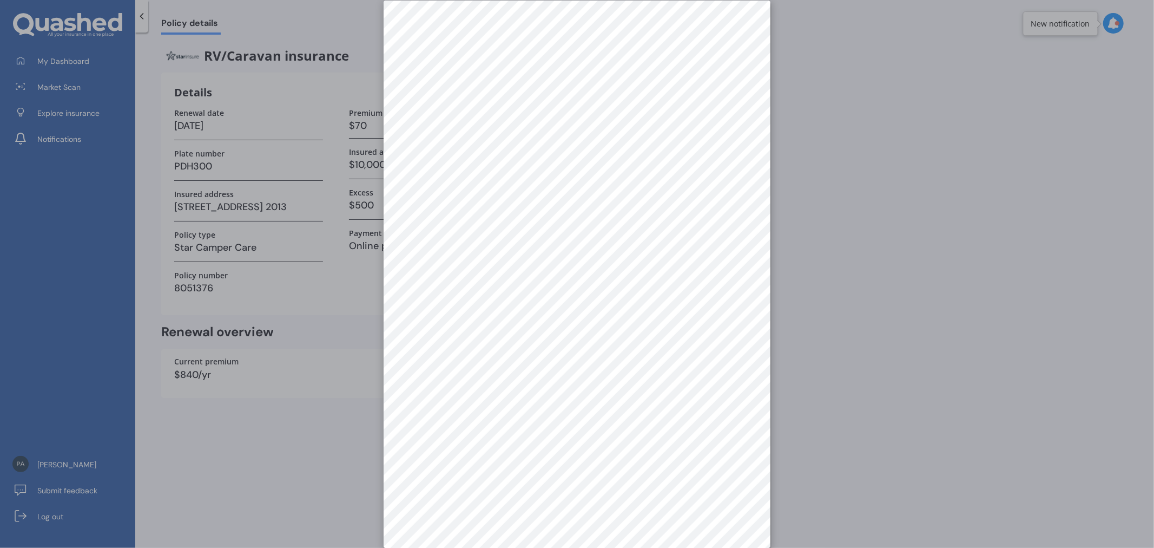
scroll to position [0, 0]
click at [817, 139] on div at bounding box center [577, 274] width 1154 height 548
